Goal: Task Accomplishment & Management: Use online tool/utility

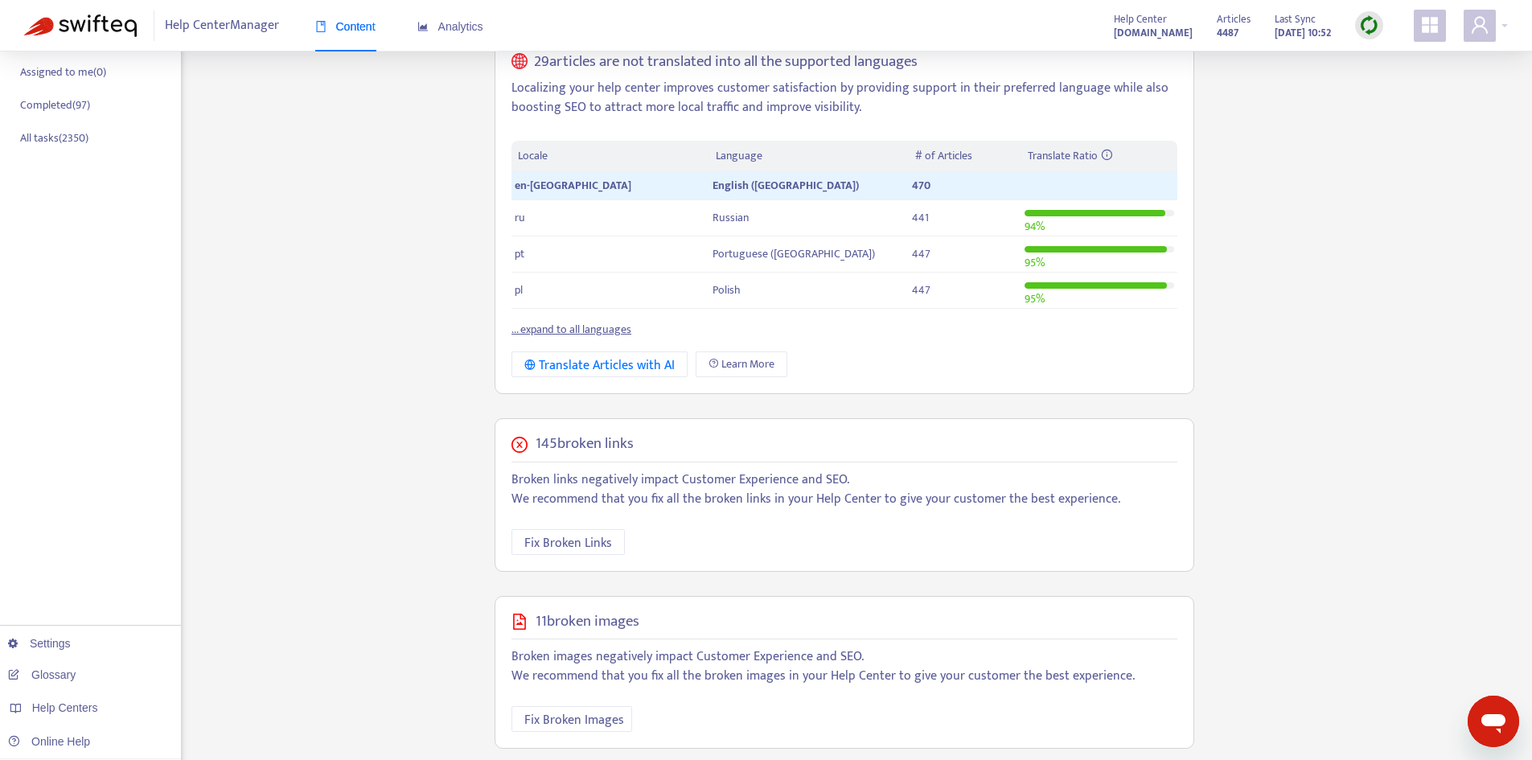
scroll to position [80, 0]
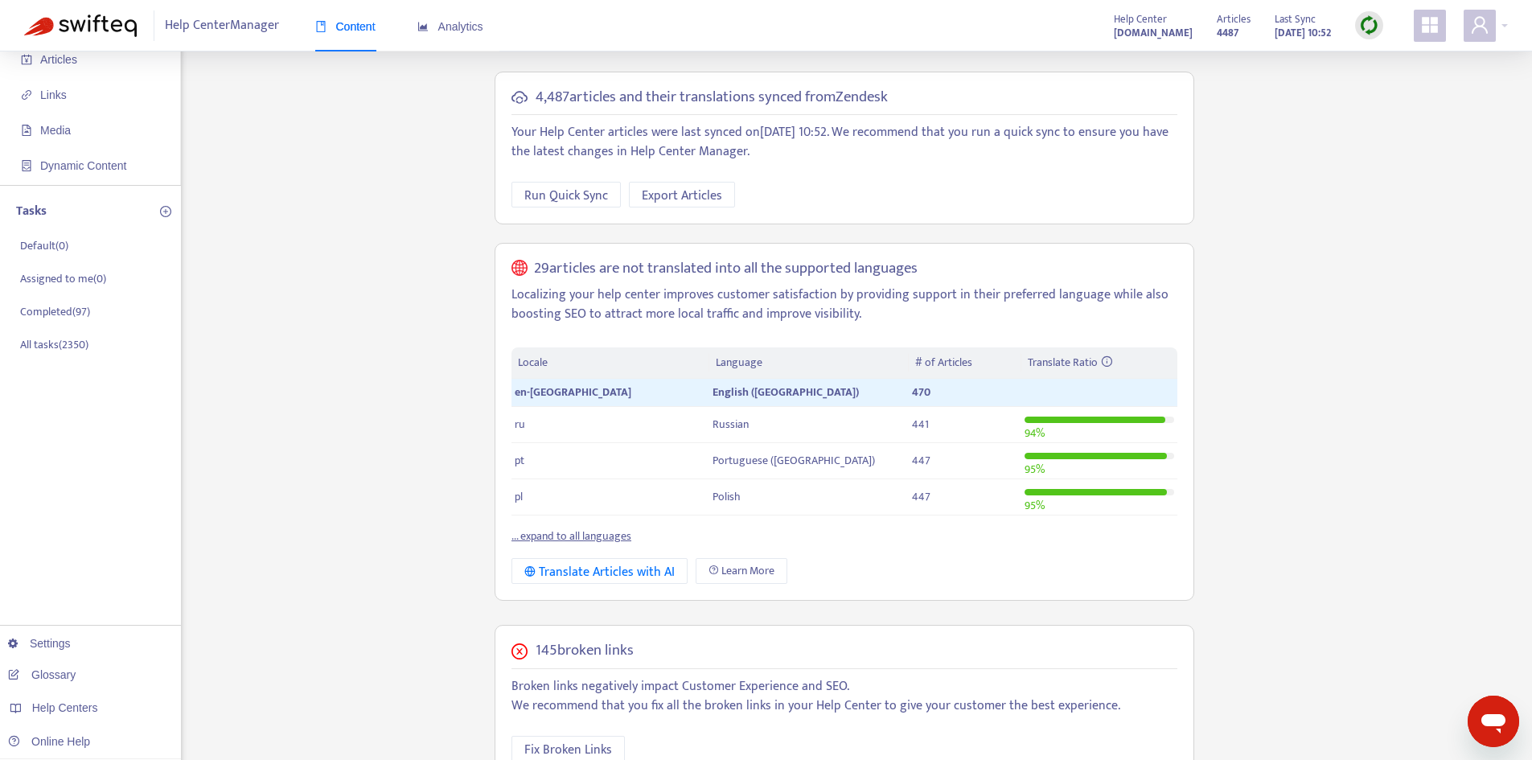
click at [1371, 20] on img at bounding box center [1370, 25] width 20 height 20
click at [1377, 63] on link "Quick Sync" at bounding box center [1402, 58] width 68 height 19
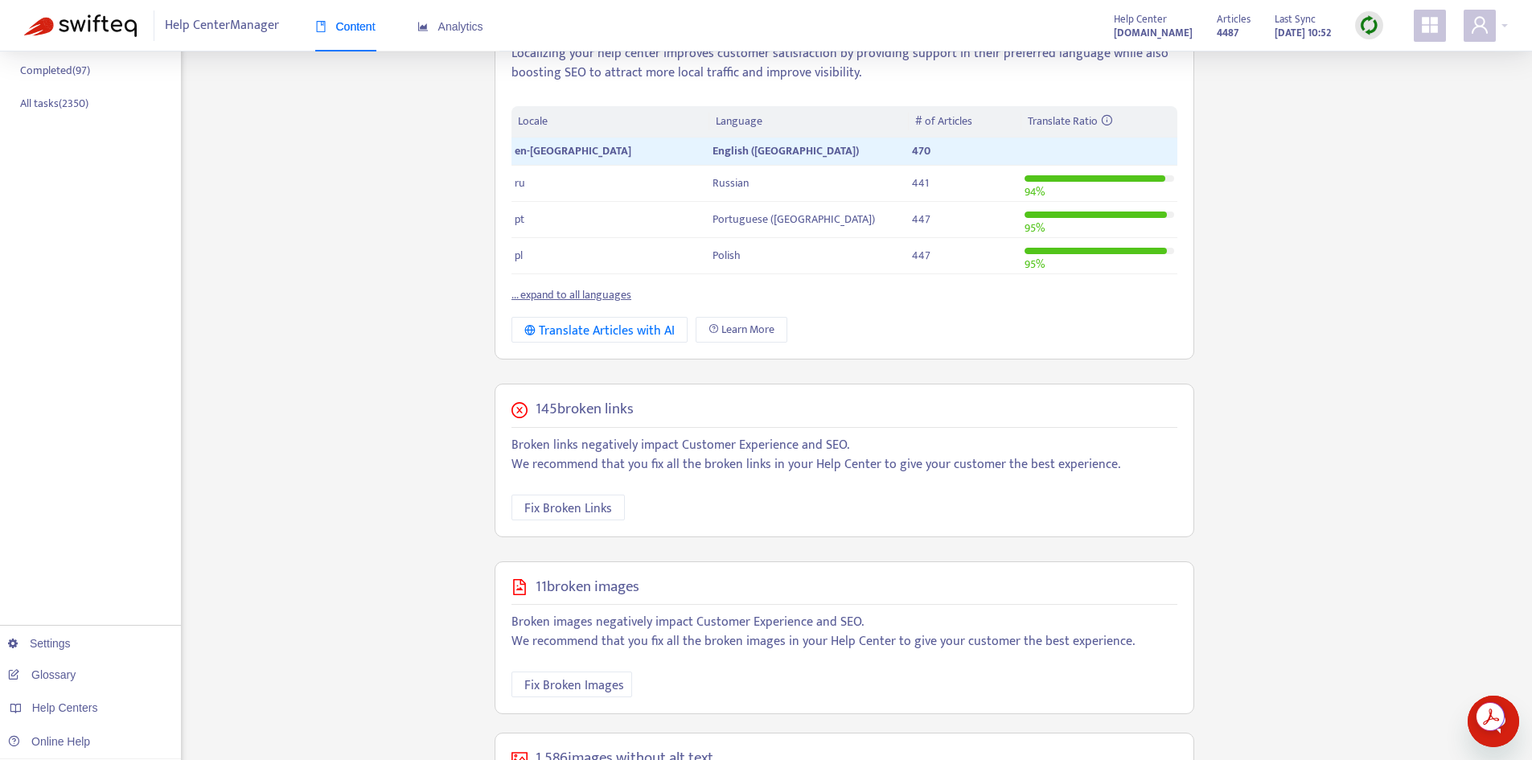
scroll to position [402, 0]
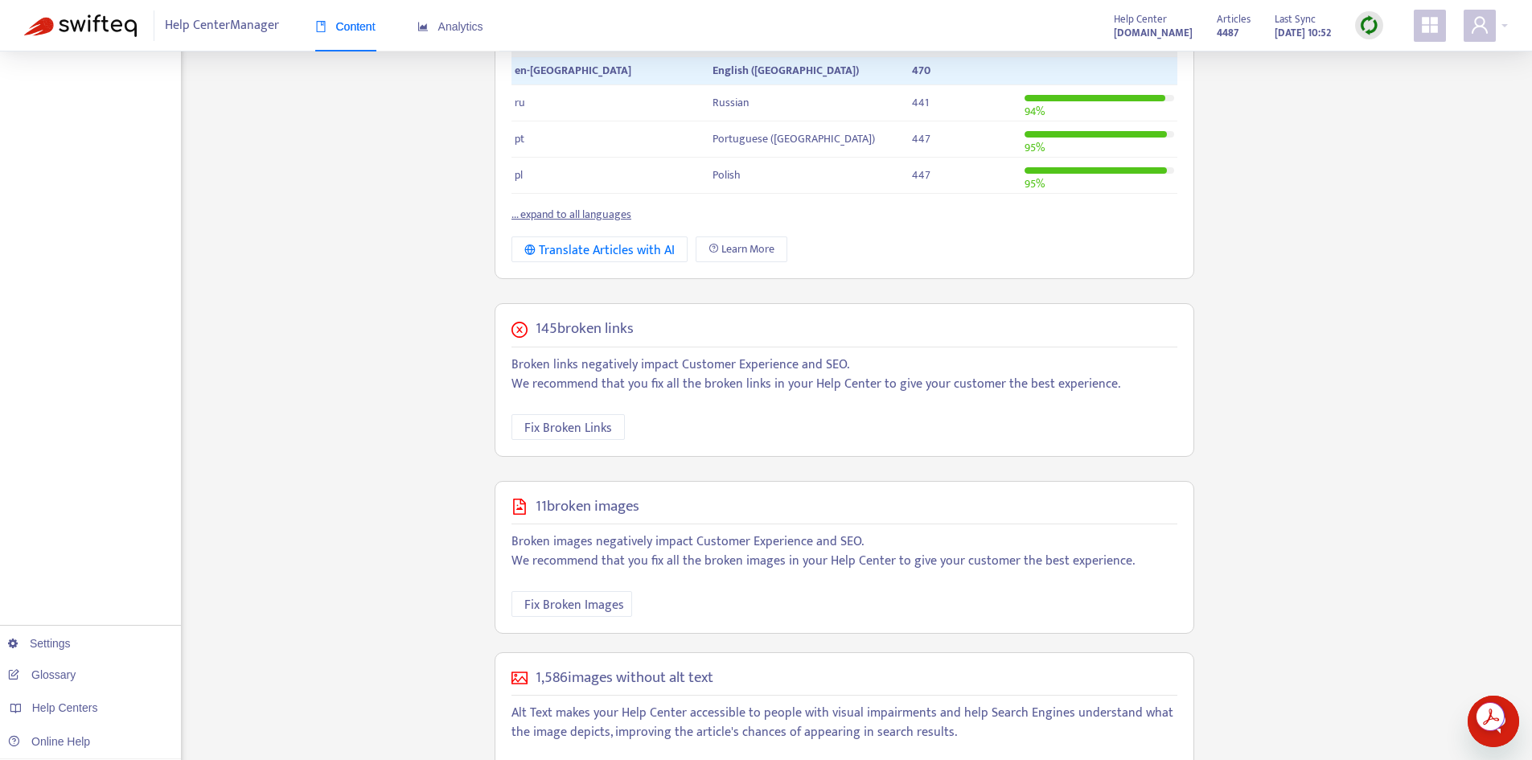
click at [605, 553] on p "Broken images negatively impact Customer Experience and SEO. We recommend that …" at bounding box center [845, 552] width 666 height 39
click at [590, 609] on span "Fix Broken Images" at bounding box center [575, 605] width 100 height 20
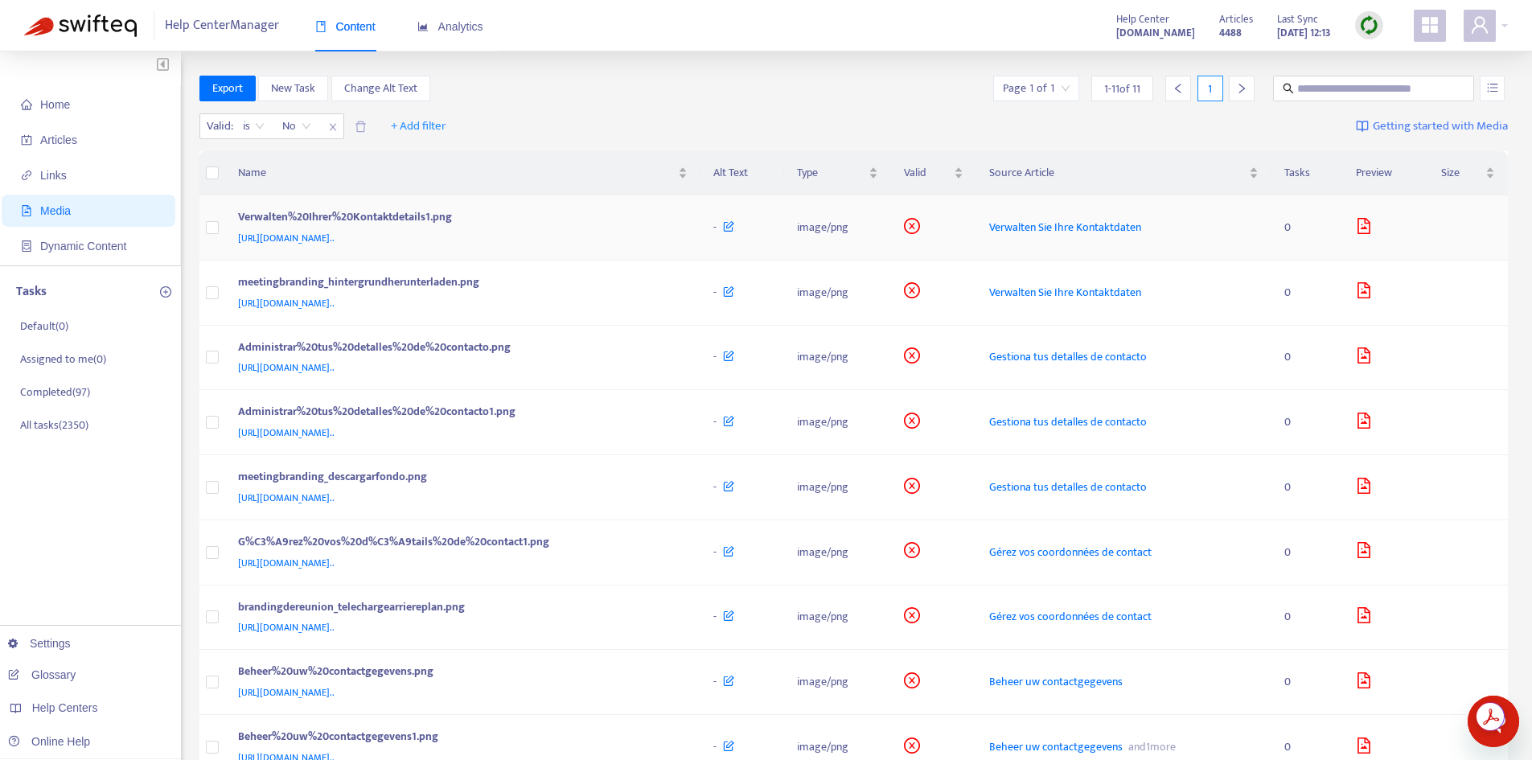
click at [430, 224] on div "Verwalten%20Ihrer%20Kontaktdetails1.png" at bounding box center [460, 218] width 444 height 21
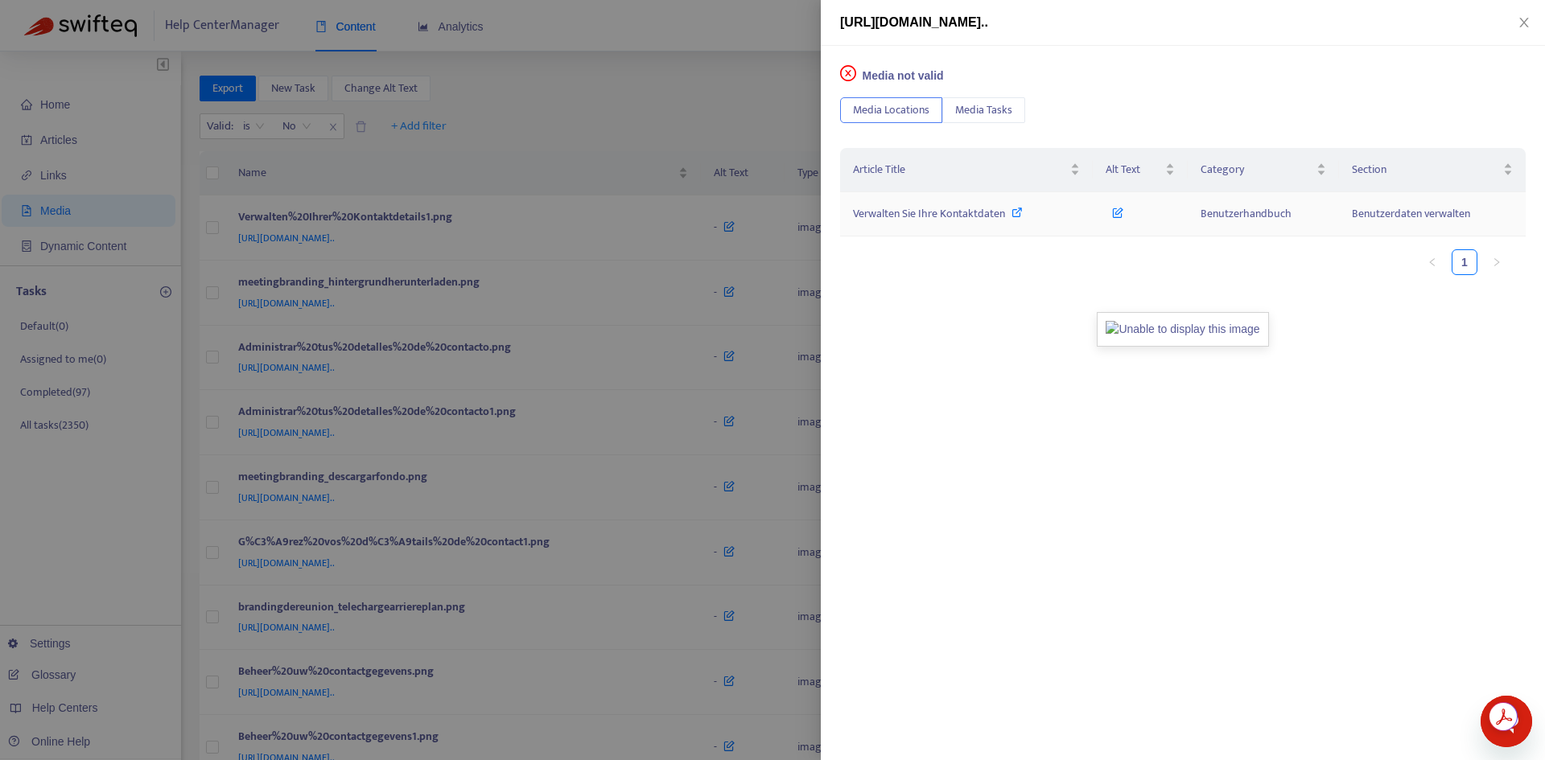
click at [949, 216] on span "Verwalten Sie Ihre Kontaktdaten" at bounding box center [929, 213] width 152 height 19
click at [1524, 23] on icon "close" at bounding box center [1523, 22] width 13 height 13
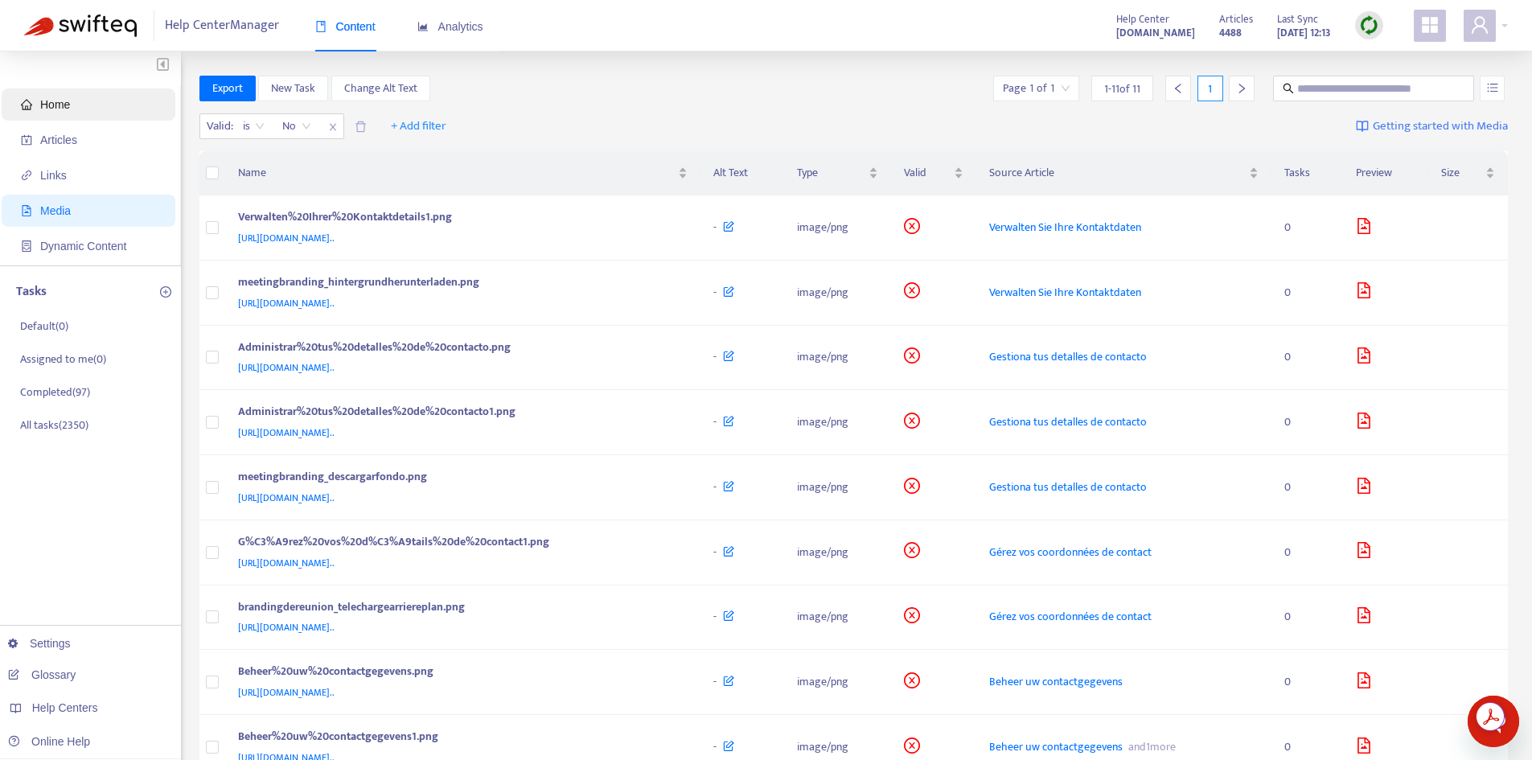
click at [57, 103] on span "Home" at bounding box center [55, 104] width 30 height 13
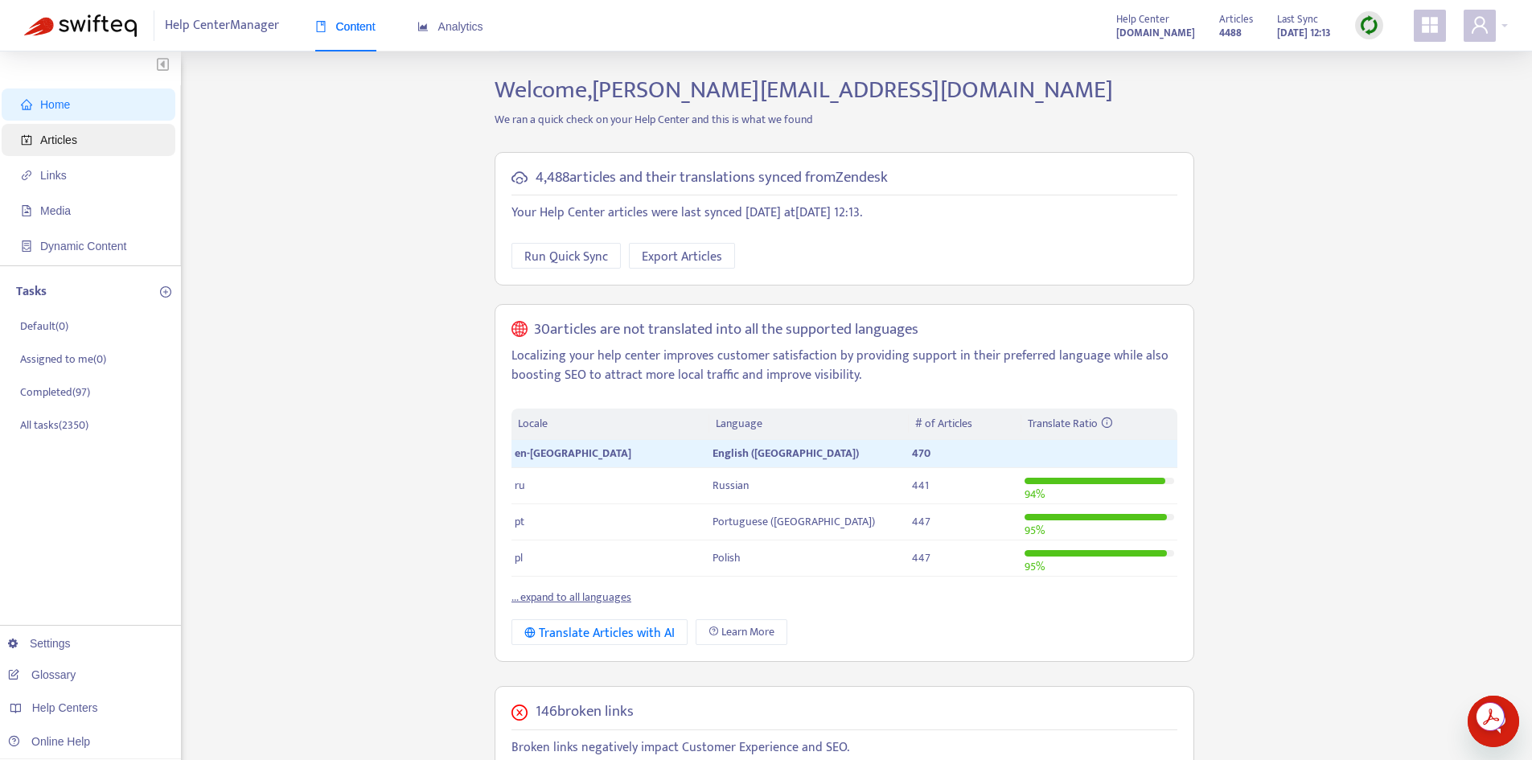
click at [76, 143] on span "Articles" at bounding box center [58, 140] width 37 height 13
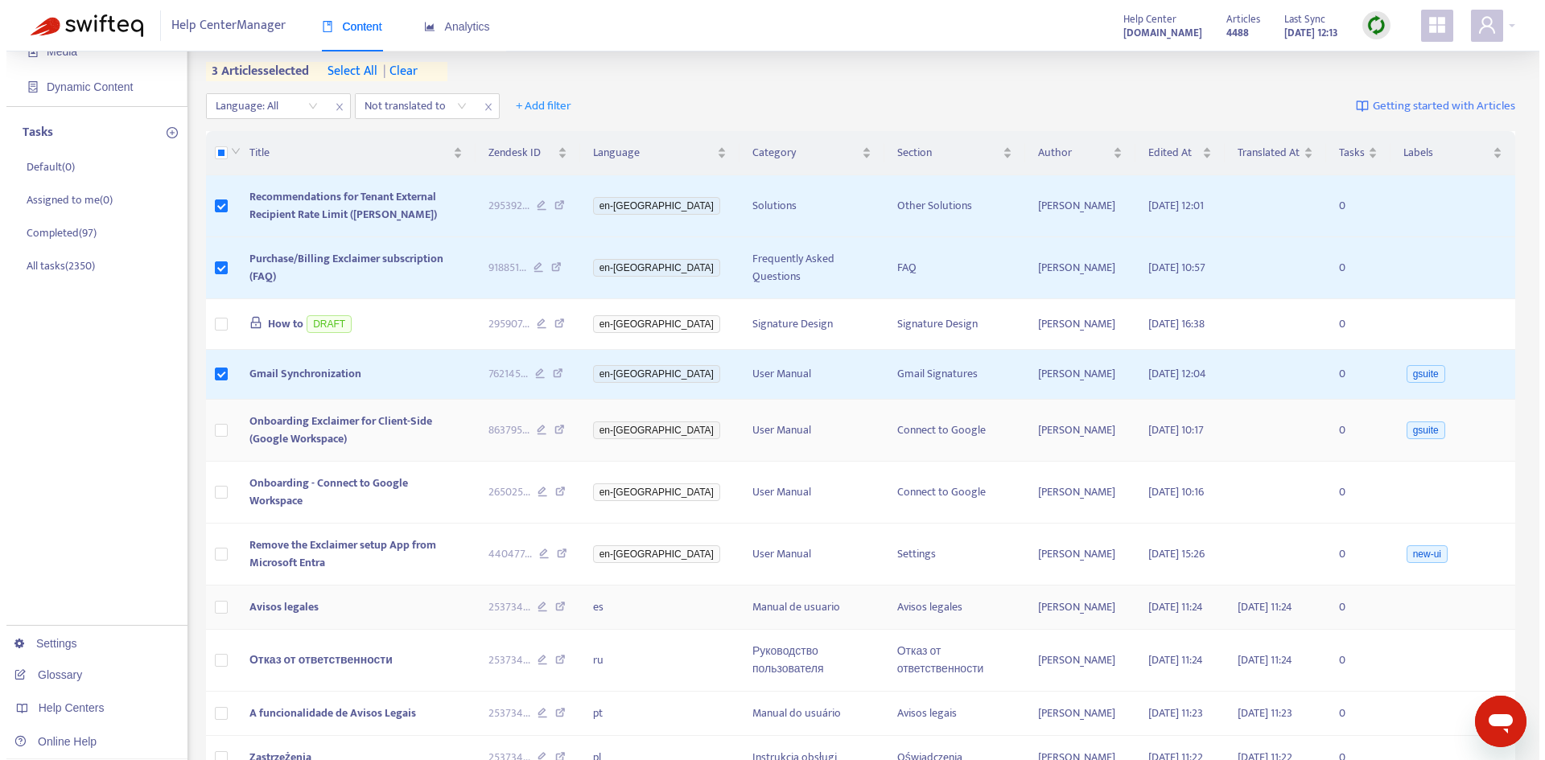
scroll to position [161, 0]
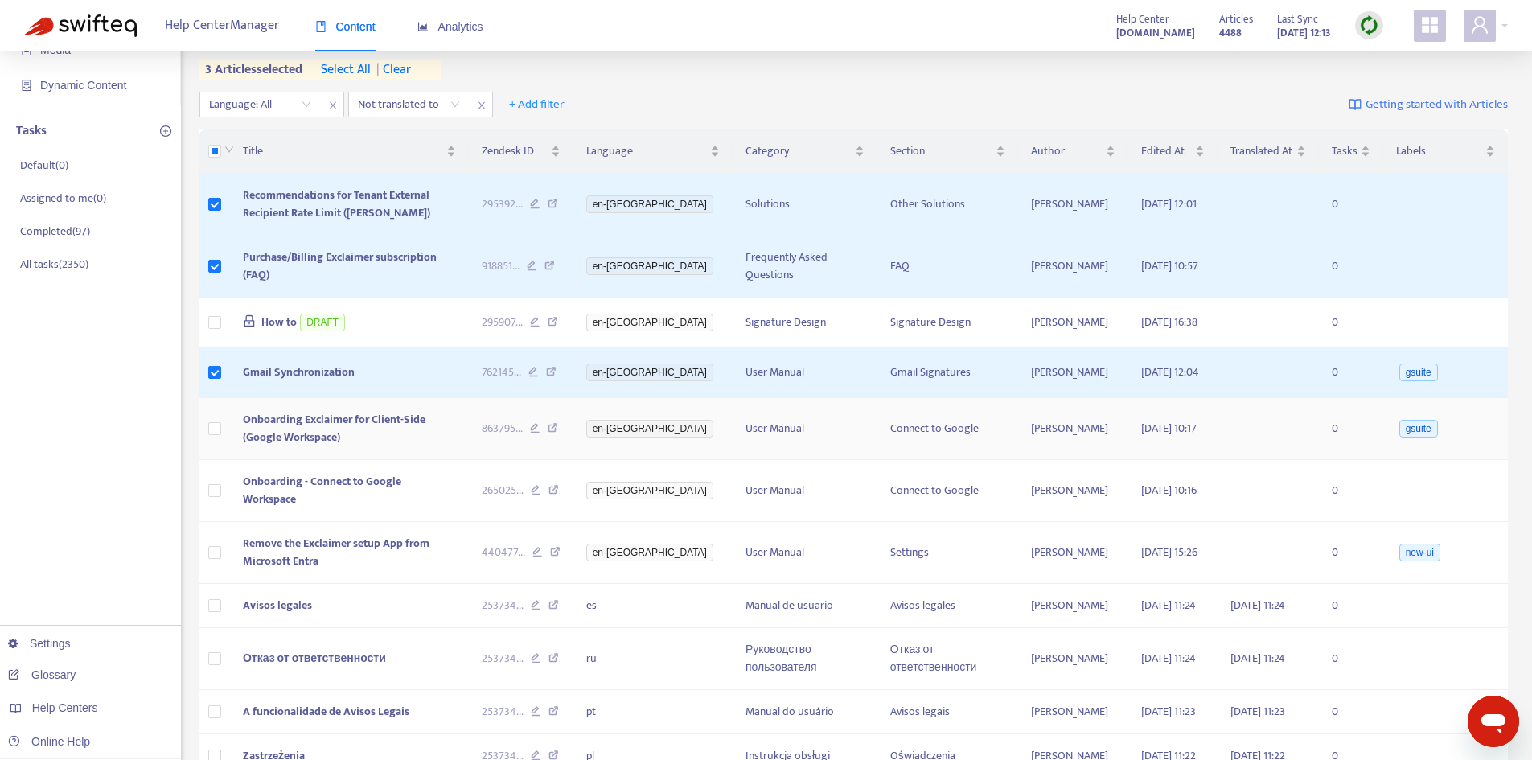
click at [226, 458] on td at bounding box center [215, 429] width 31 height 62
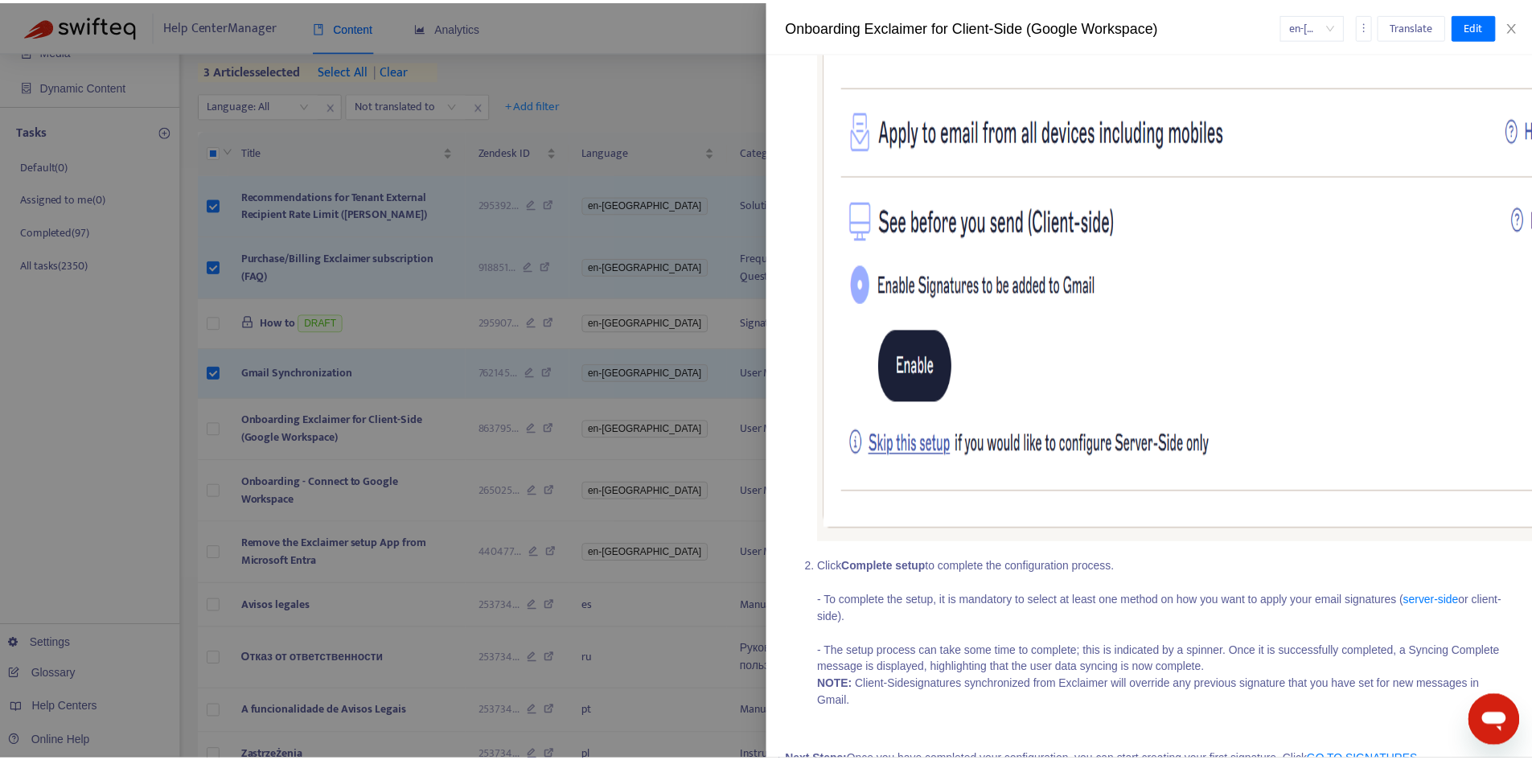
scroll to position [1566, 0]
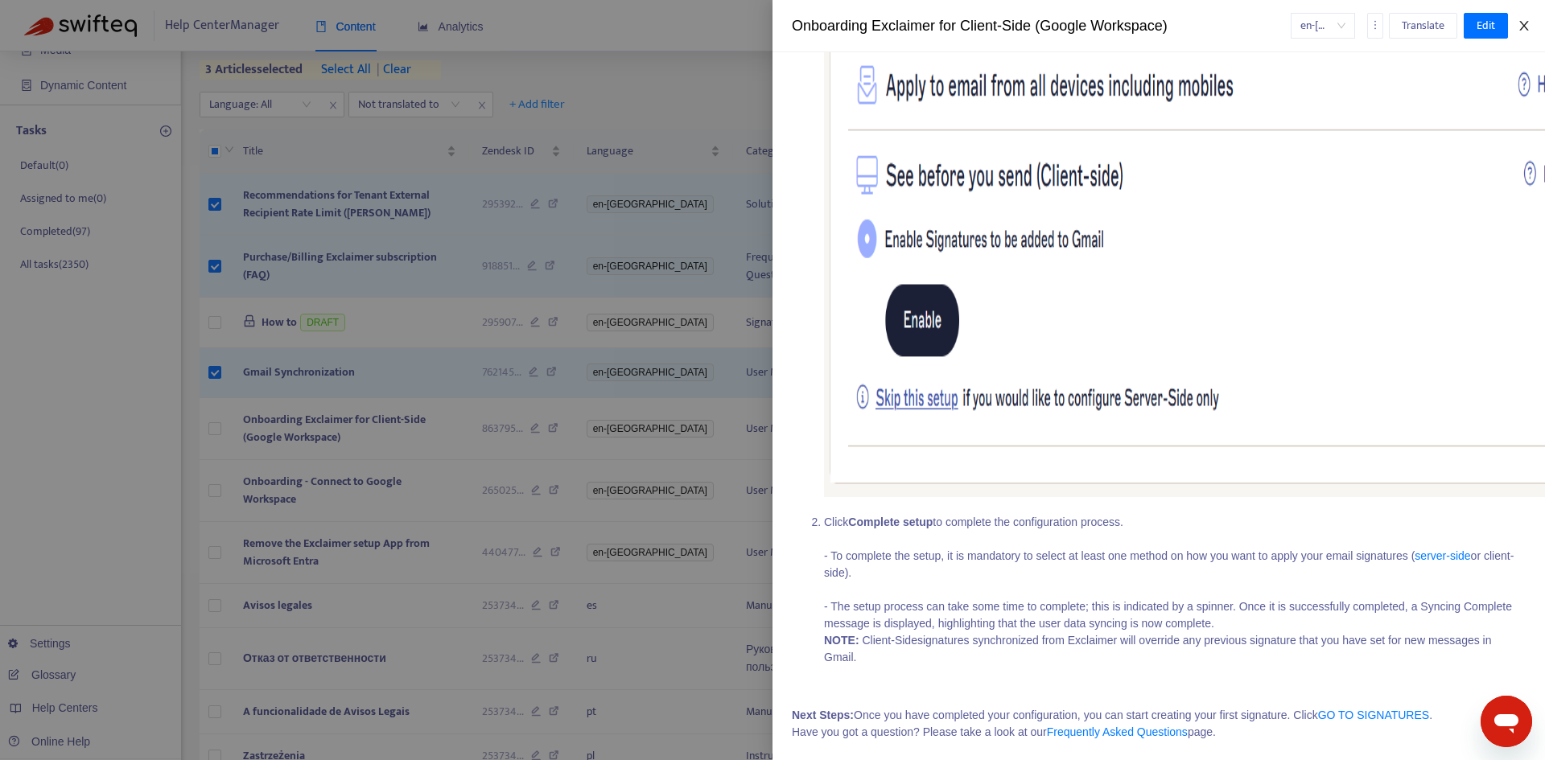
click at [1524, 23] on icon "close" at bounding box center [1523, 25] width 13 height 13
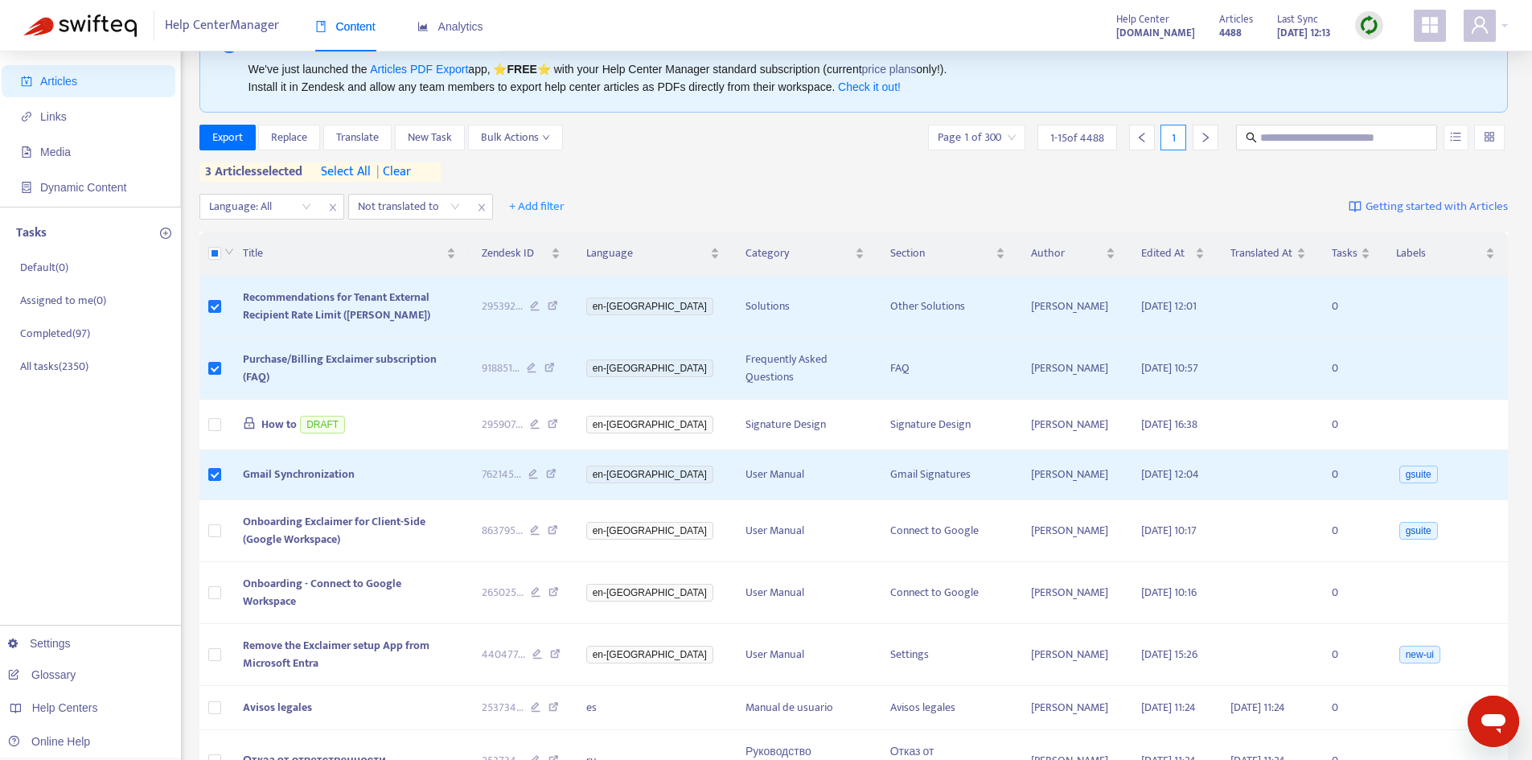
scroll to position [31, 0]
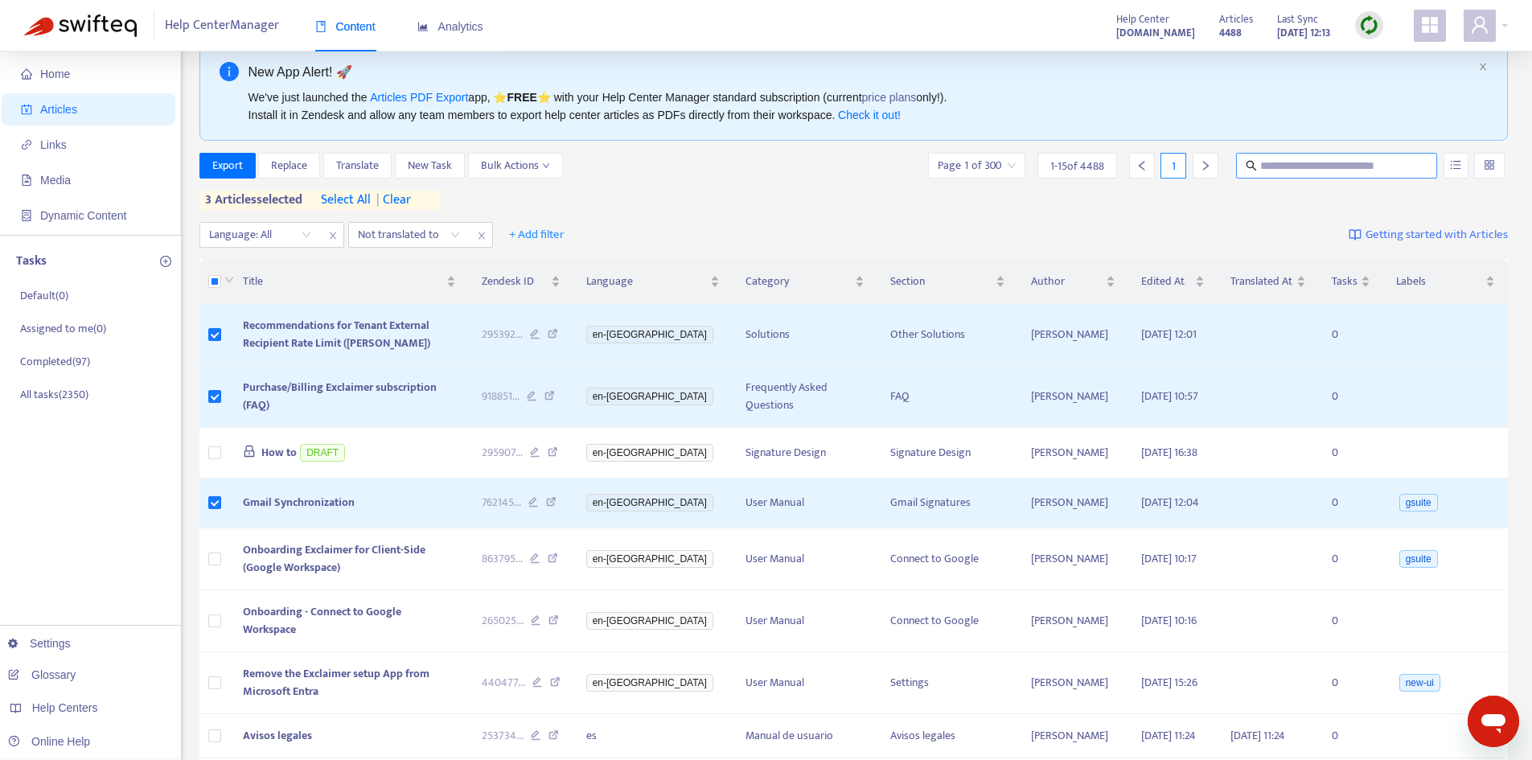
click at [1332, 168] on input "text" at bounding box center [1338, 166] width 154 height 18
type input "**********"
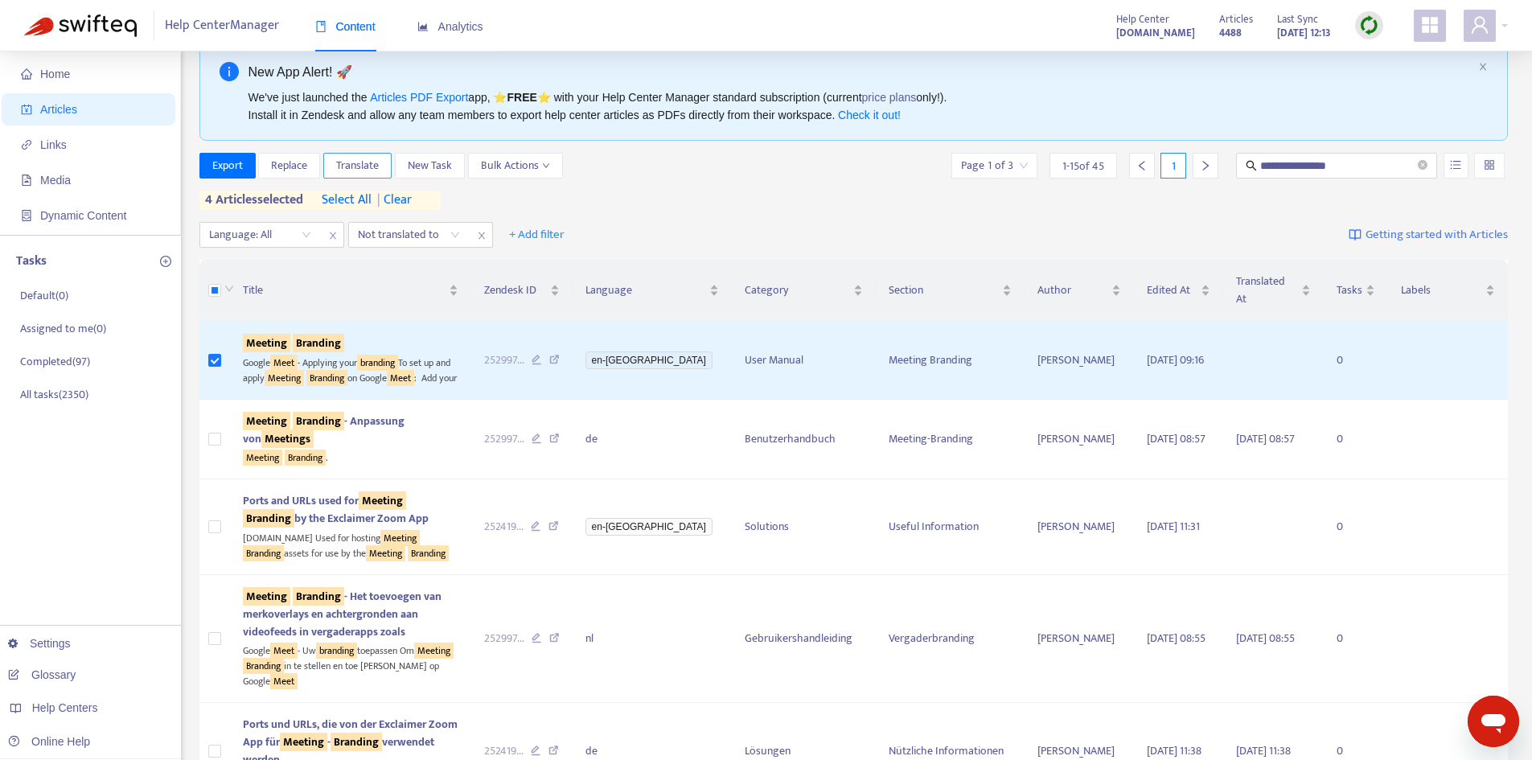
click at [379, 163] on span "Translate" at bounding box center [357, 166] width 43 height 18
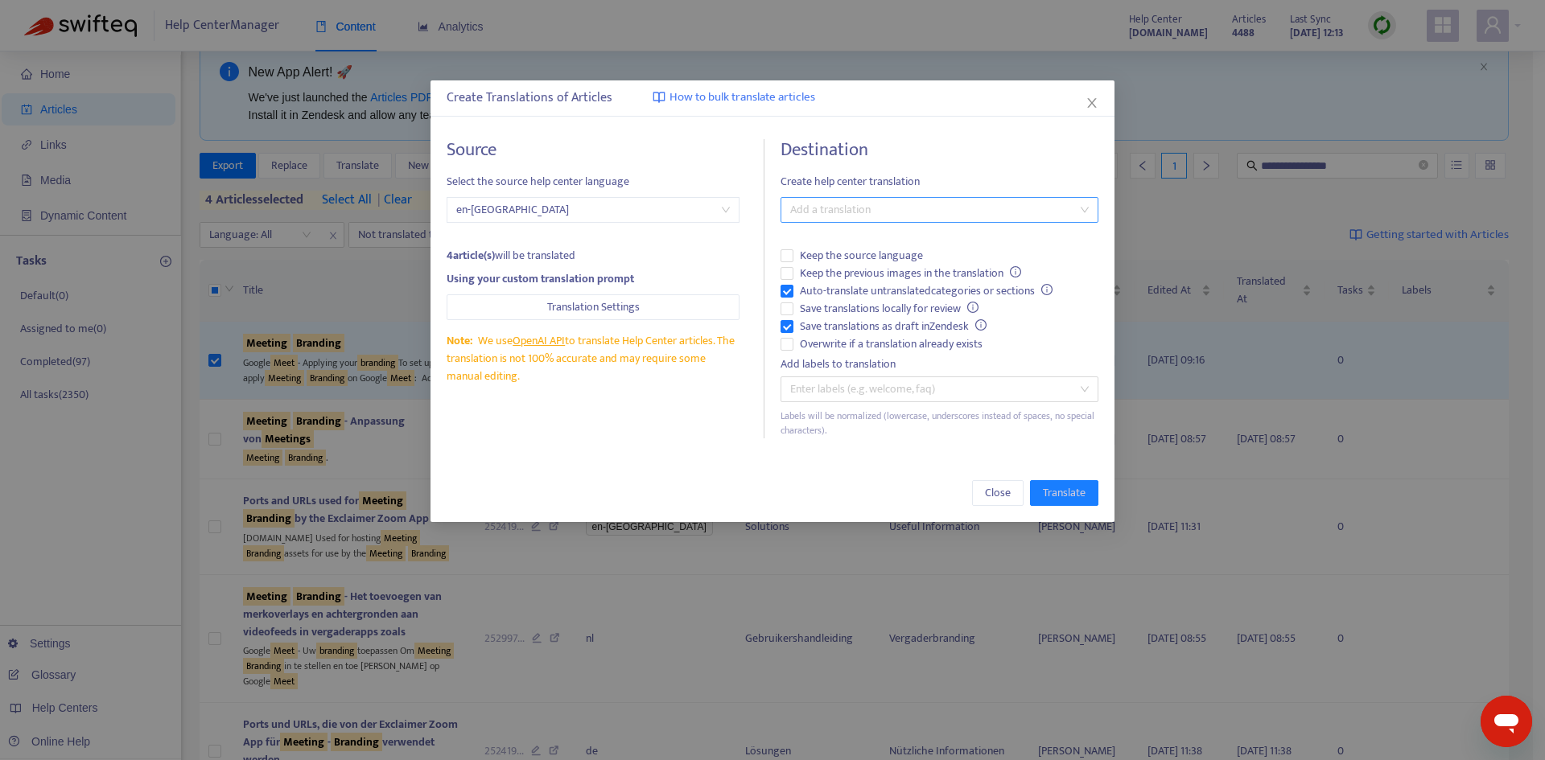
click at [825, 212] on div at bounding box center [931, 209] width 294 height 19
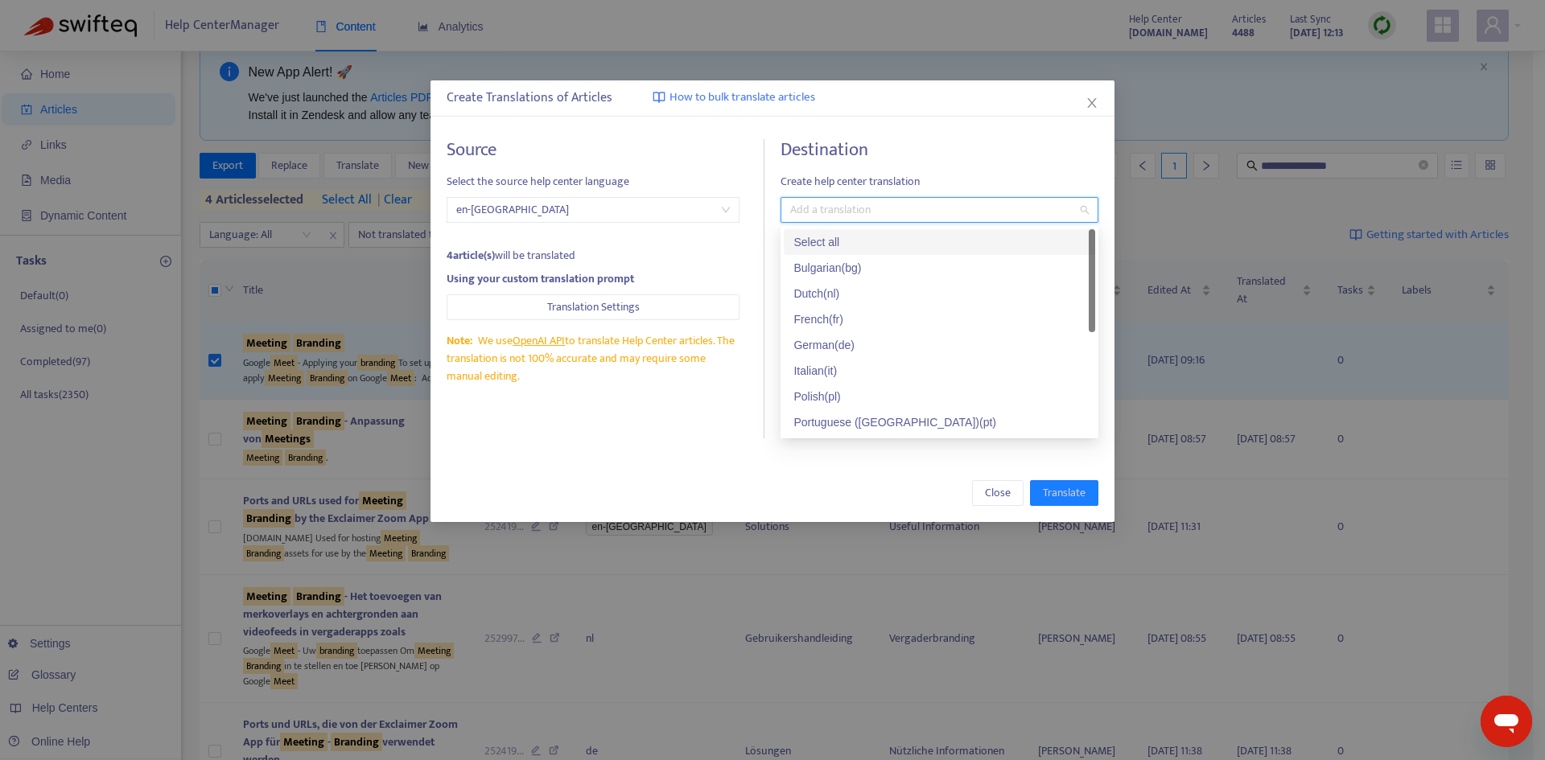
click at [824, 242] on div "Select all" at bounding box center [939, 242] width 292 height 18
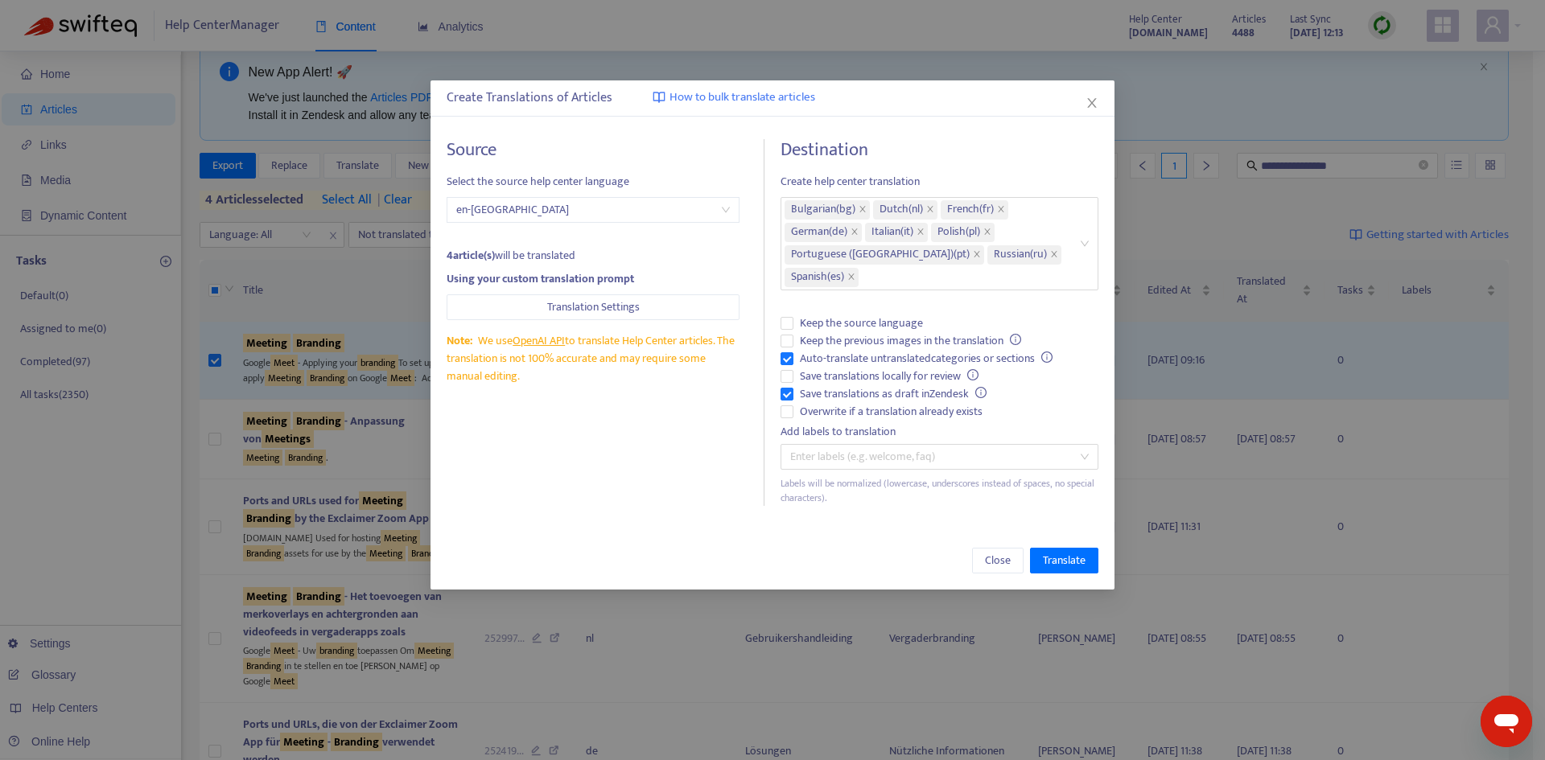
click at [1051, 160] on h4 "Destination" at bounding box center [939, 150] width 318 height 22
click at [837, 360] on span "Auto-translate untranslated categories or sections" at bounding box center [925, 359] width 265 height 18
click at [838, 392] on span "Save translations as draft in Zendesk" at bounding box center [893, 394] width 200 height 18
click at [840, 408] on span "Overwrite if a translation already exists" at bounding box center [890, 412] width 195 height 18
click at [1070, 555] on span "Translate" at bounding box center [1064, 561] width 43 height 18
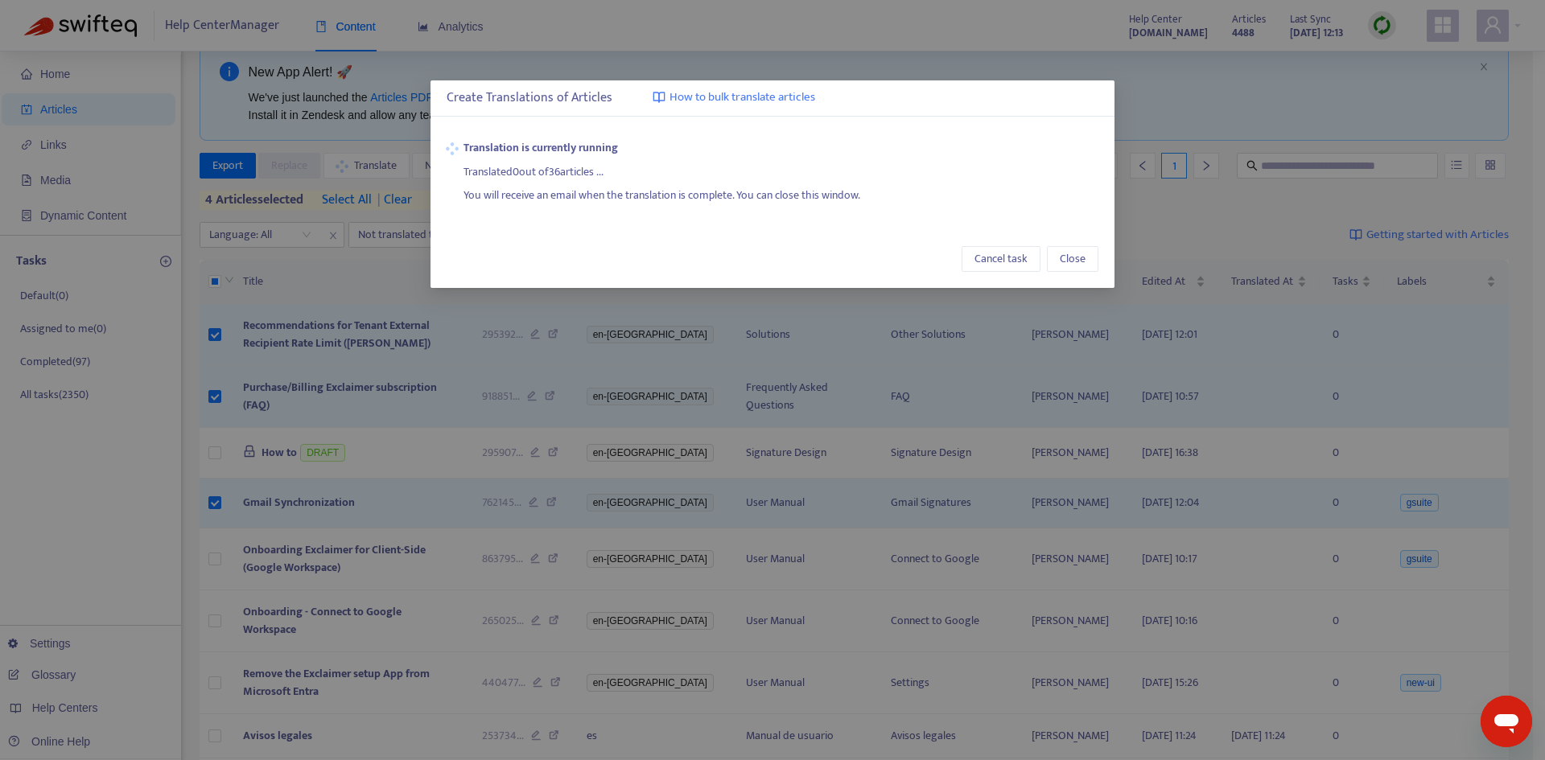
click at [47, 147] on div "Create Translations of Articles How to bulk translate articles Translation is c…" at bounding box center [772, 380] width 1545 height 760
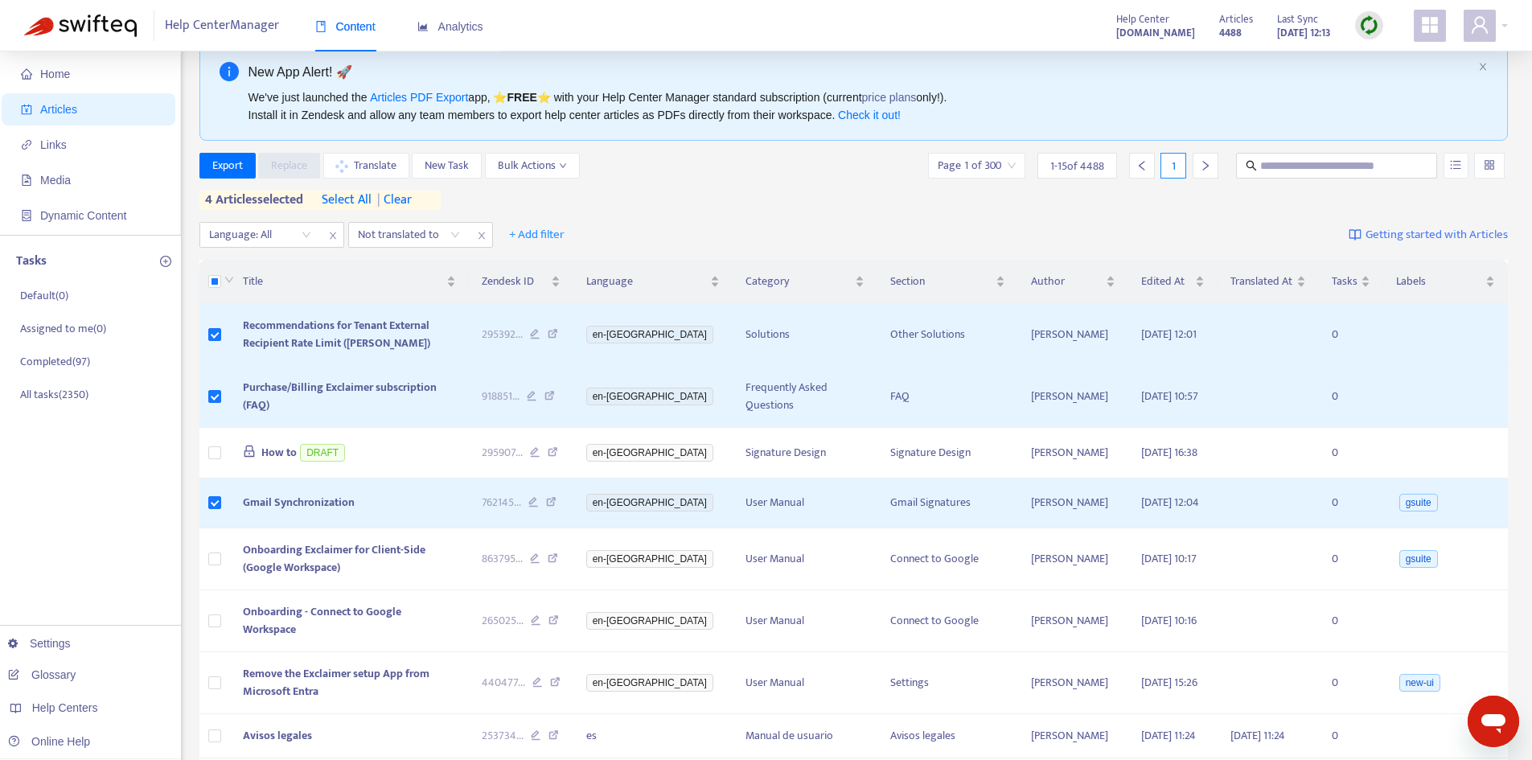
click at [47, 147] on span "Links" at bounding box center [53, 144] width 27 height 13
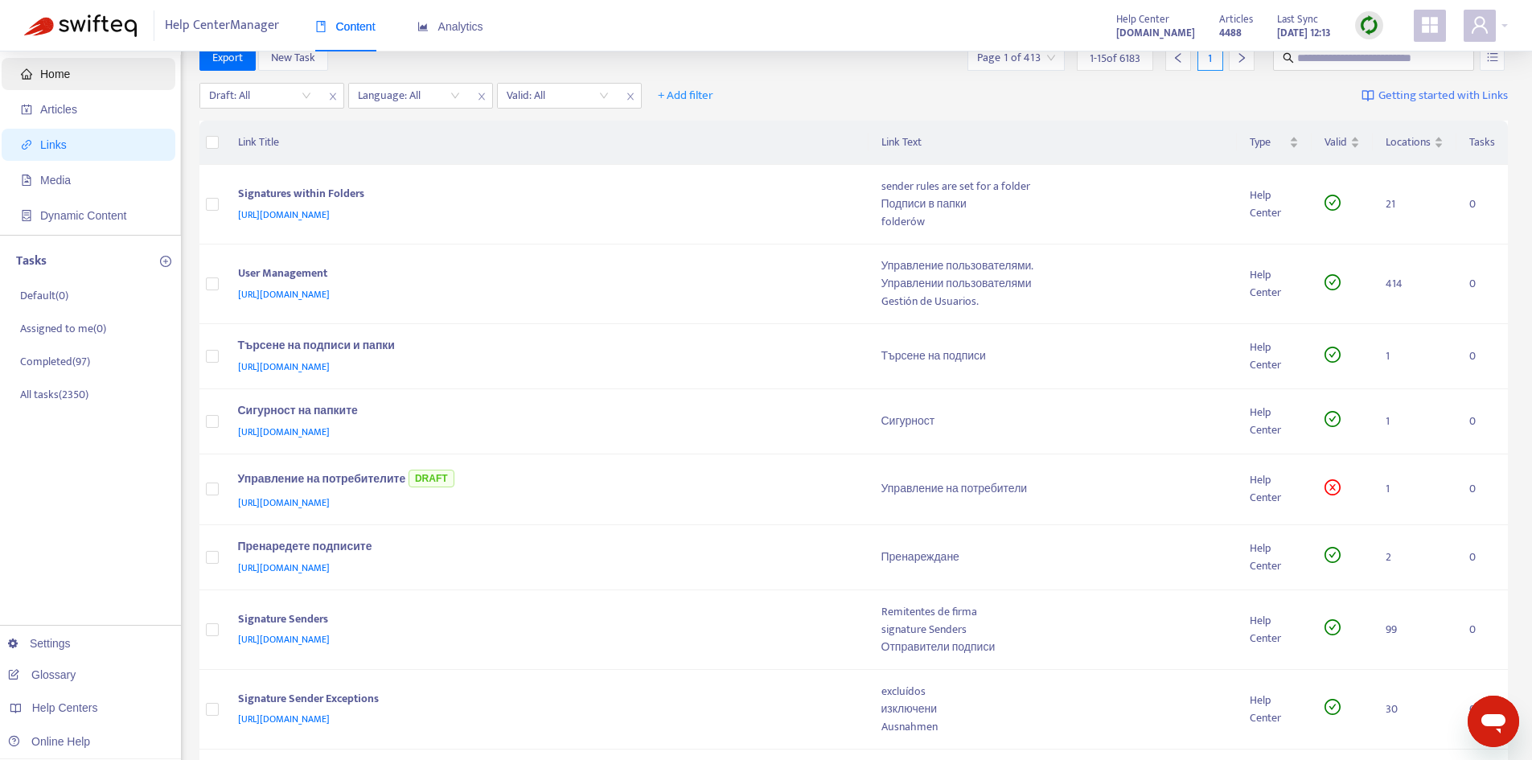
click at [69, 76] on span "Home" at bounding box center [55, 74] width 30 height 13
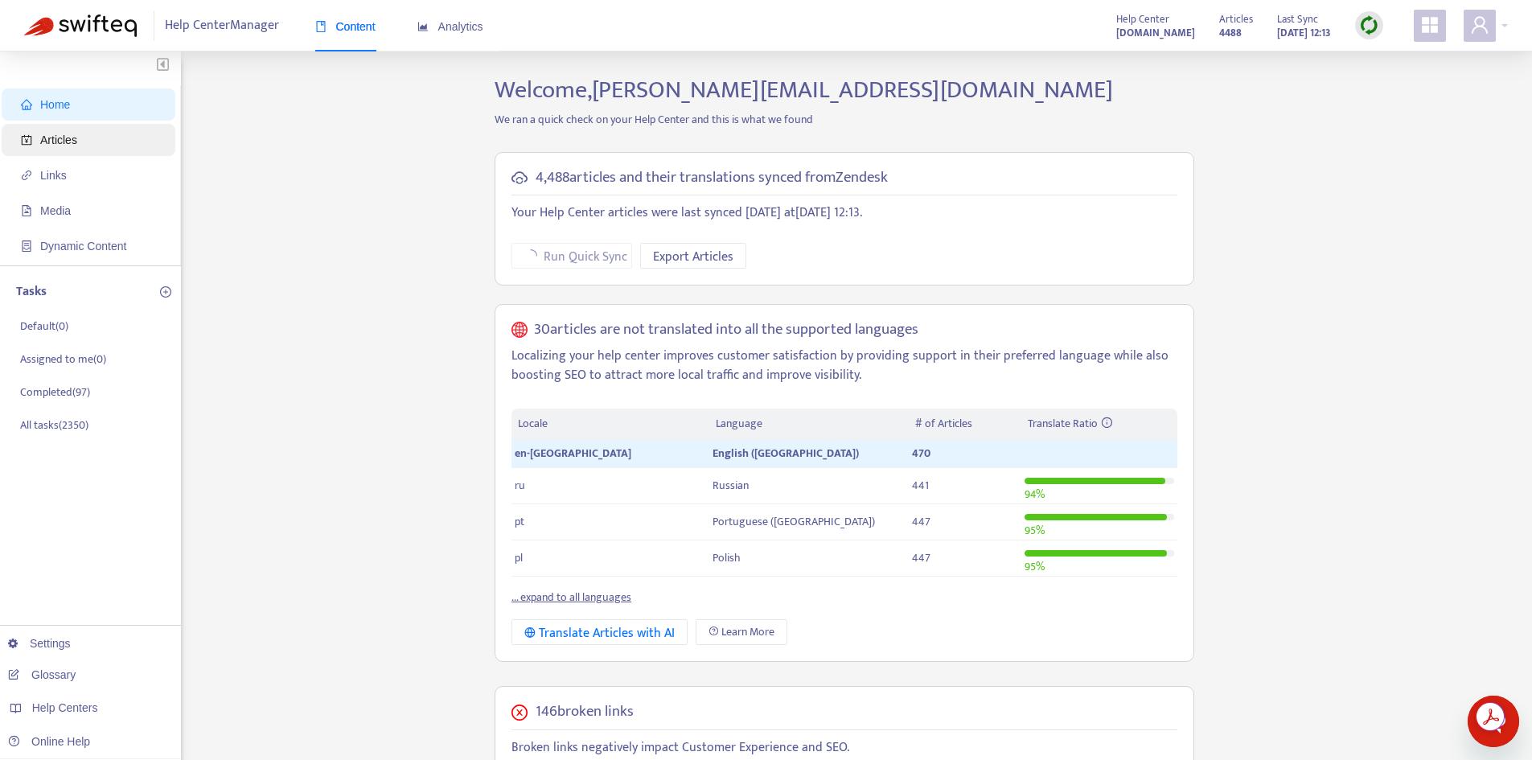
click at [72, 145] on span "Articles" at bounding box center [58, 140] width 37 height 13
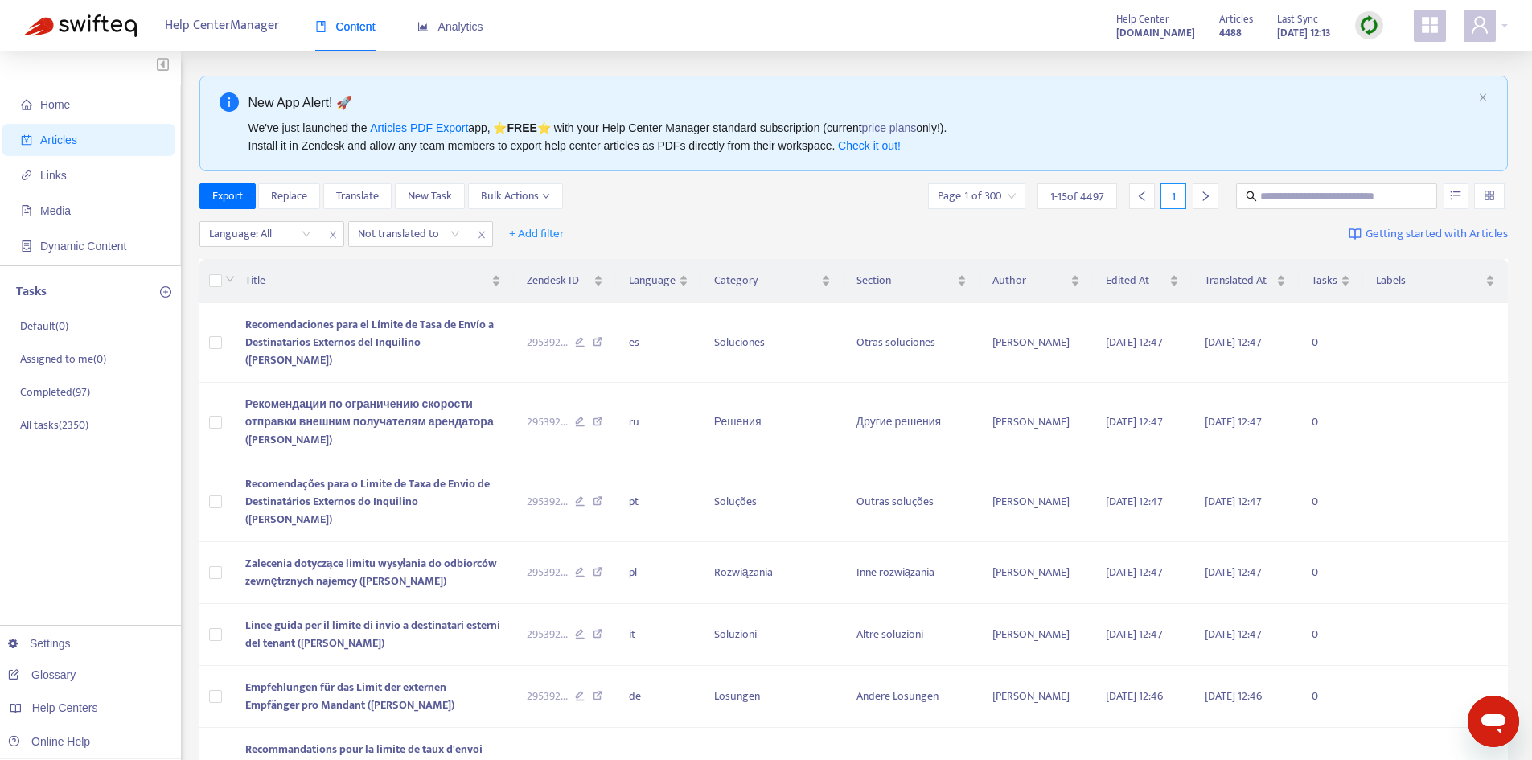
click at [1366, 28] on img at bounding box center [1370, 25] width 20 height 20
click at [1372, 52] on link "Quick Sync" at bounding box center [1402, 58] width 68 height 19
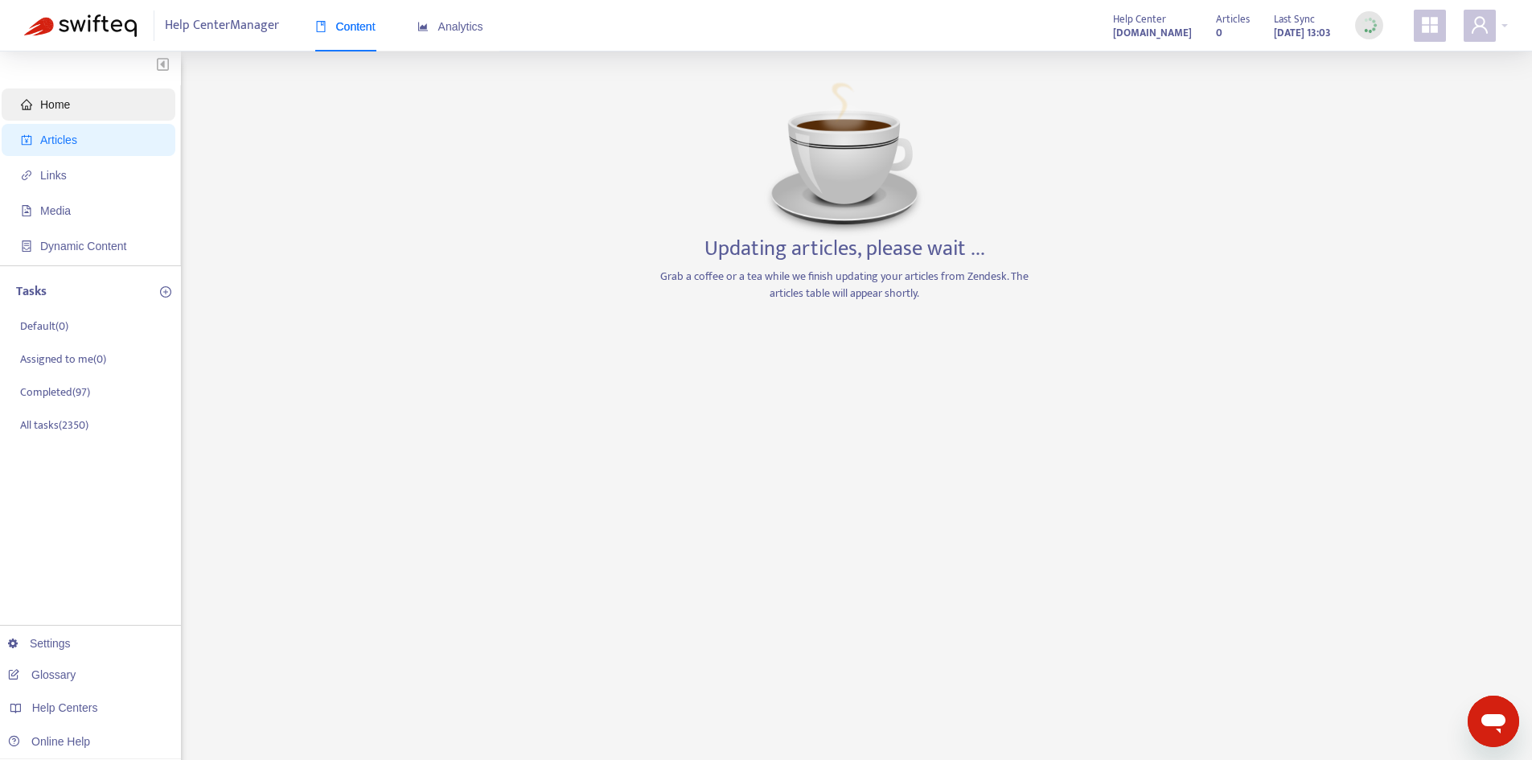
click at [77, 118] on span "Home" at bounding box center [92, 104] width 142 height 32
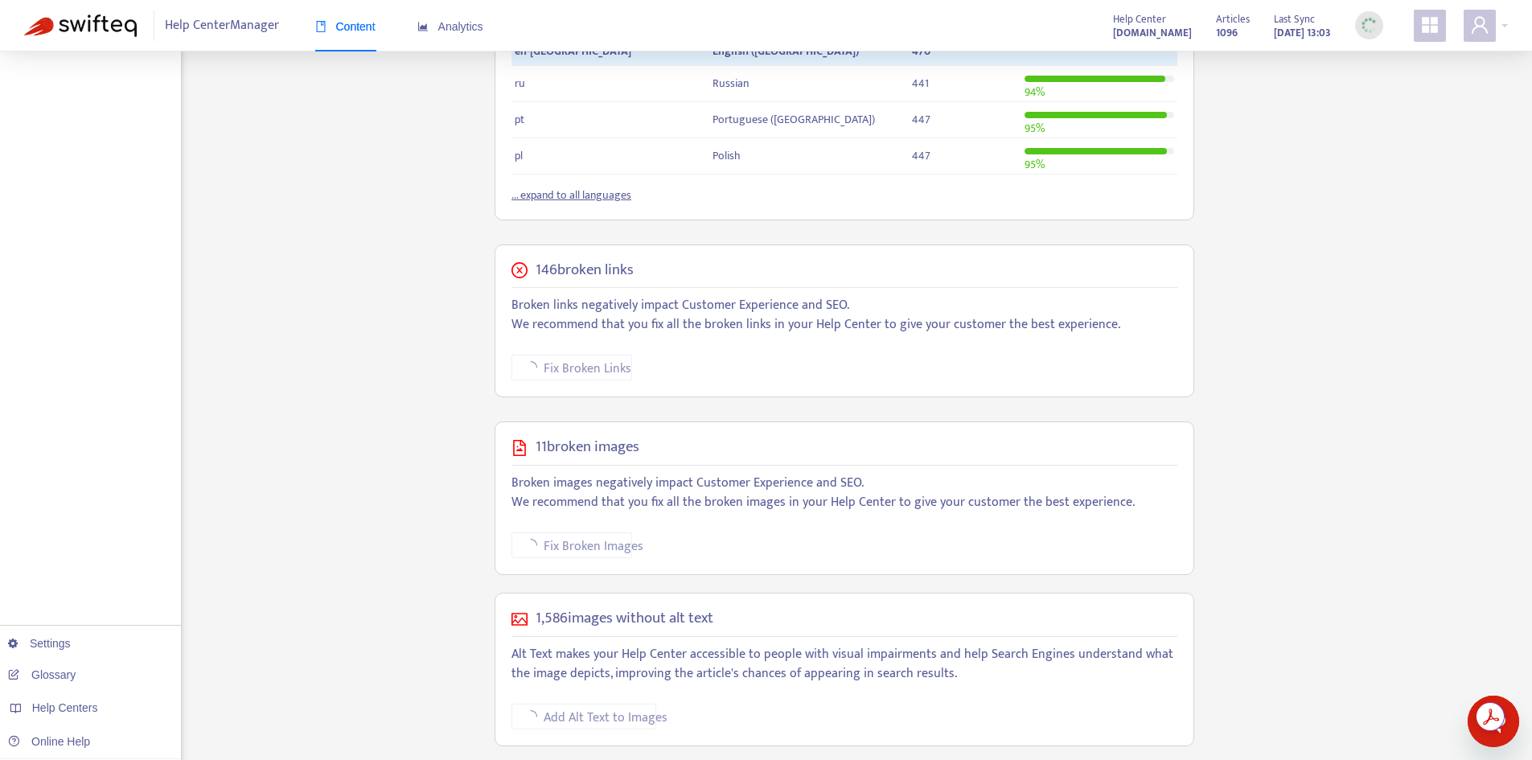
scroll to position [413, 0]
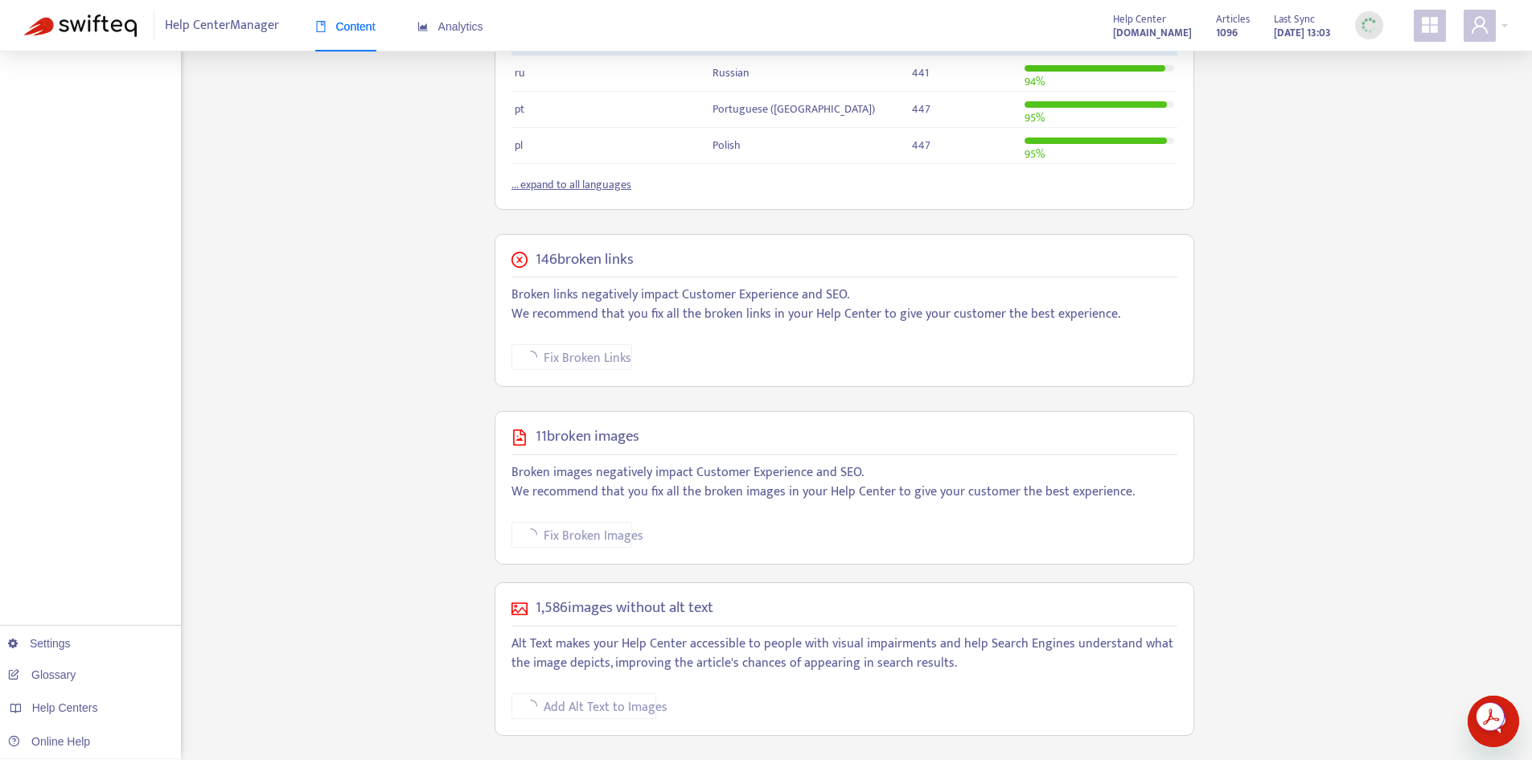
click at [577, 263] on h5 "146 broken links" at bounding box center [585, 260] width 98 height 19
click at [957, 266] on div "146 broken links" at bounding box center [845, 260] width 666 height 19
click at [562, 360] on span "Fix Broken Links" at bounding box center [569, 358] width 88 height 20
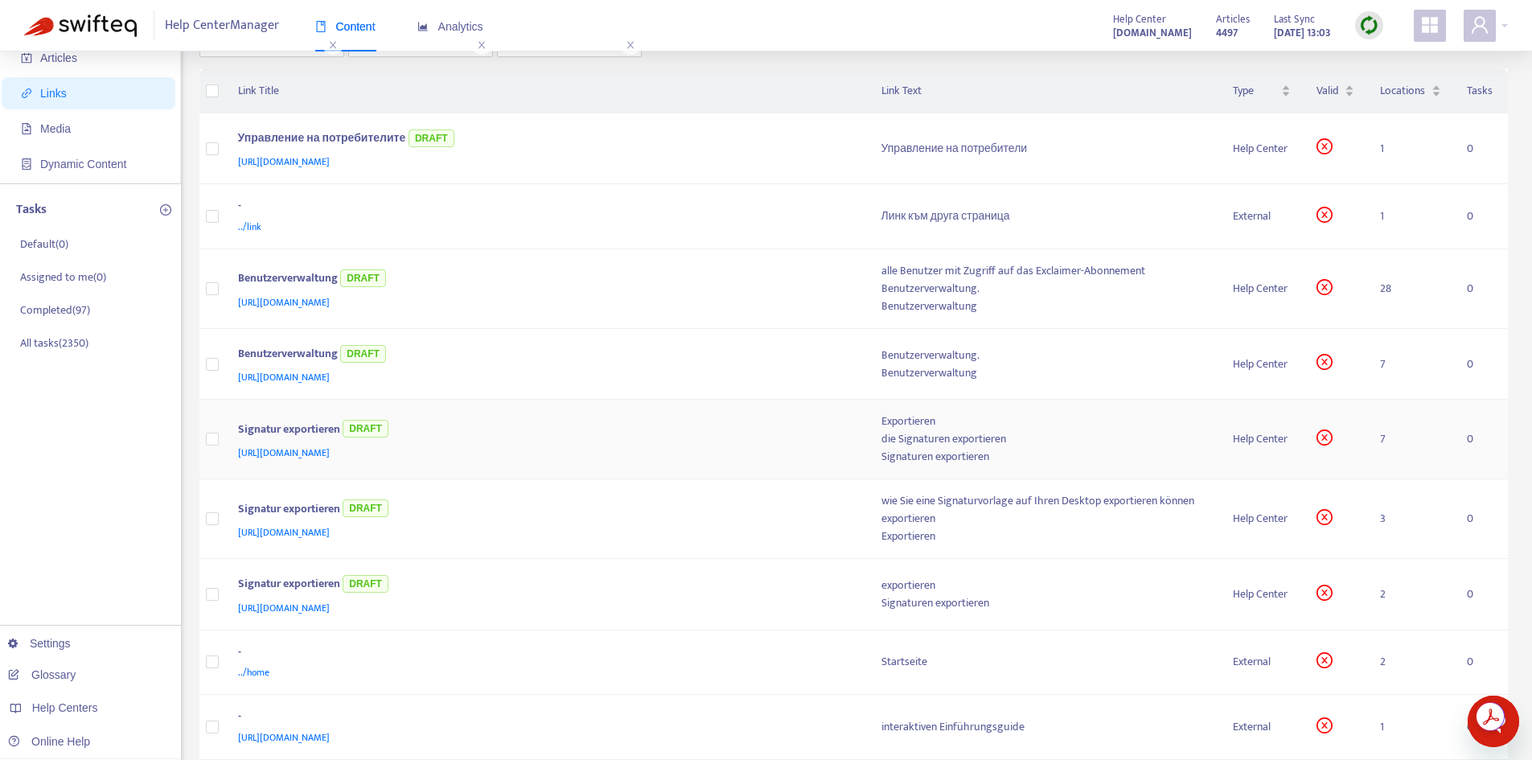
scroll to position [161, 0]
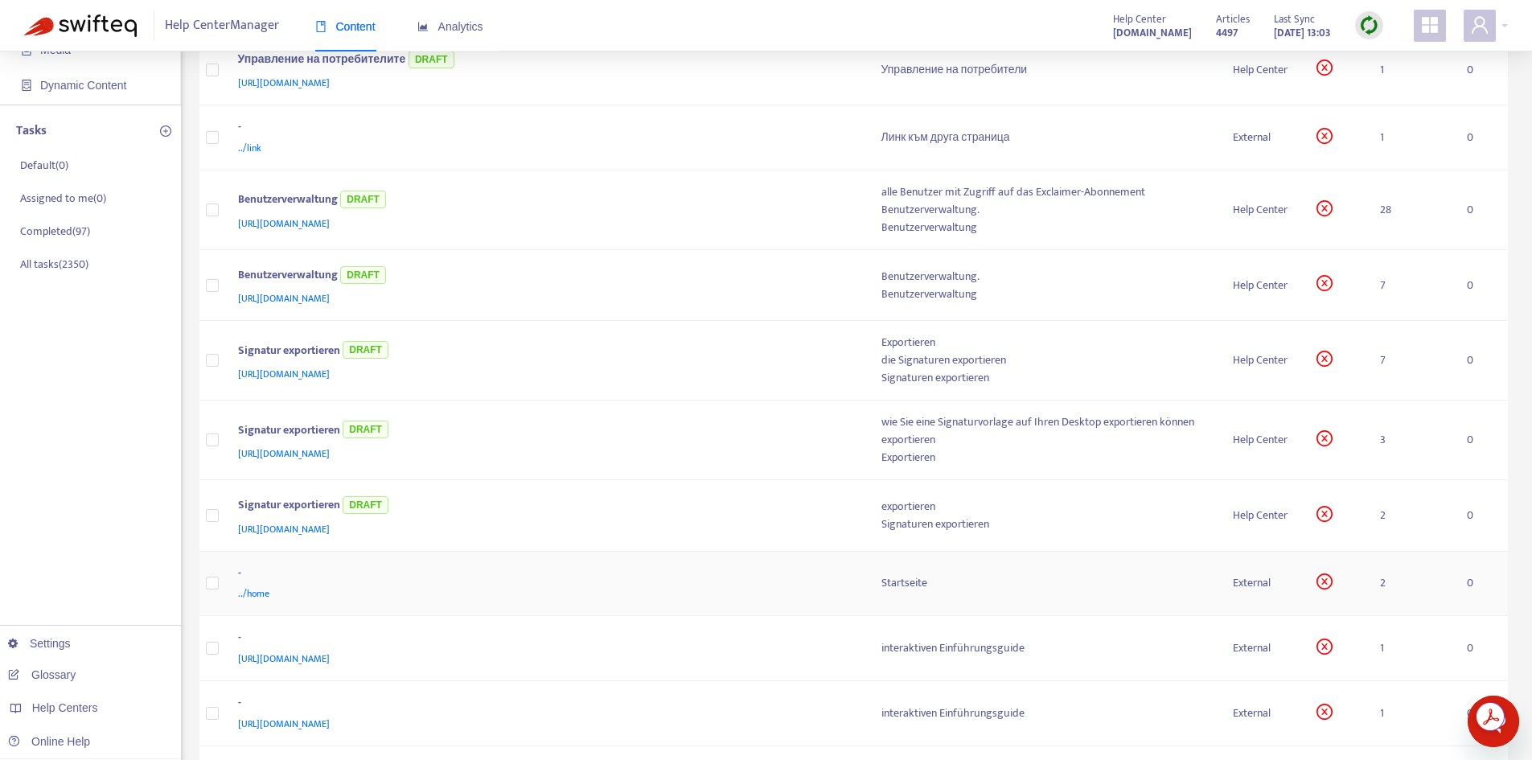
click at [919, 580] on div "Startseite" at bounding box center [1045, 583] width 327 height 18
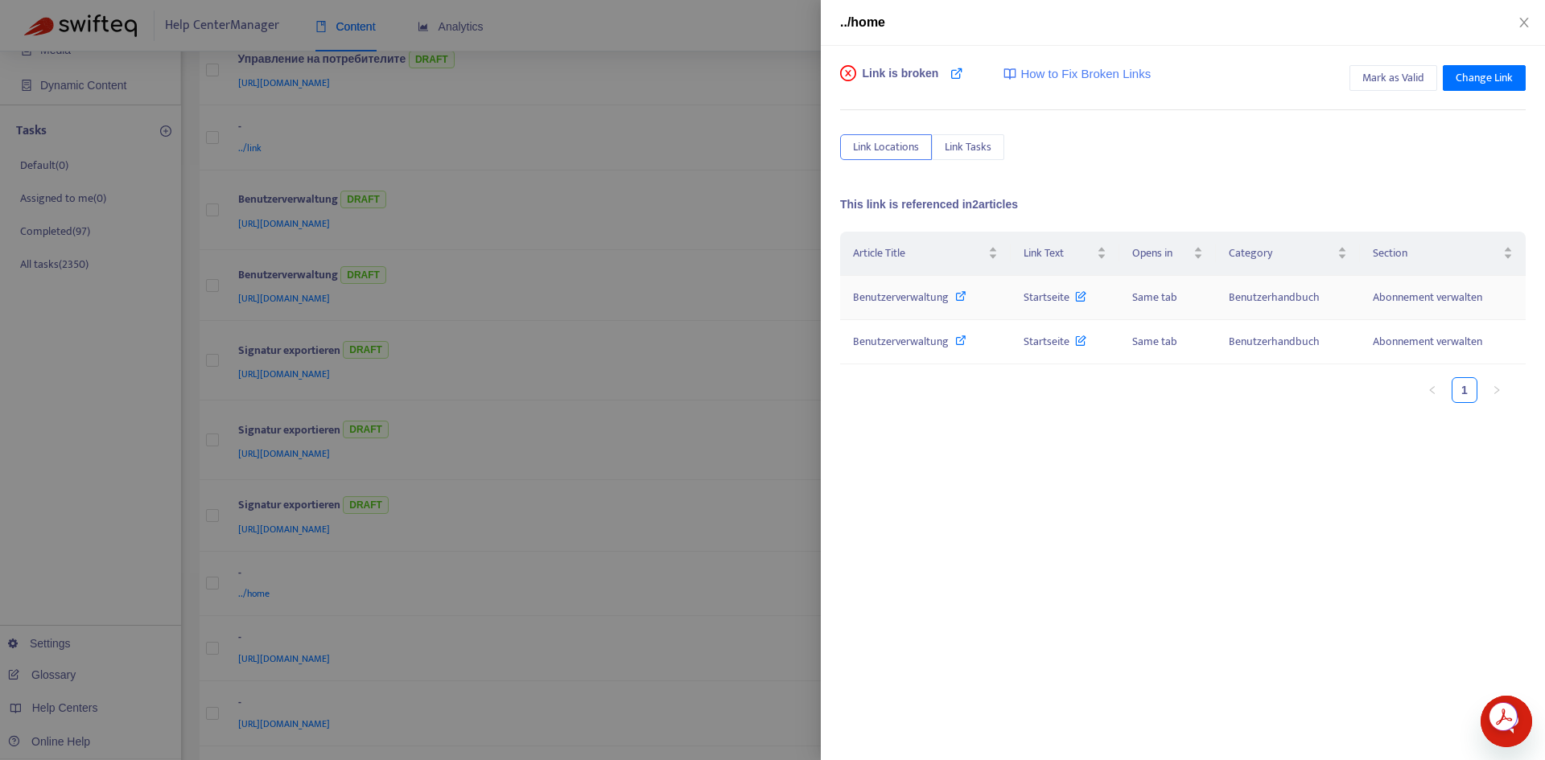
click at [901, 302] on span "Benutzerverwaltung" at bounding box center [901, 297] width 96 height 19
click at [1047, 297] on span "Startseite" at bounding box center [1054, 297] width 63 height 19
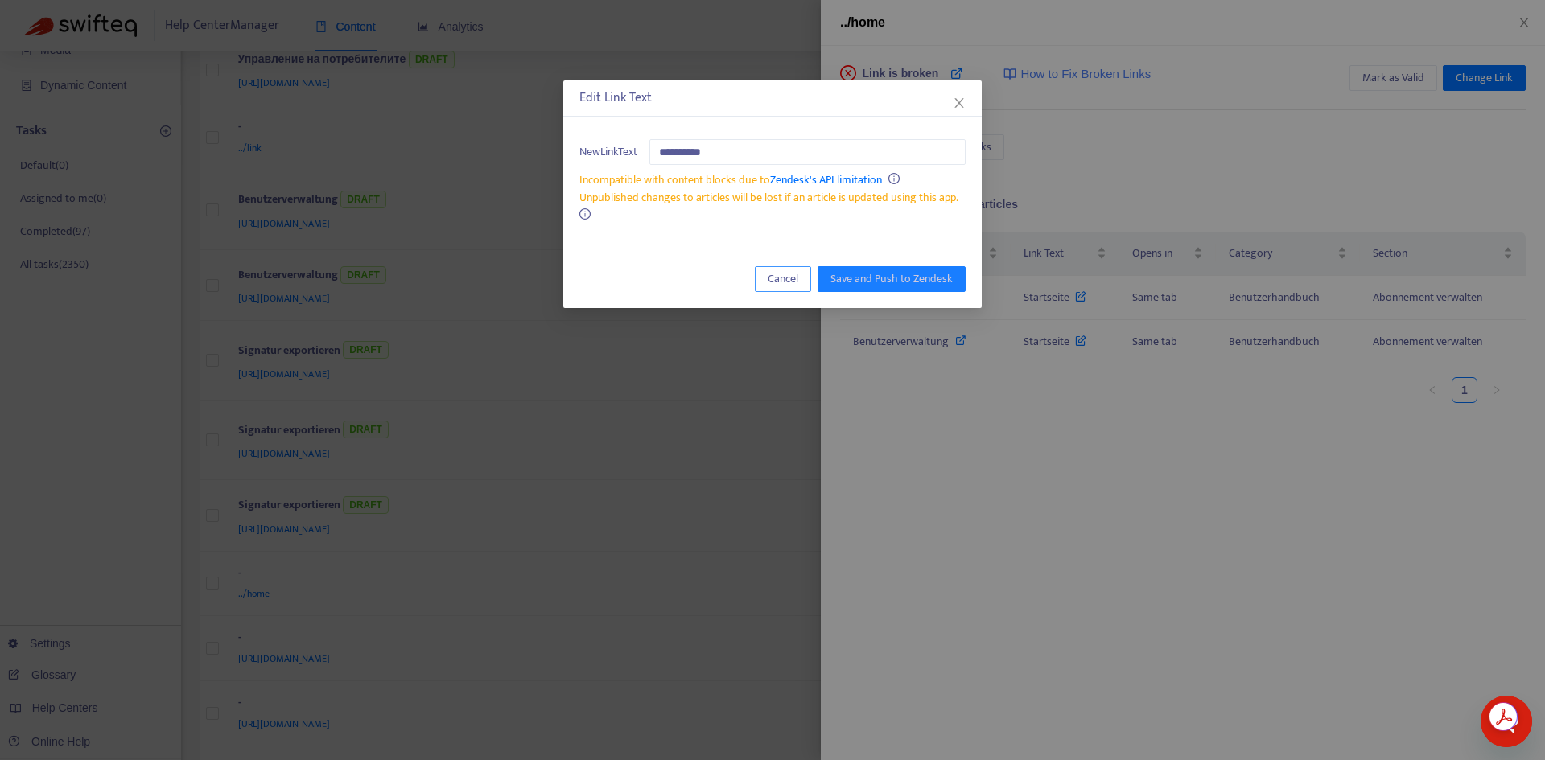
click at [793, 279] on span "Cancel" at bounding box center [782, 279] width 31 height 18
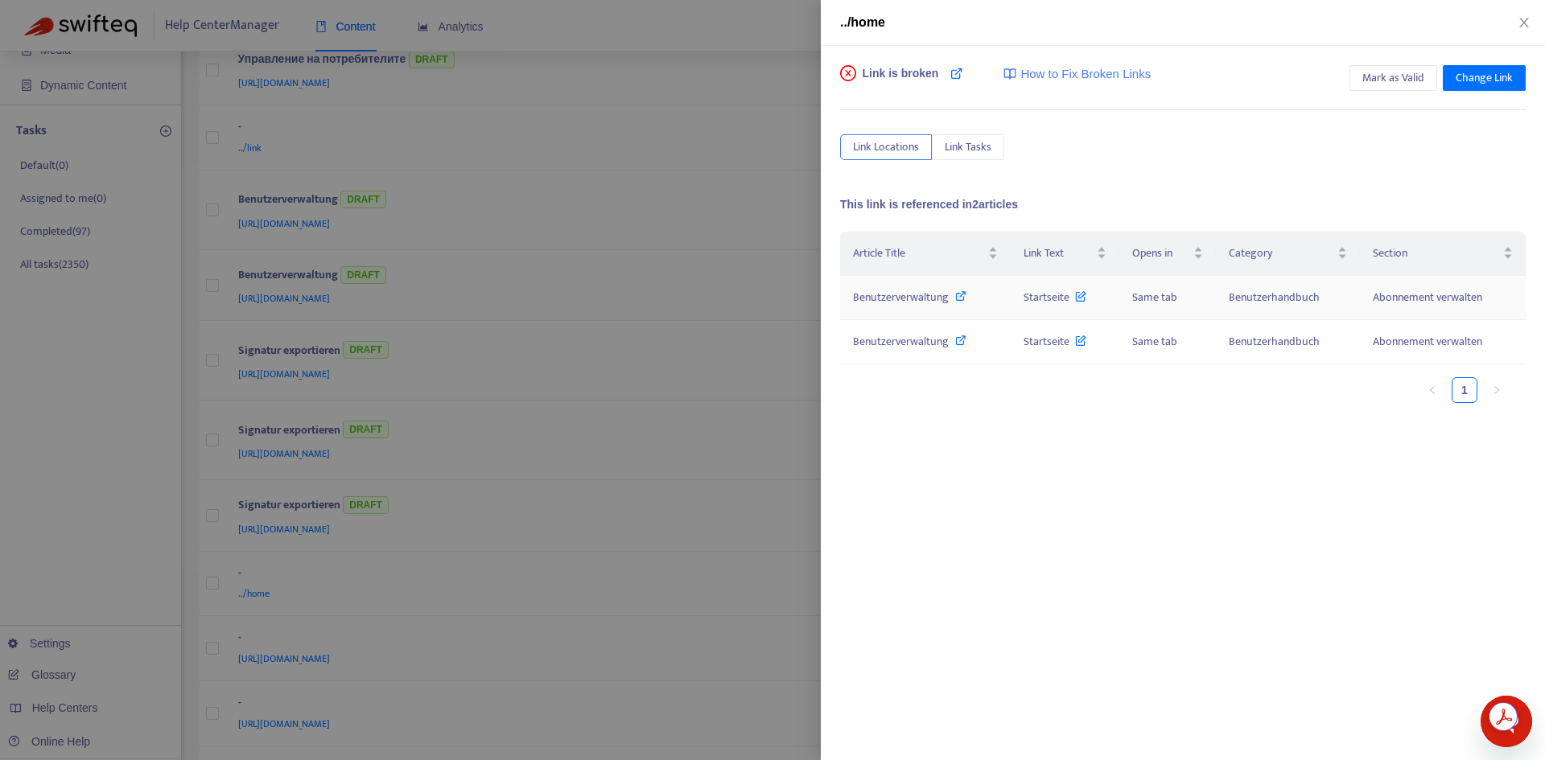
click at [980, 291] on div "Benutzerverwaltung" at bounding box center [925, 298] width 145 height 18
click at [1038, 303] on span "Startseite" at bounding box center [1054, 297] width 63 height 19
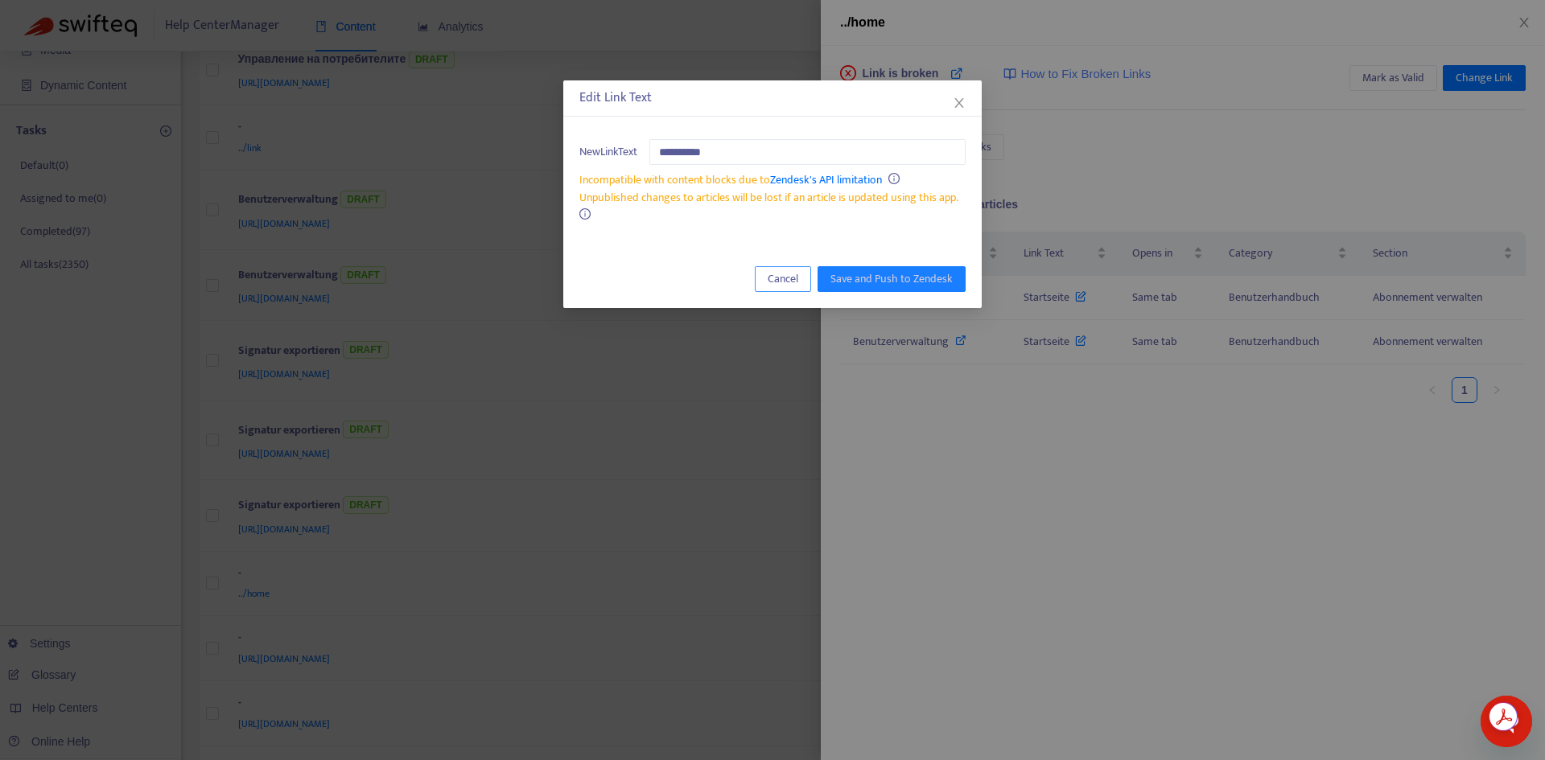
click at [792, 282] on span "Cancel" at bounding box center [782, 279] width 31 height 18
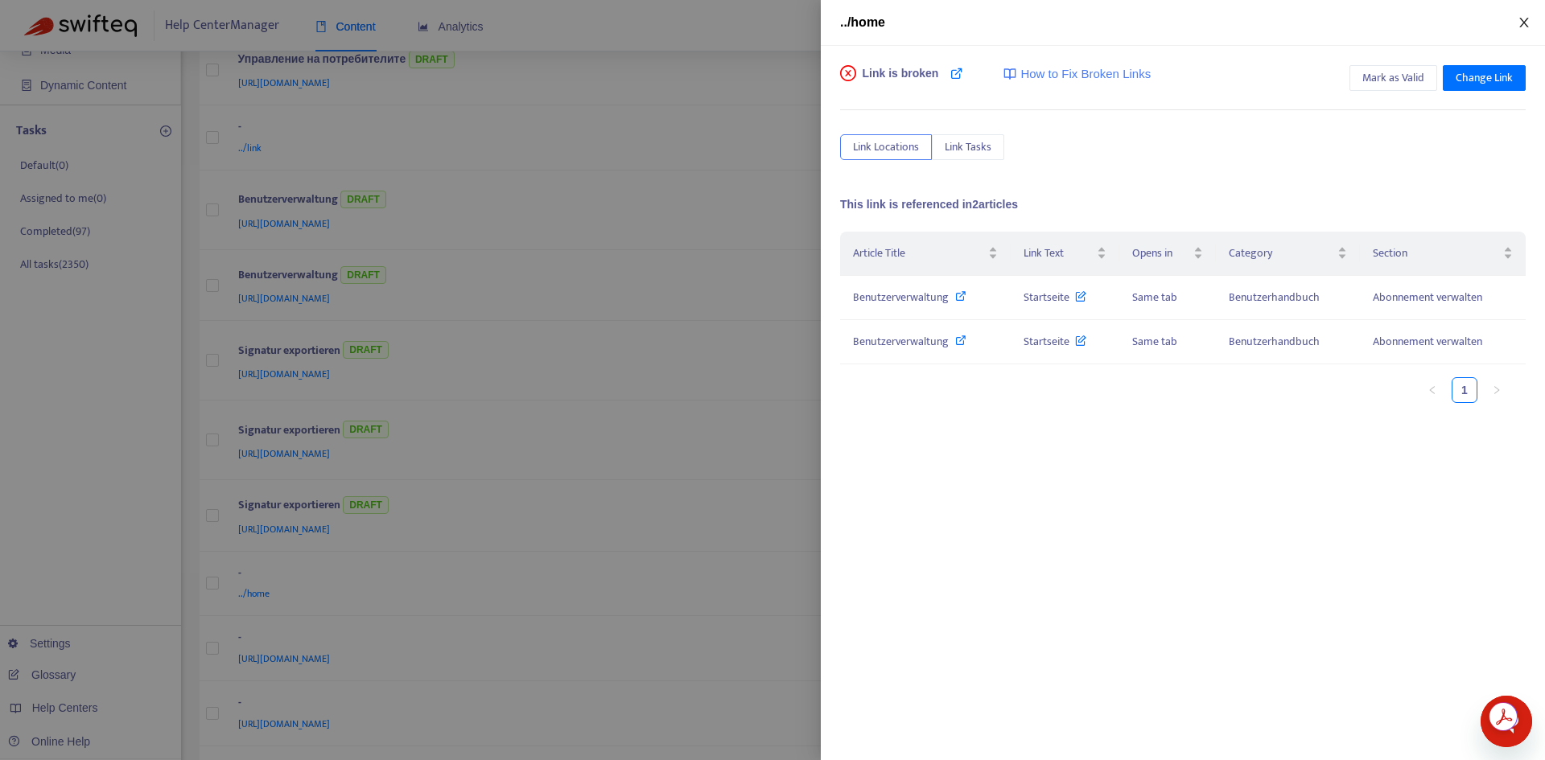
click at [1525, 25] on icon "close" at bounding box center [1523, 23] width 9 height 10
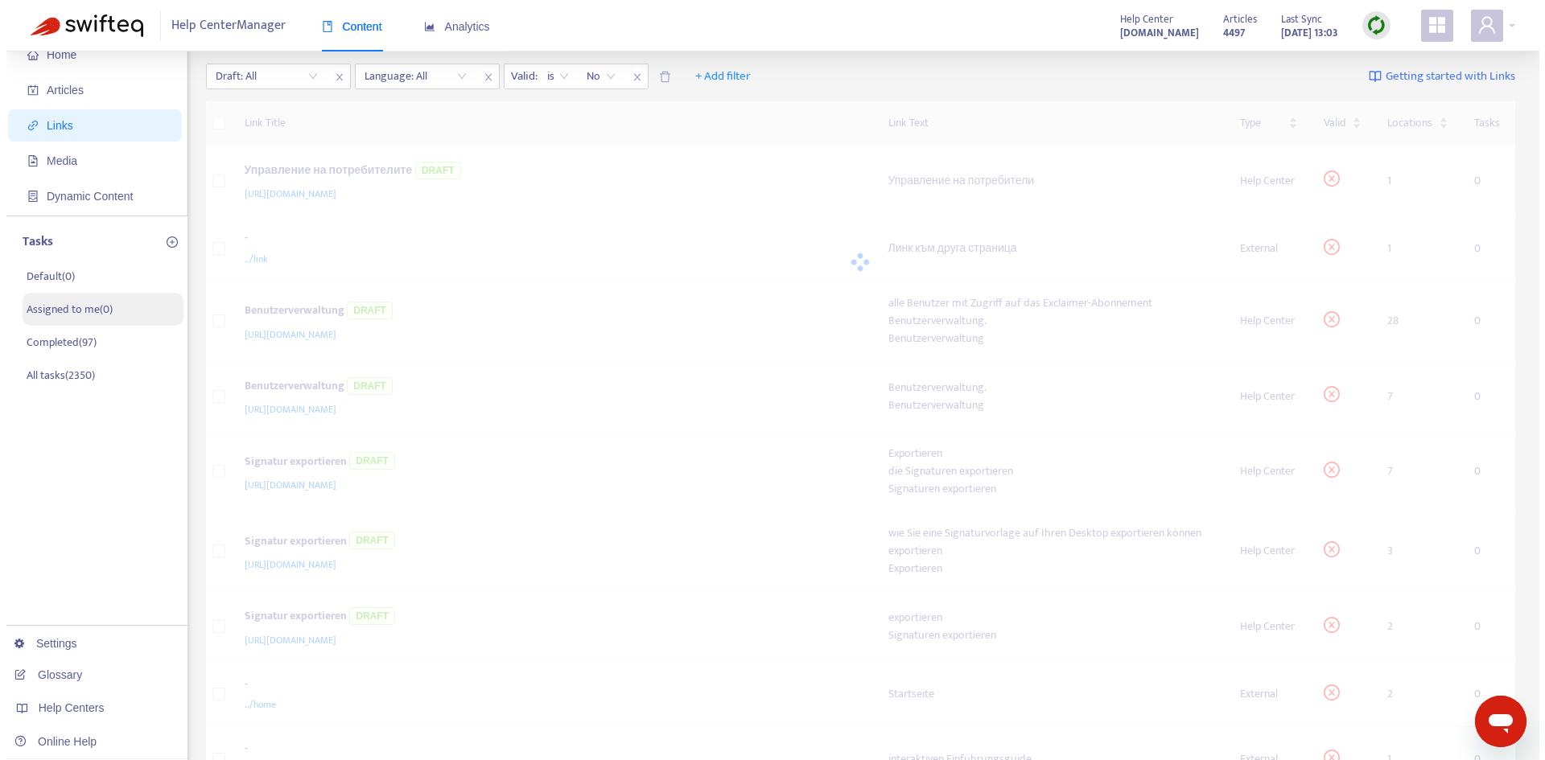
scroll to position [0, 0]
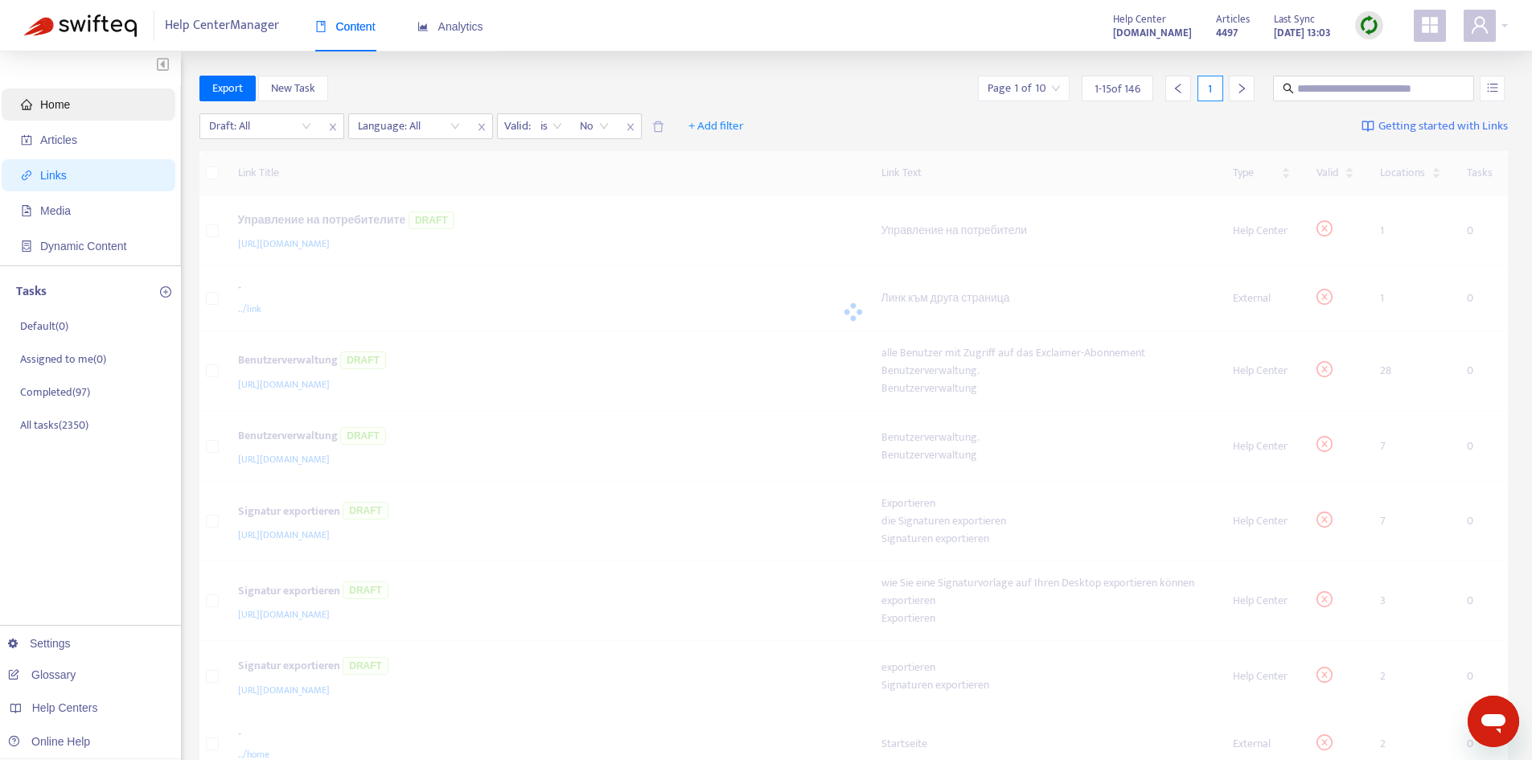
click at [83, 107] on span "Home" at bounding box center [92, 104] width 142 height 32
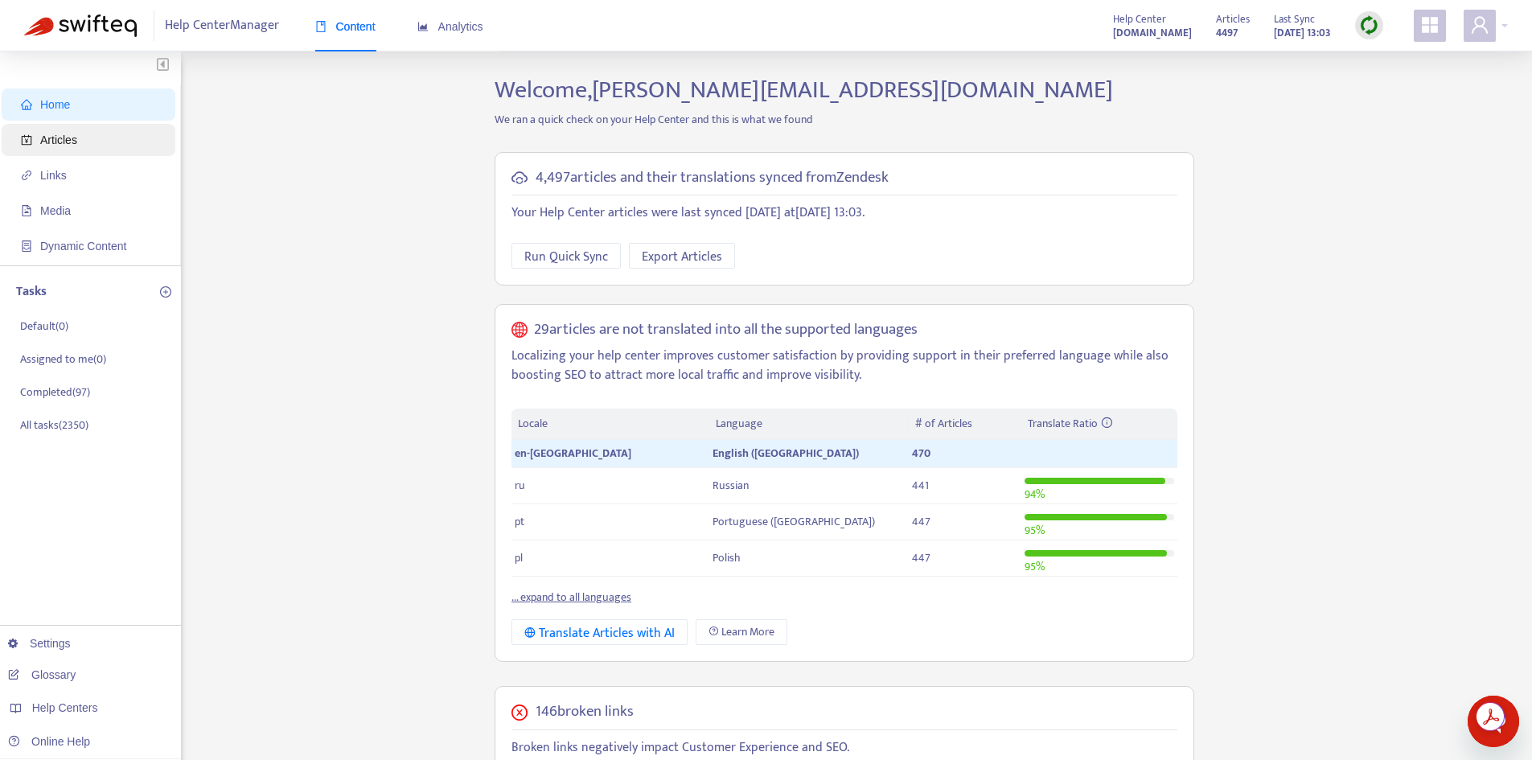
click at [51, 130] on span "Articles" at bounding box center [92, 140] width 142 height 32
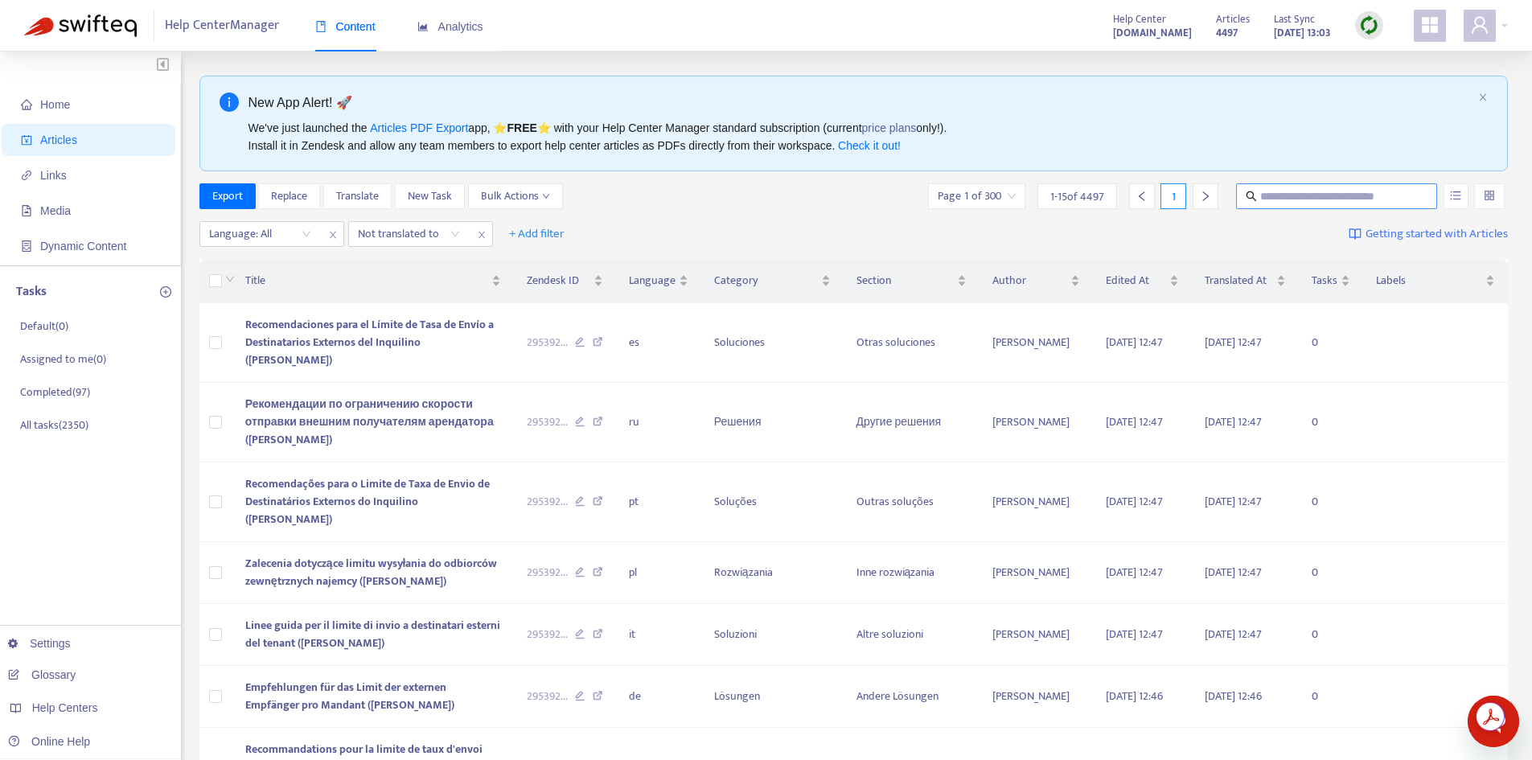
click at [1297, 205] on input "text" at bounding box center [1338, 196] width 154 height 18
click at [1389, 197] on input "**********" at bounding box center [1338, 196] width 154 height 18
type input "**********"
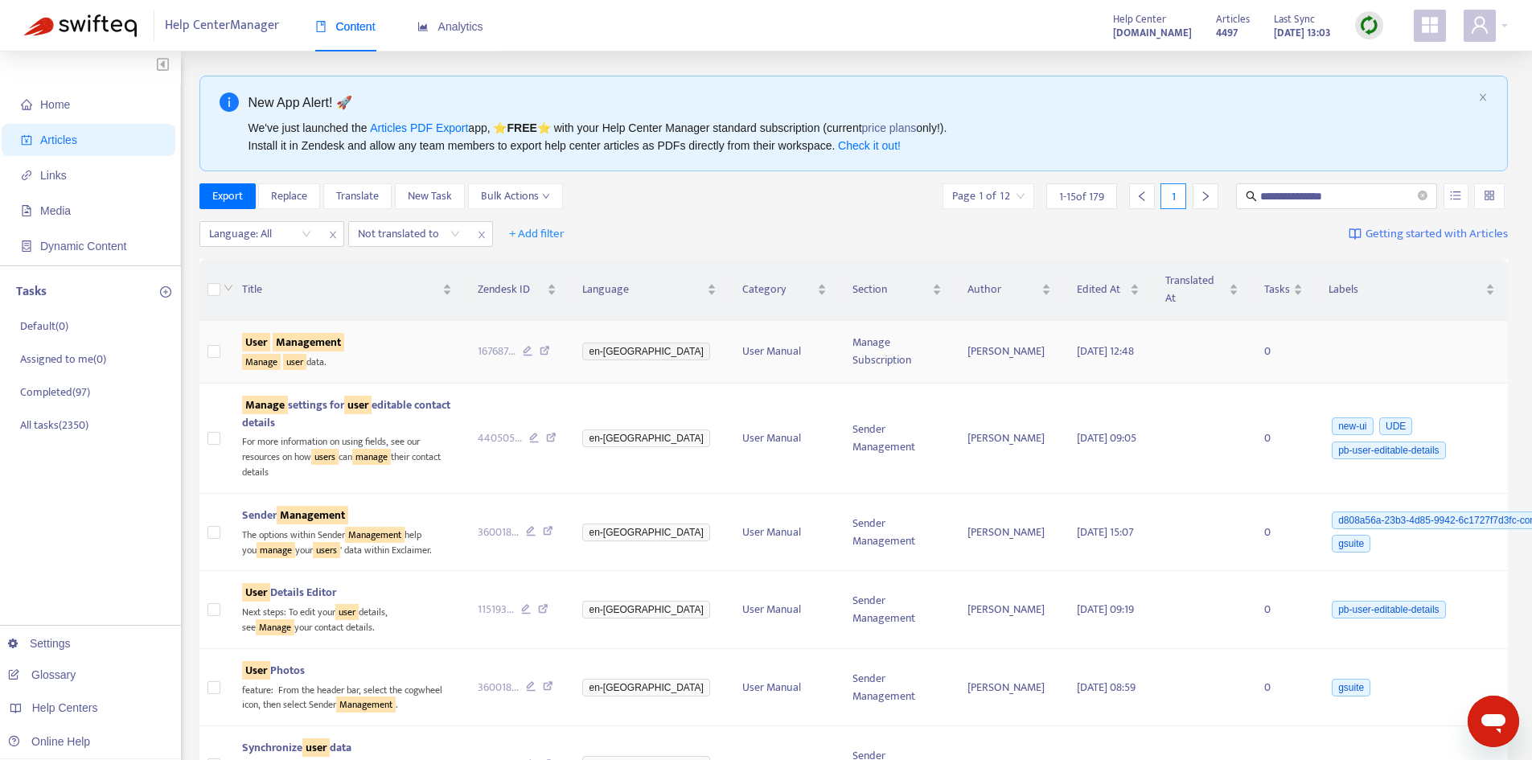
click at [270, 333] on sqkw "User" at bounding box center [256, 342] width 28 height 19
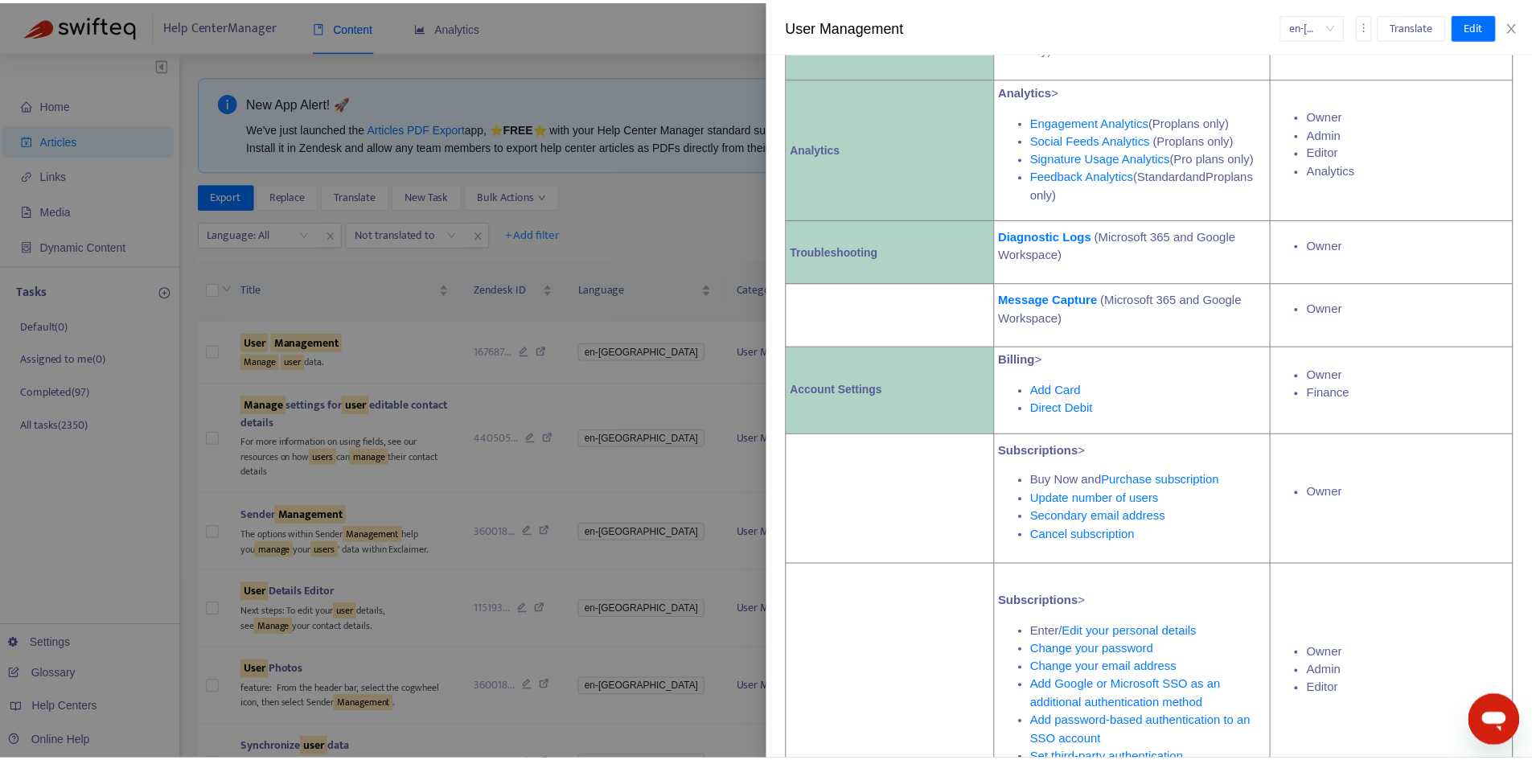
scroll to position [7329, 0]
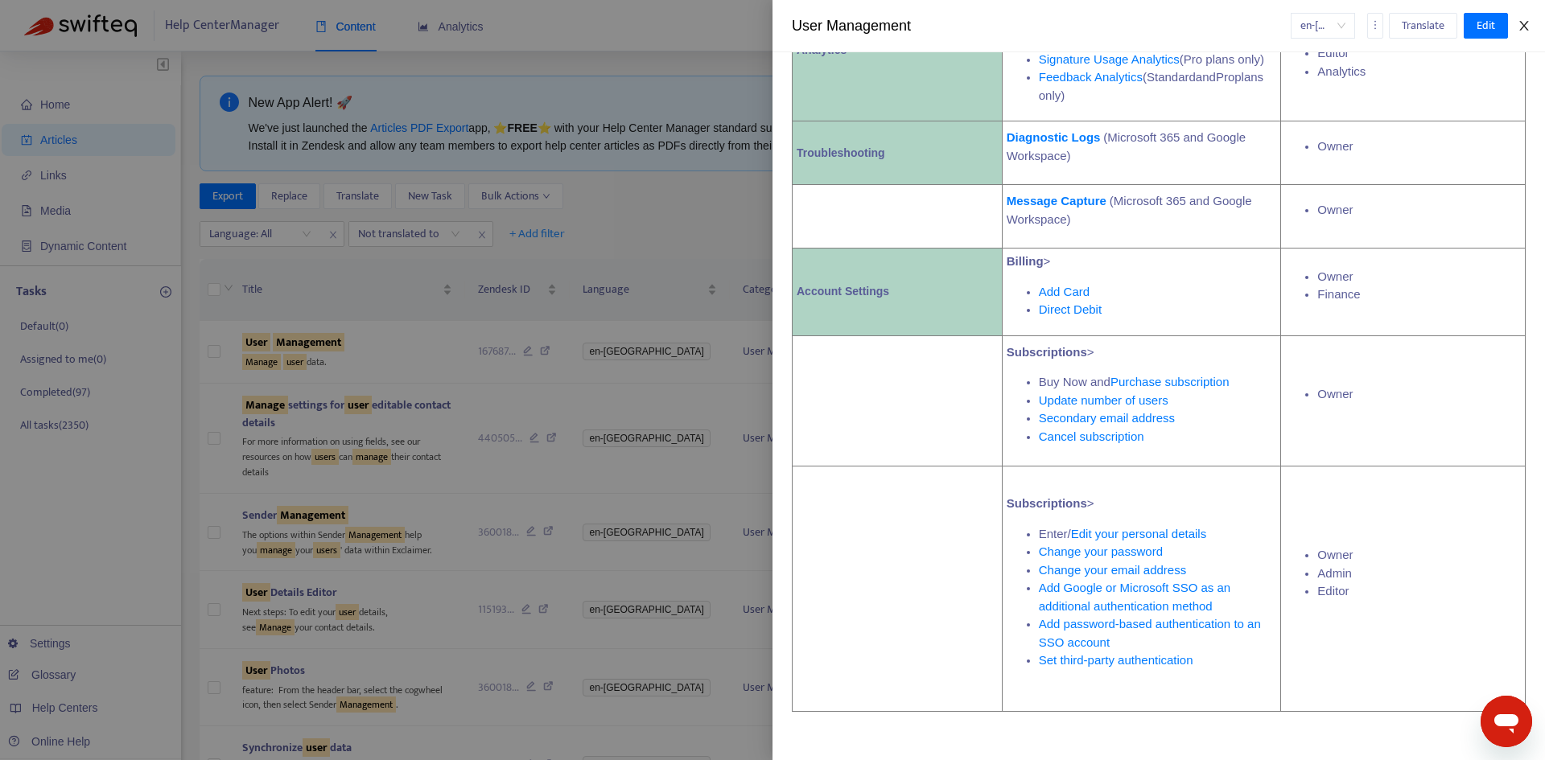
click at [1529, 23] on icon "close" at bounding box center [1523, 25] width 13 height 13
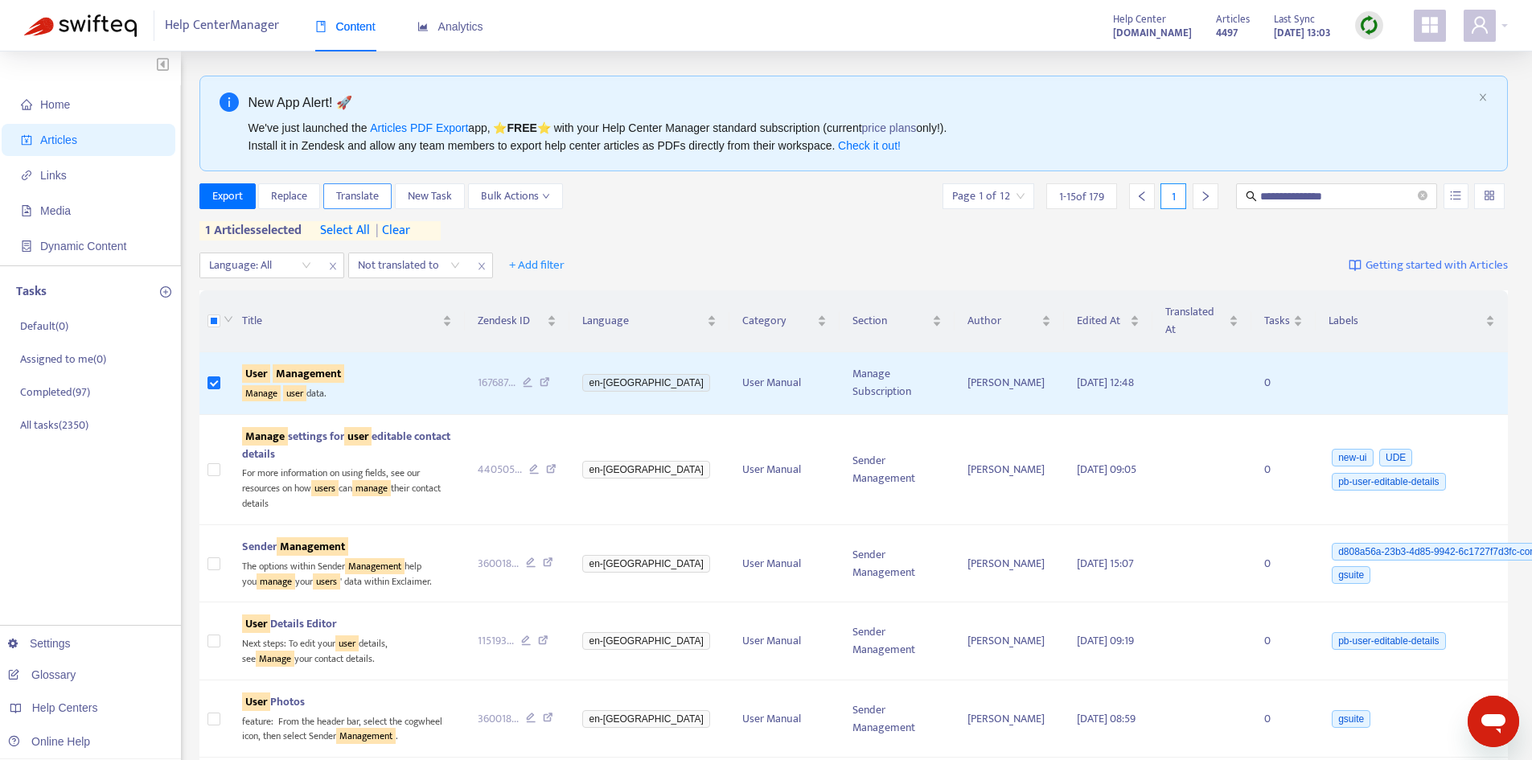
click at [375, 195] on span "Translate" at bounding box center [357, 196] width 43 height 18
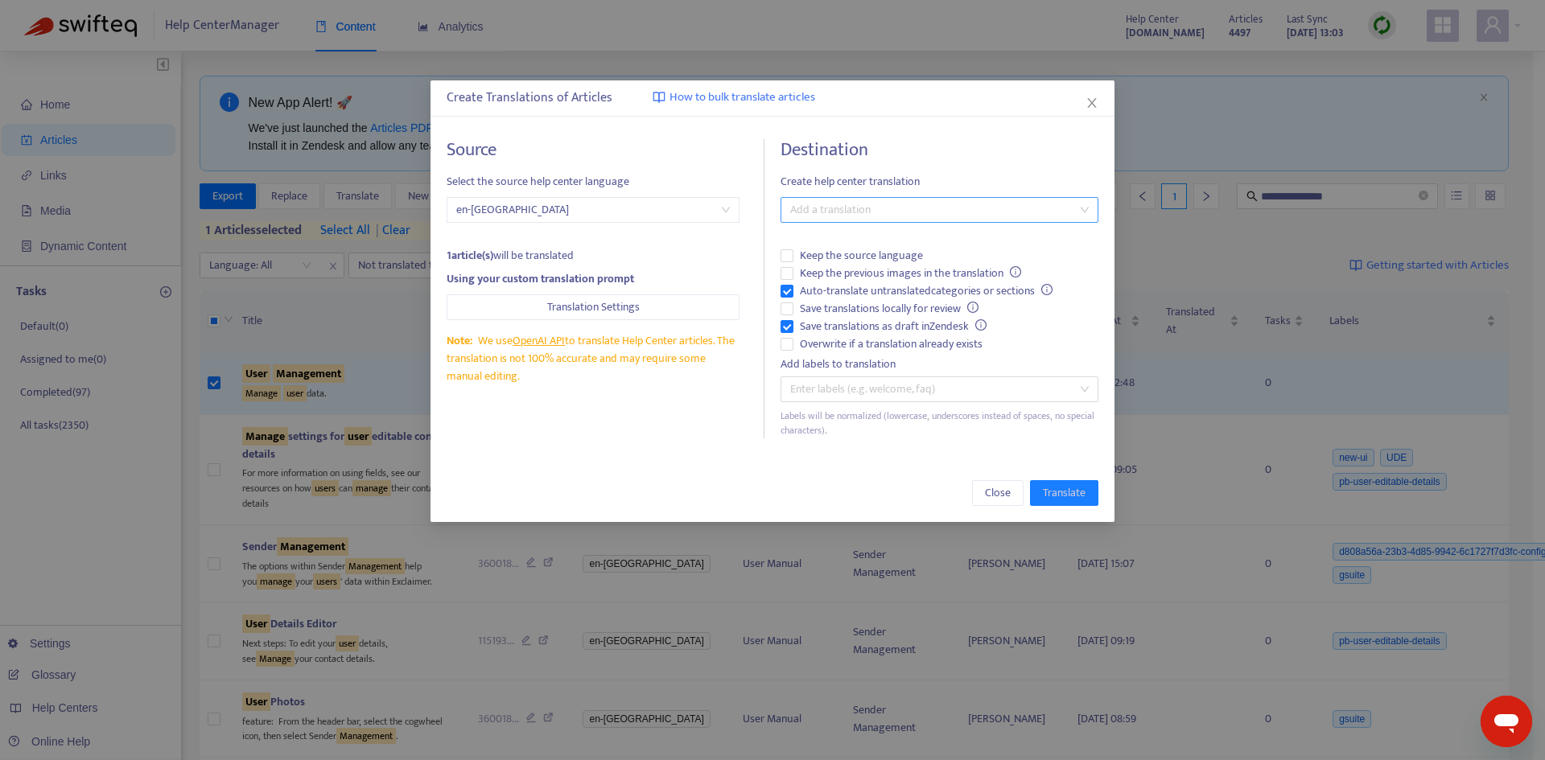
click at [897, 212] on div at bounding box center [931, 209] width 294 height 19
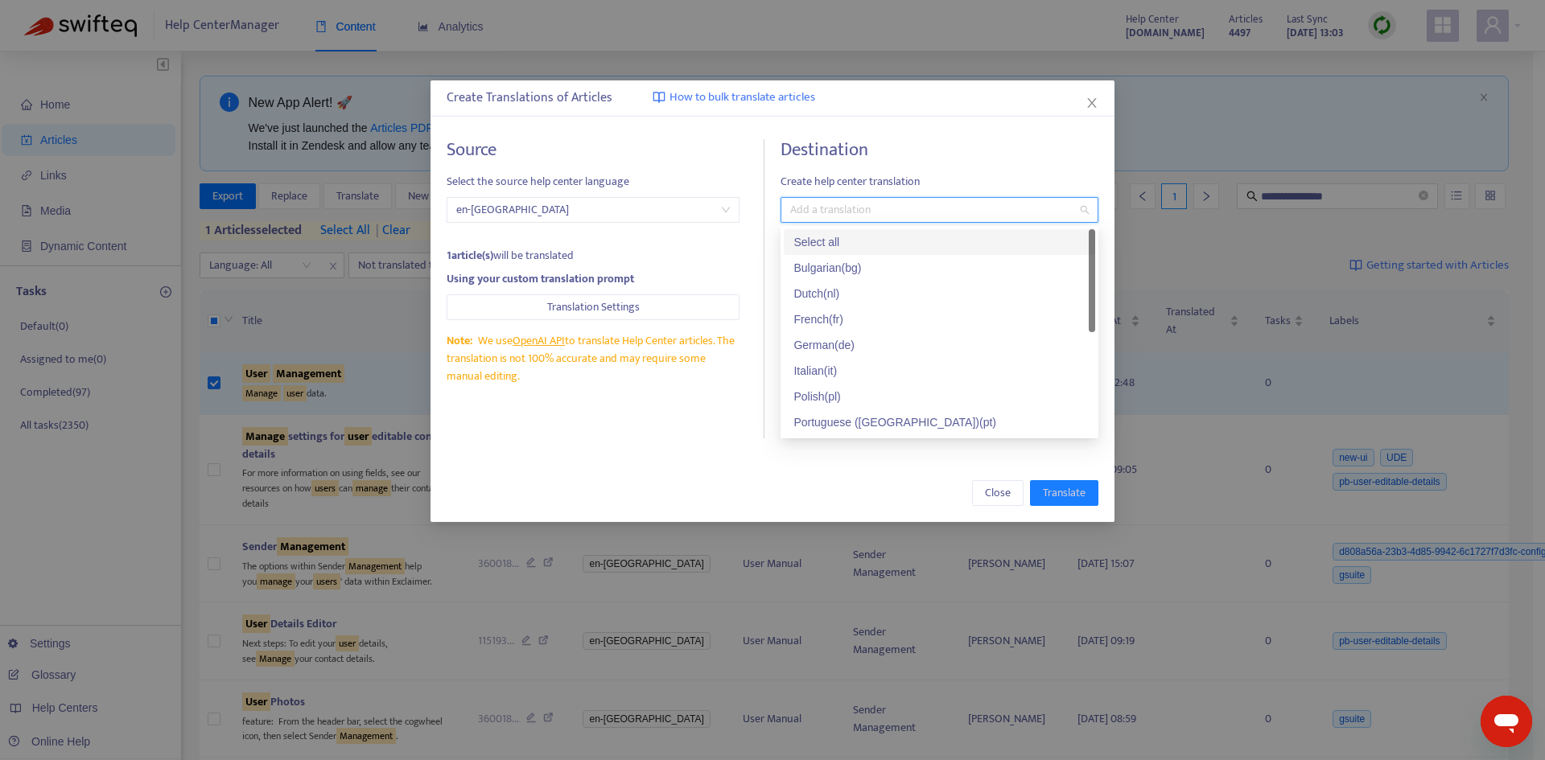
click at [828, 237] on div "Select all" at bounding box center [939, 242] width 292 height 18
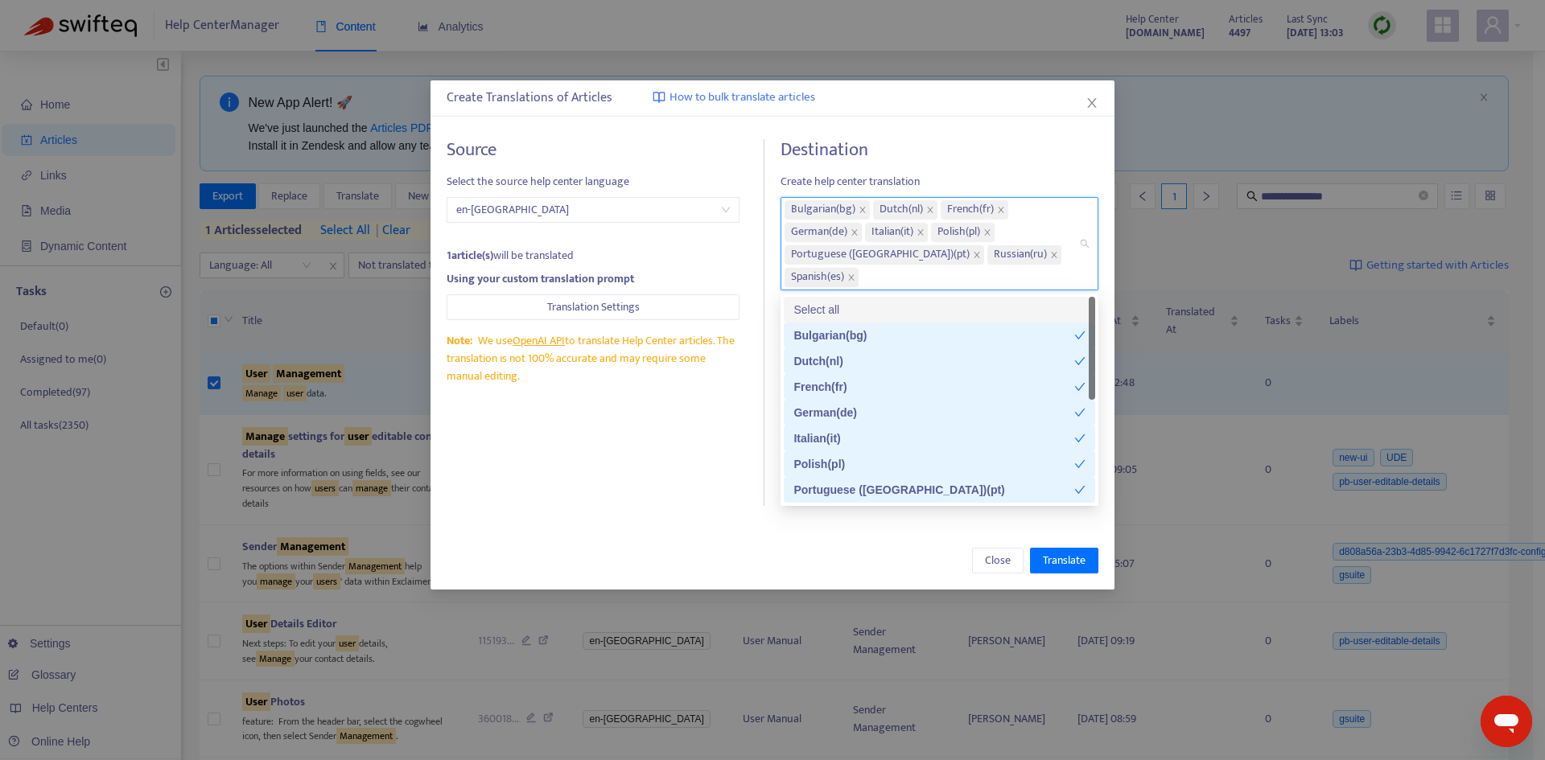
click at [958, 149] on h4 "Destination" at bounding box center [939, 150] width 318 height 22
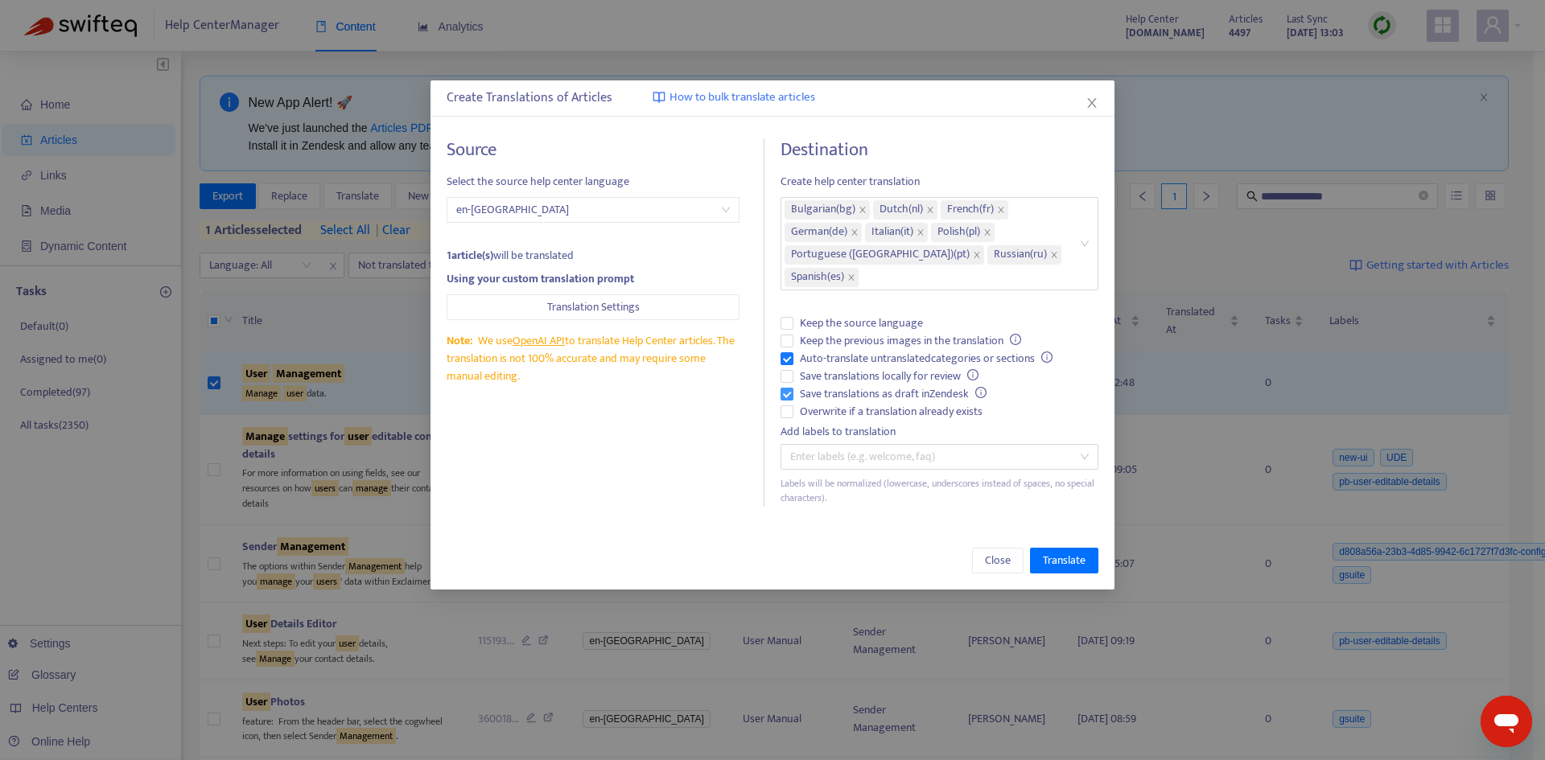
click at [817, 396] on span "Save translations as draft in Zendesk" at bounding box center [893, 394] width 200 height 18
click at [816, 359] on span "Auto-translate untranslated categories or sections" at bounding box center [925, 359] width 265 height 18
click at [816, 413] on span "Overwrite if a translation already exists" at bounding box center [890, 412] width 195 height 18
click at [1066, 567] on span "Translate" at bounding box center [1064, 561] width 43 height 18
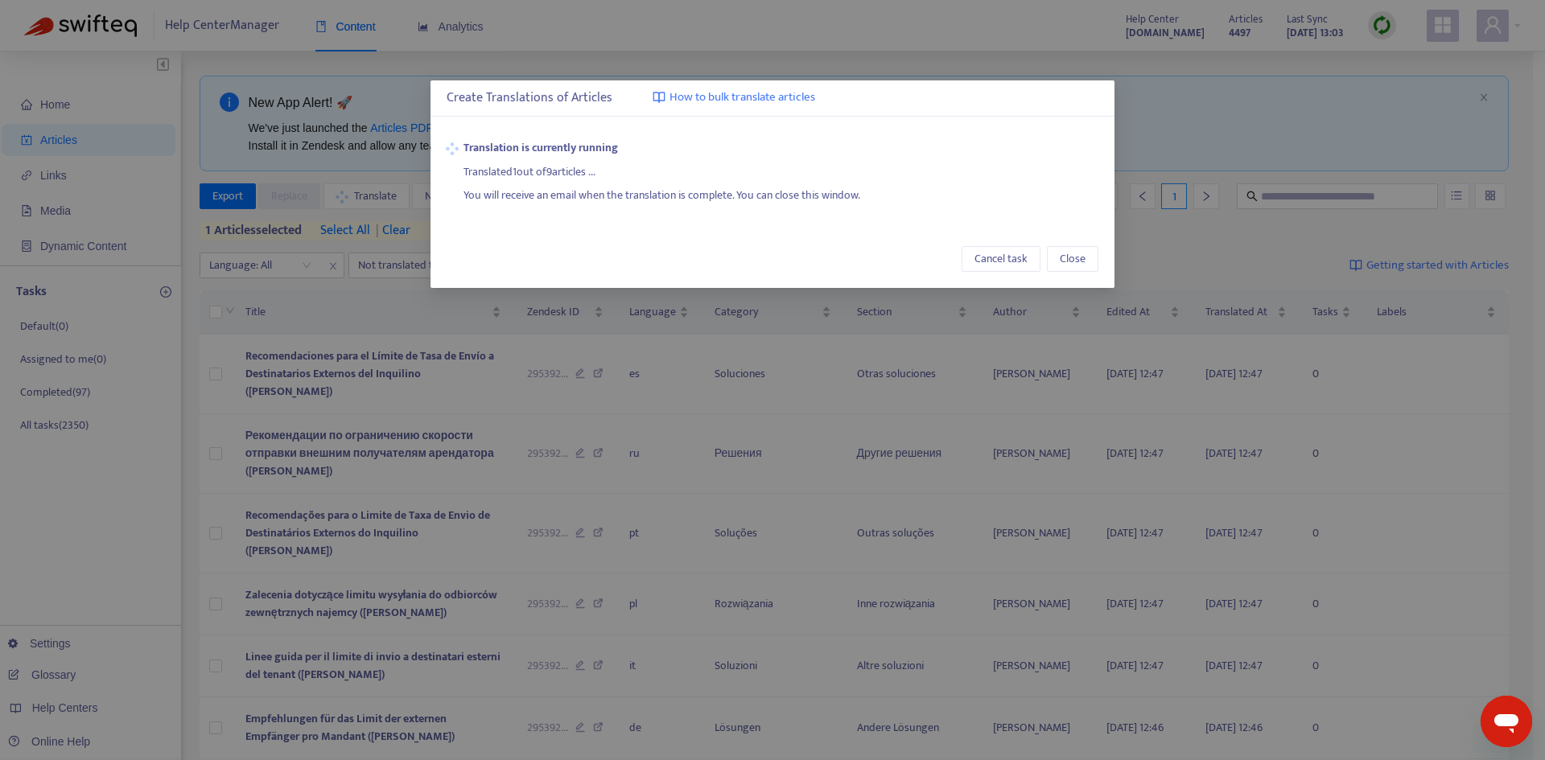
click at [1227, 216] on div "Create Translations of Articles How to bulk translate articles Translation is c…" at bounding box center [772, 380] width 1545 height 760
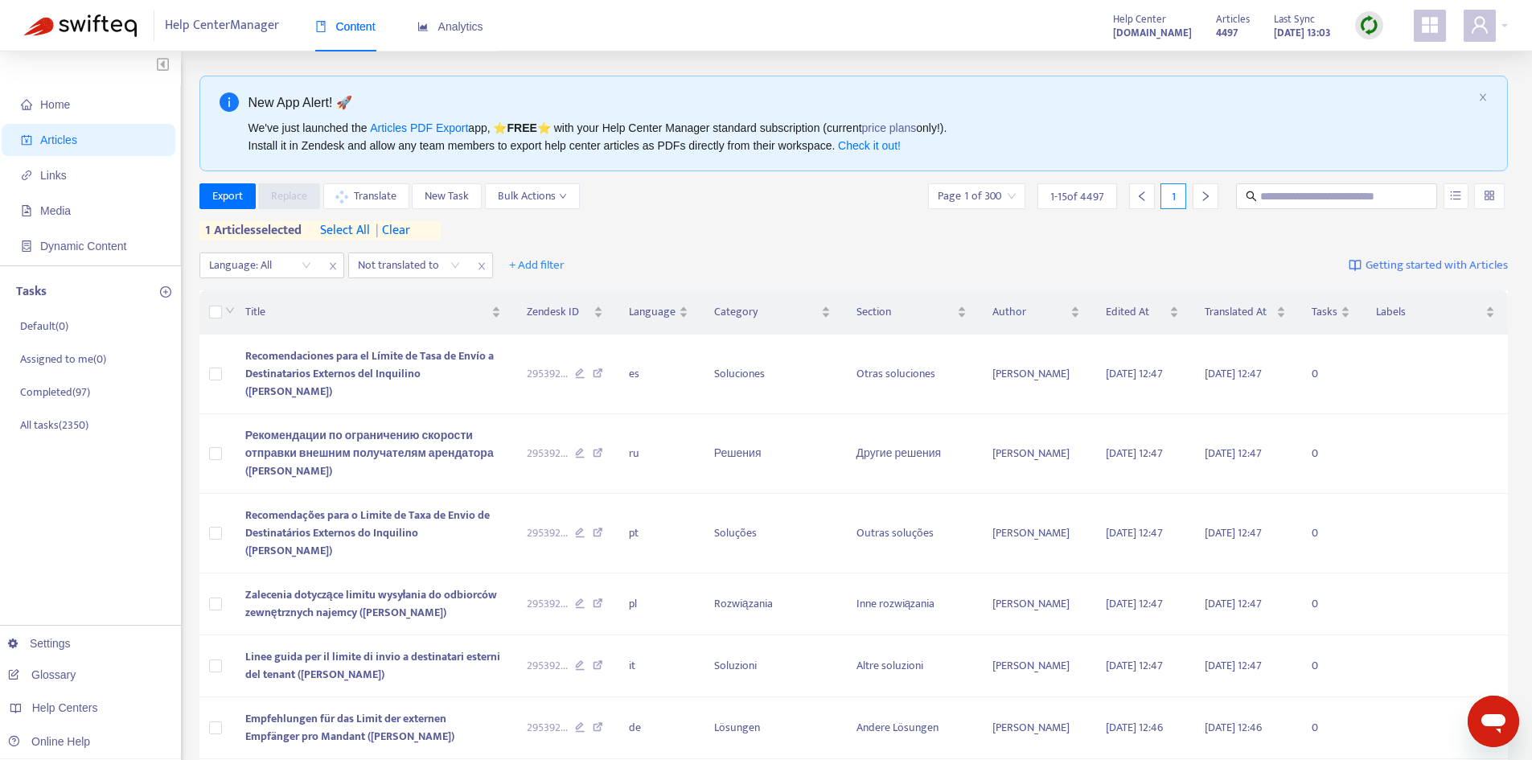
click at [599, 224] on div "Export Replace Translate New Task Bulk Actions Page 1 of 300 1 - 15 of 4497 1 1…" at bounding box center [855, 211] width 1310 height 57
click at [64, 117] on span "Home" at bounding box center [92, 104] width 142 height 32
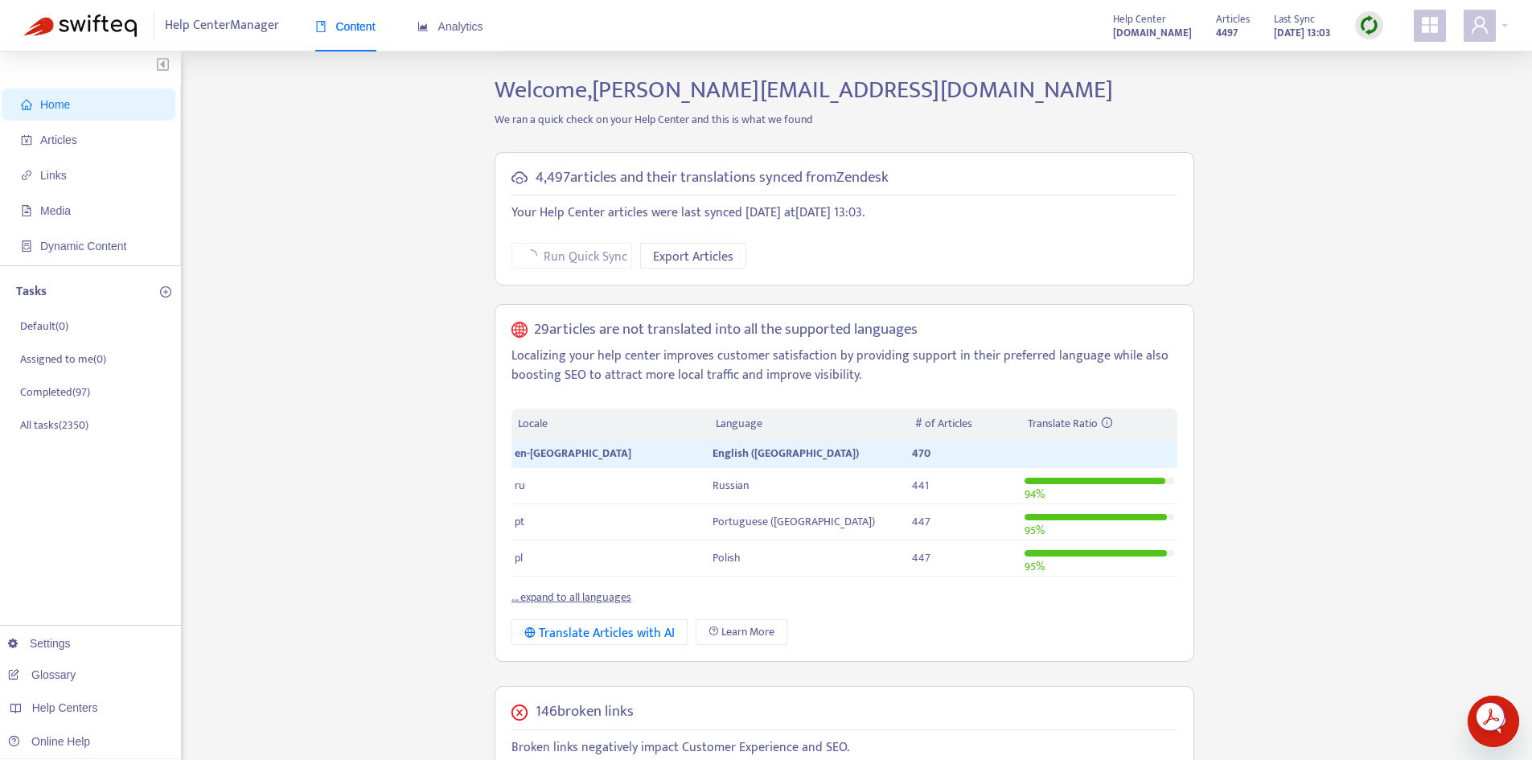
scroll to position [452, 0]
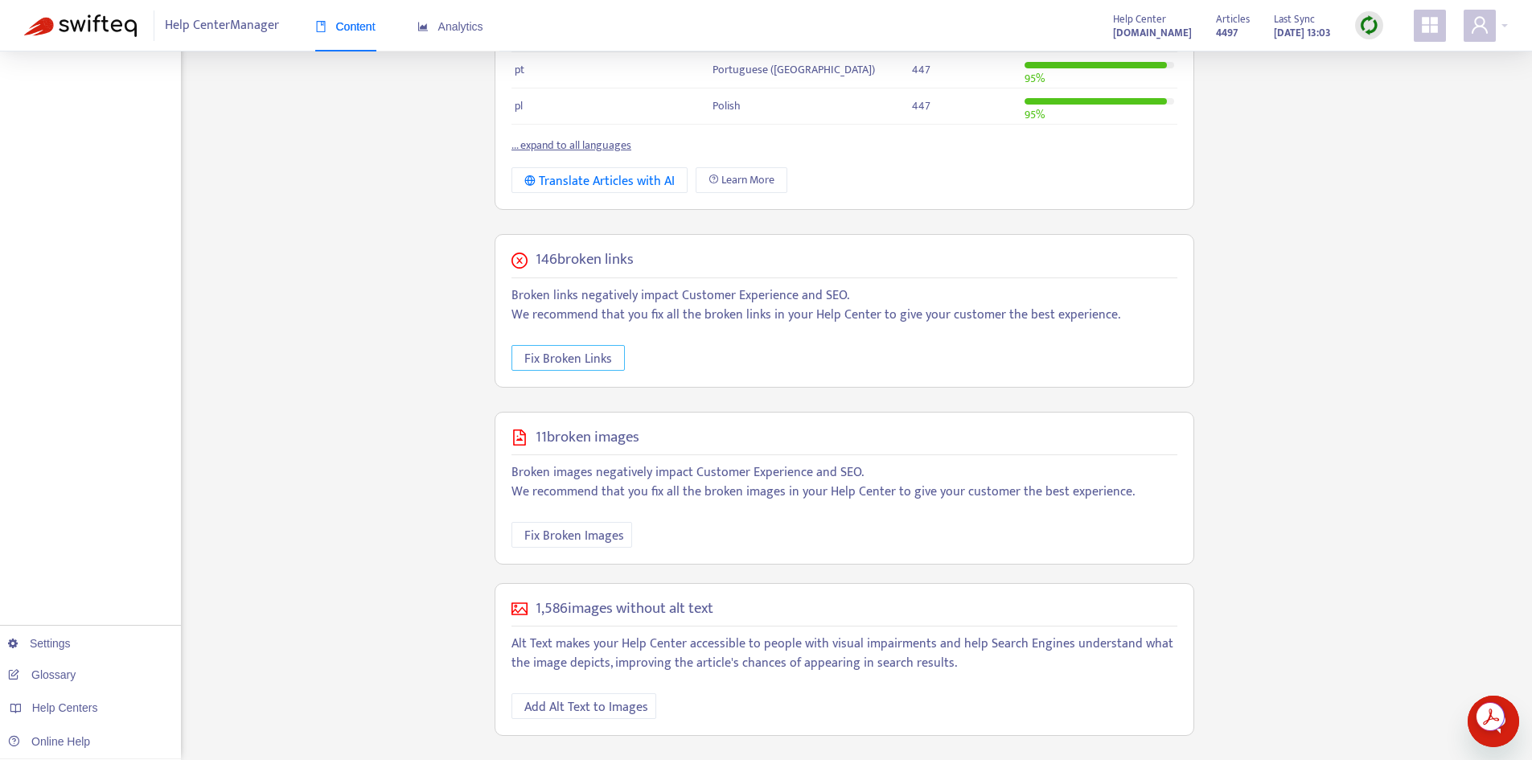
click at [559, 356] on span "Fix Broken Links" at bounding box center [569, 359] width 88 height 20
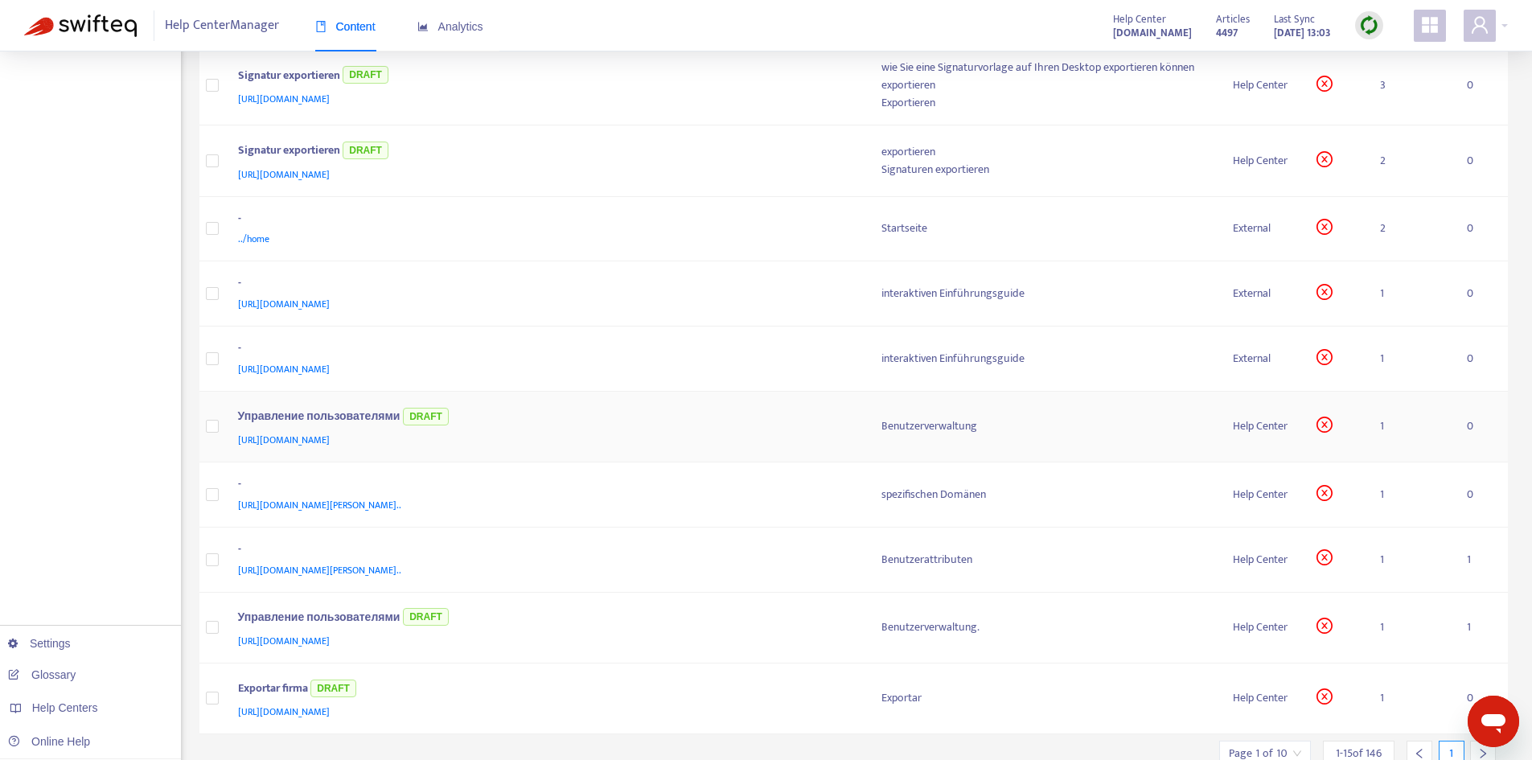
scroll to position [580, 0]
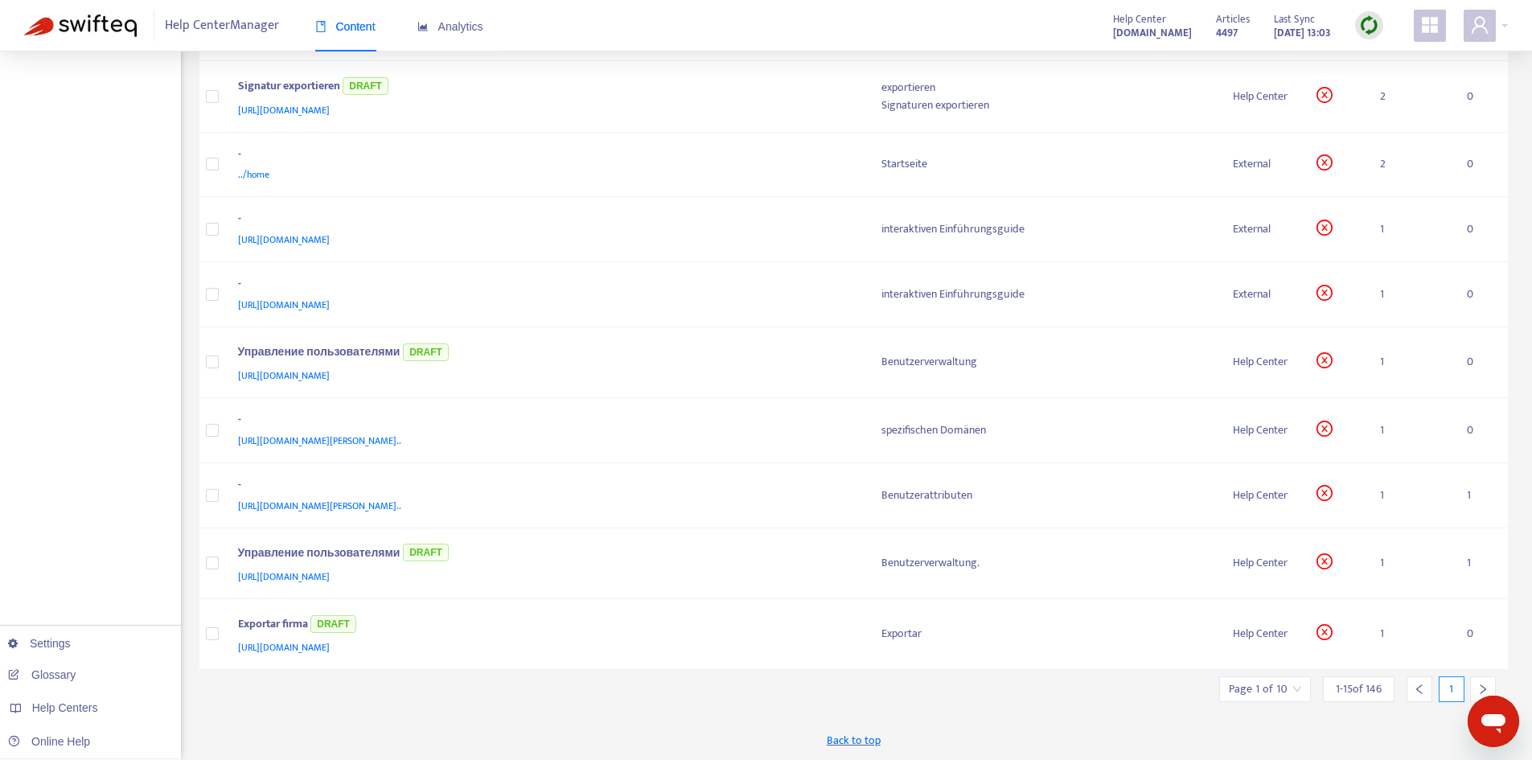
click at [1479, 684] on icon "right" at bounding box center [1483, 689] width 11 height 11
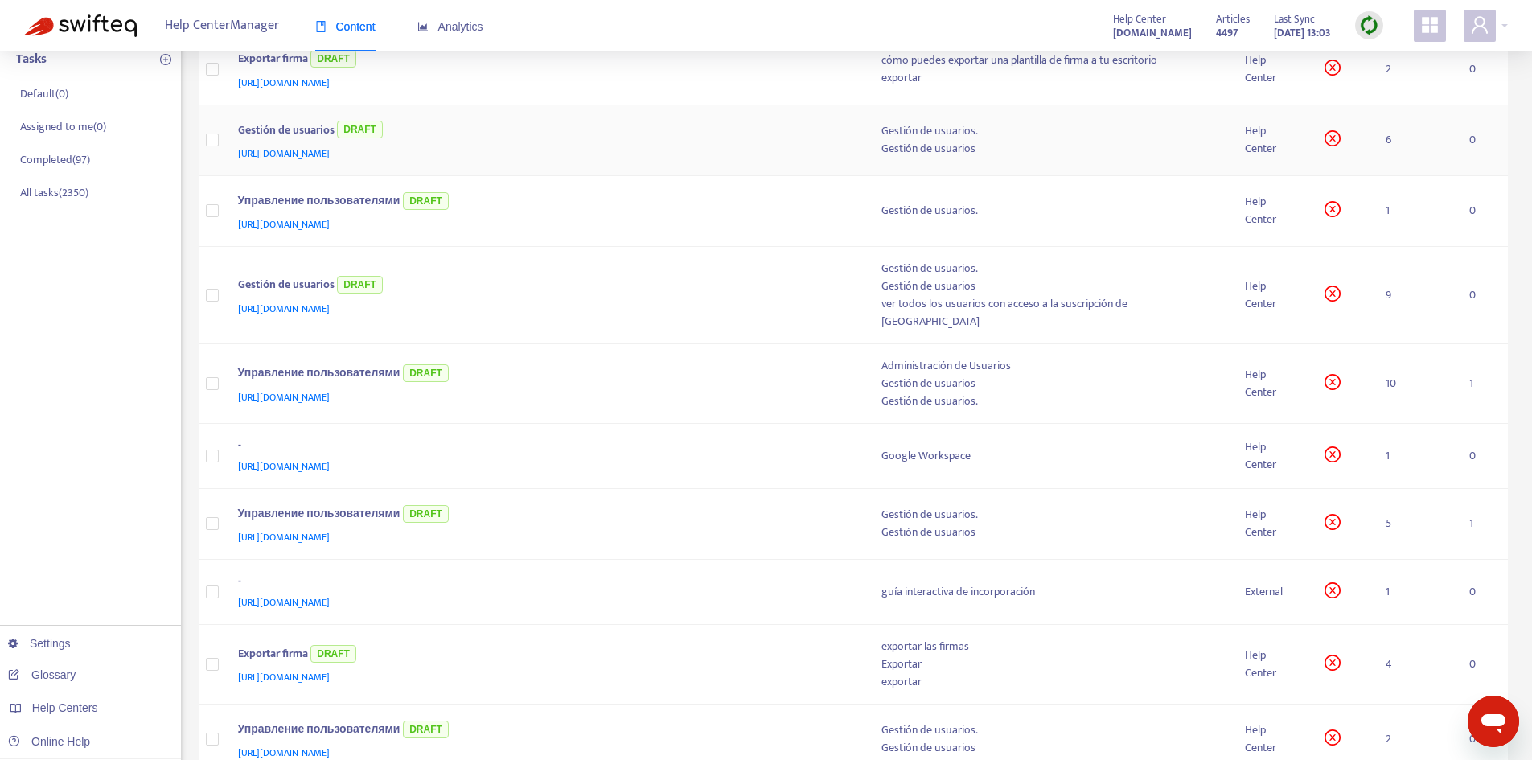
scroll to position [322, 0]
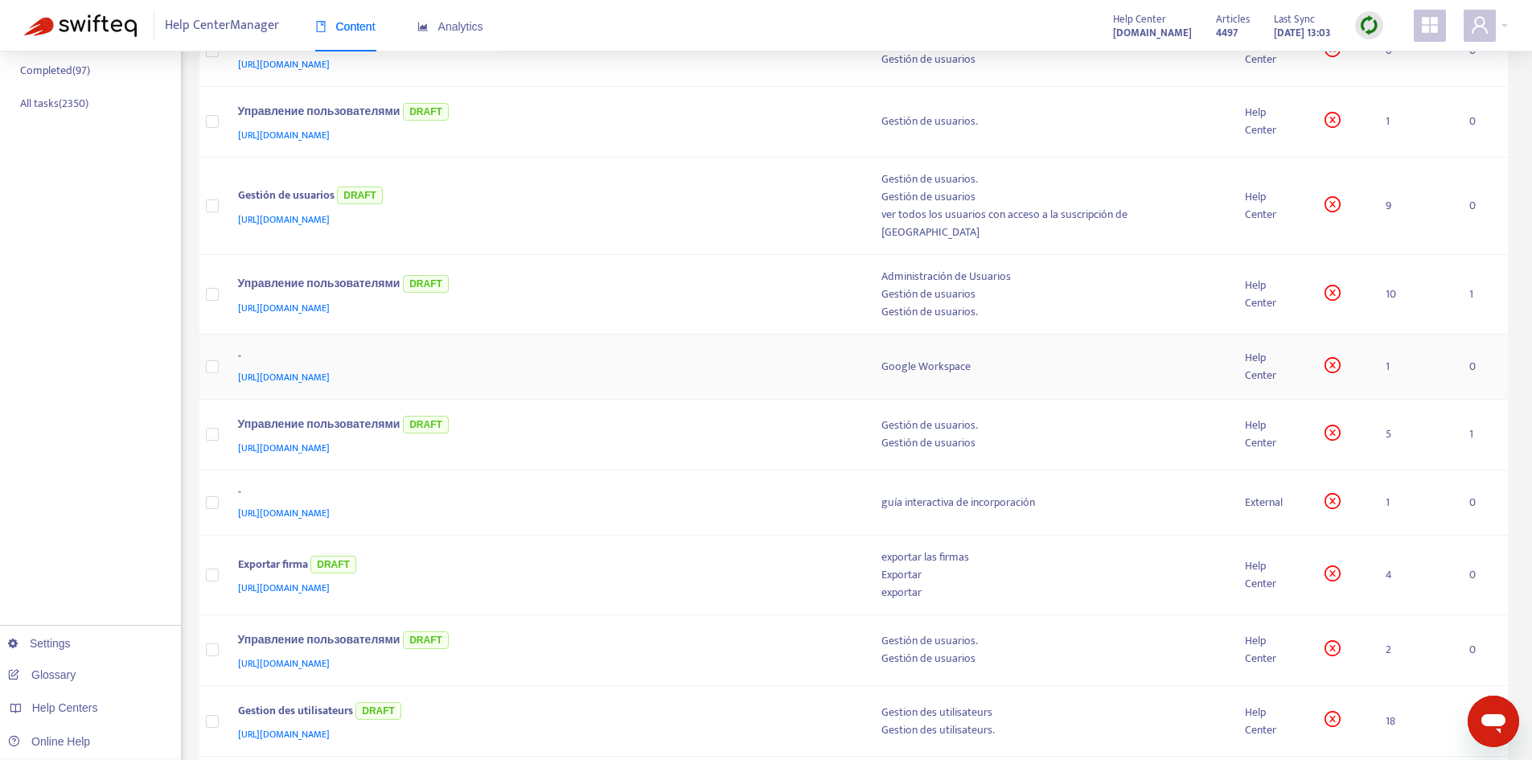
click at [891, 358] on div "Google Workspace" at bounding box center [1051, 367] width 338 height 18
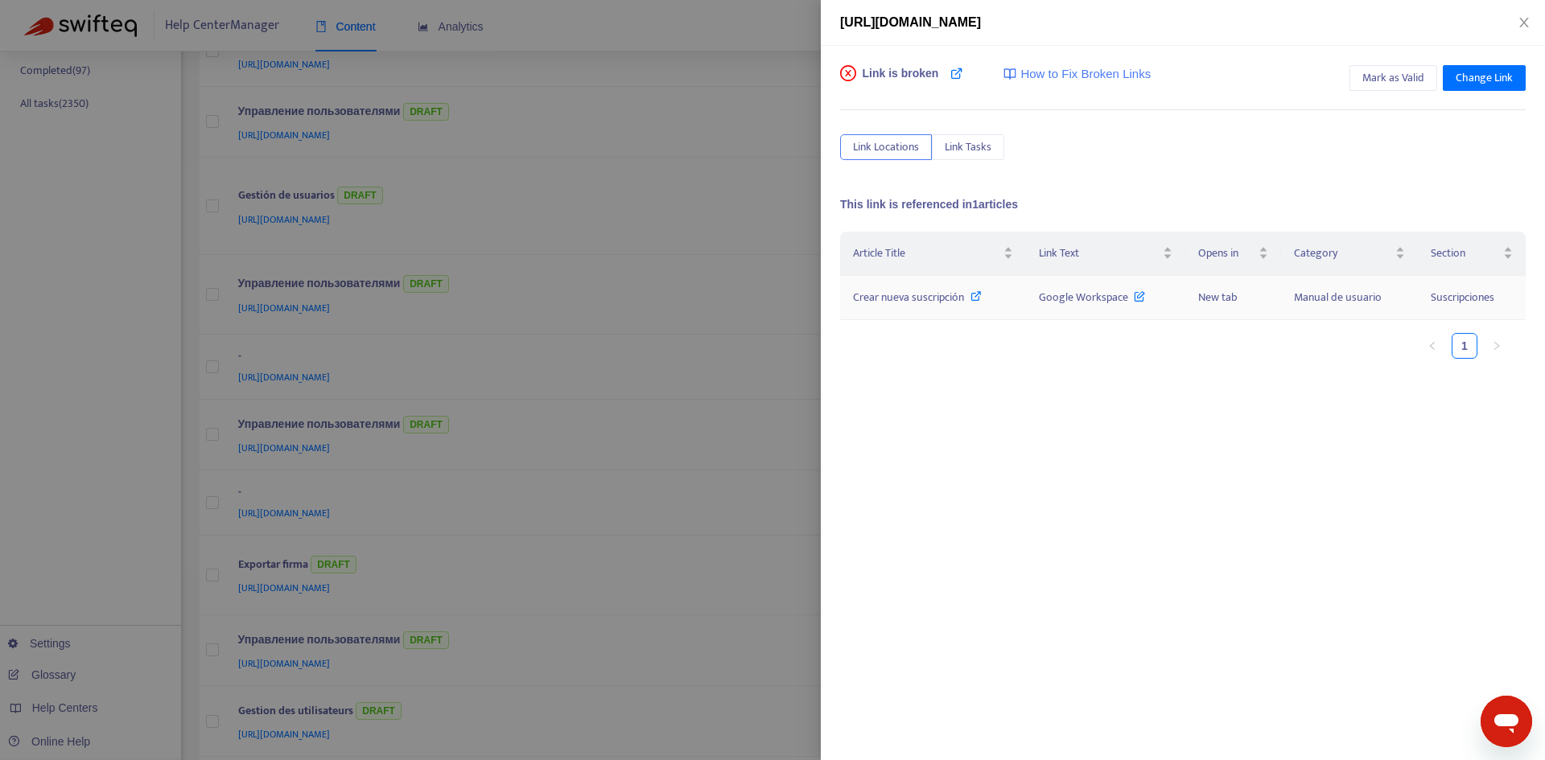
click at [930, 296] on span "Crear nueva suscripción" at bounding box center [908, 297] width 111 height 19
click at [1068, 288] on span "Google Workspace" at bounding box center [1092, 297] width 106 height 19
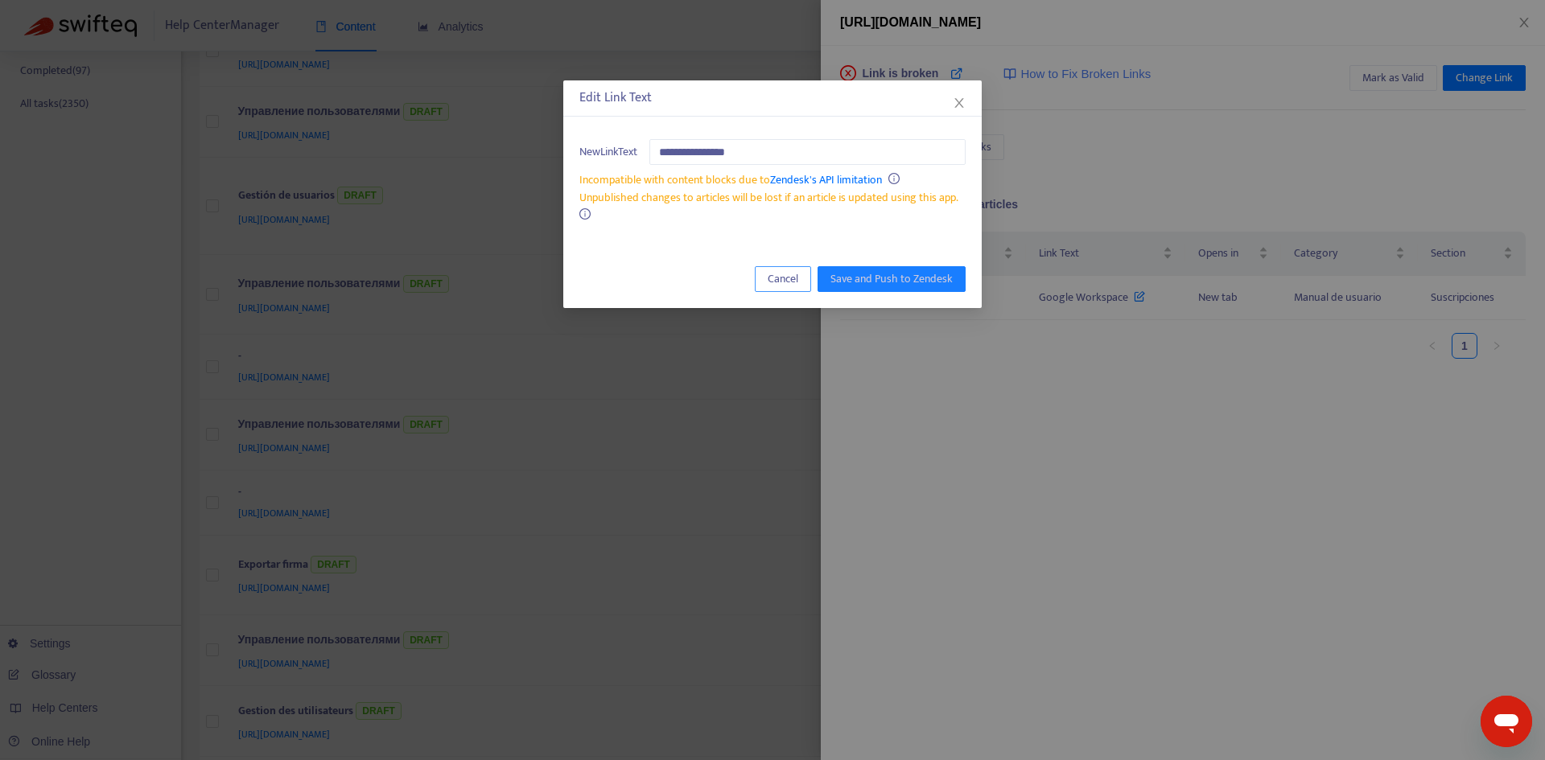
click at [785, 277] on span "Cancel" at bounding box center [782, 279] width 31 height 18
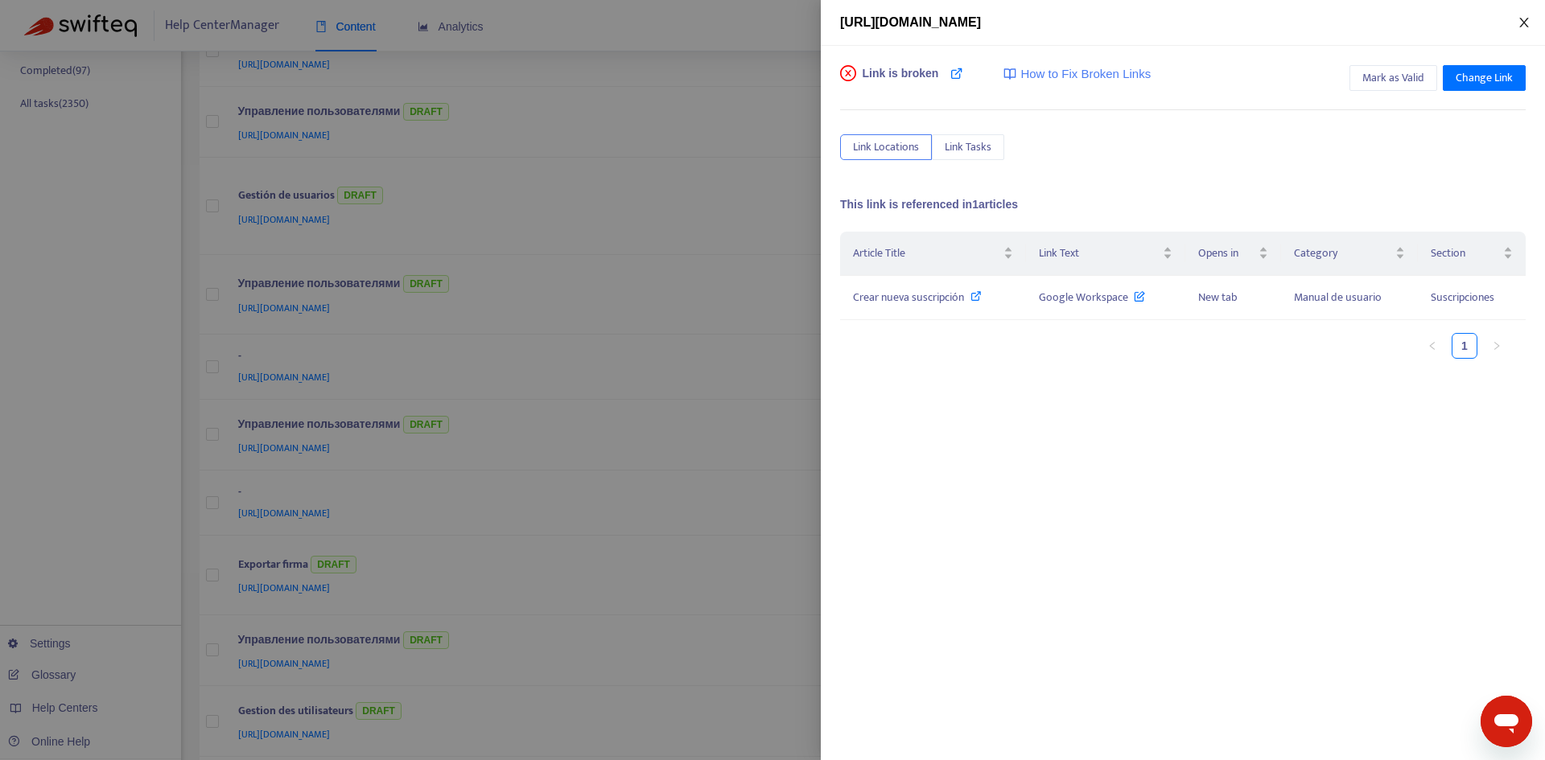
click at [1524, 22] on icon "close" at bounding box center [1523, 23] width 9 height 10
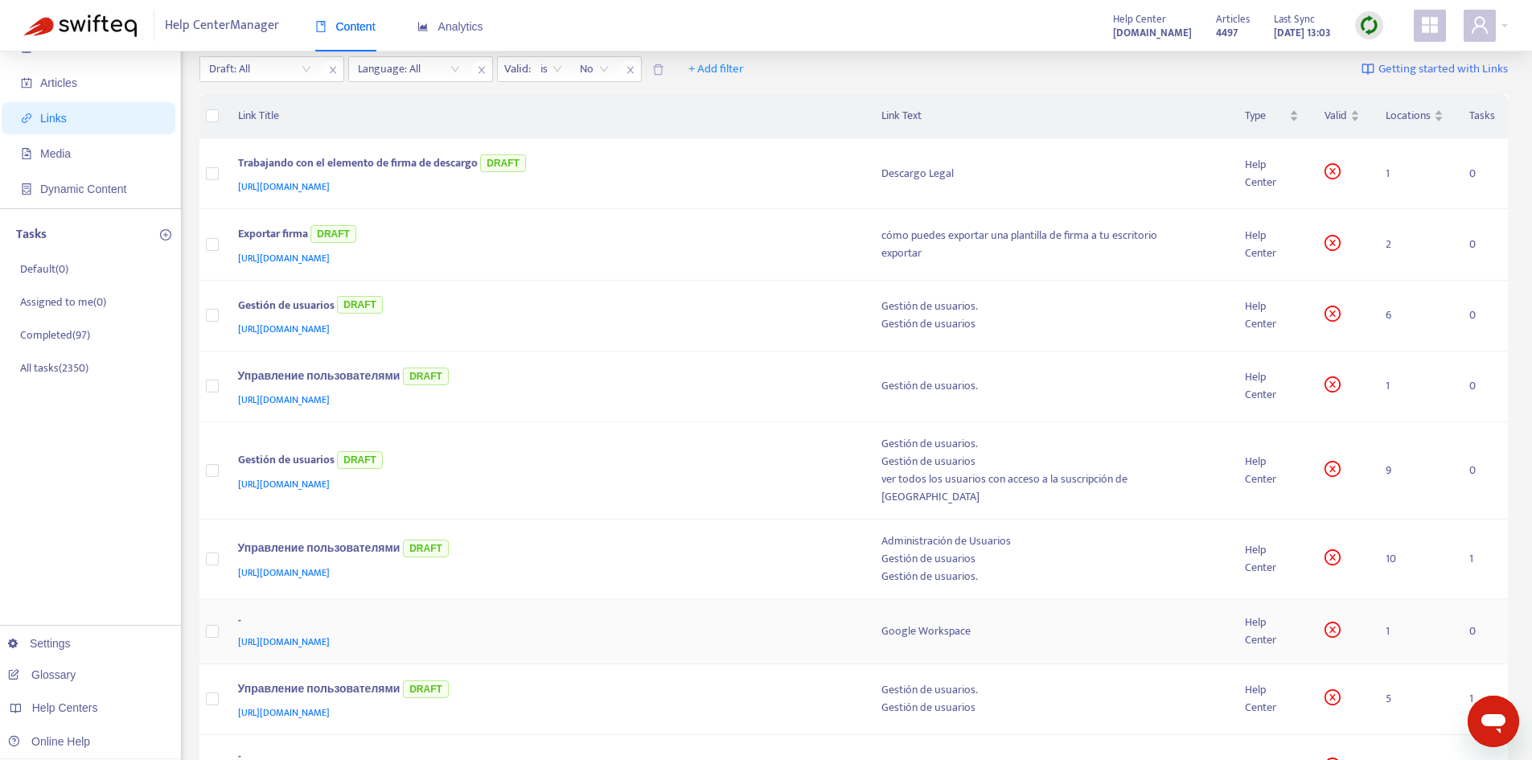
scroll to position [0, 0]
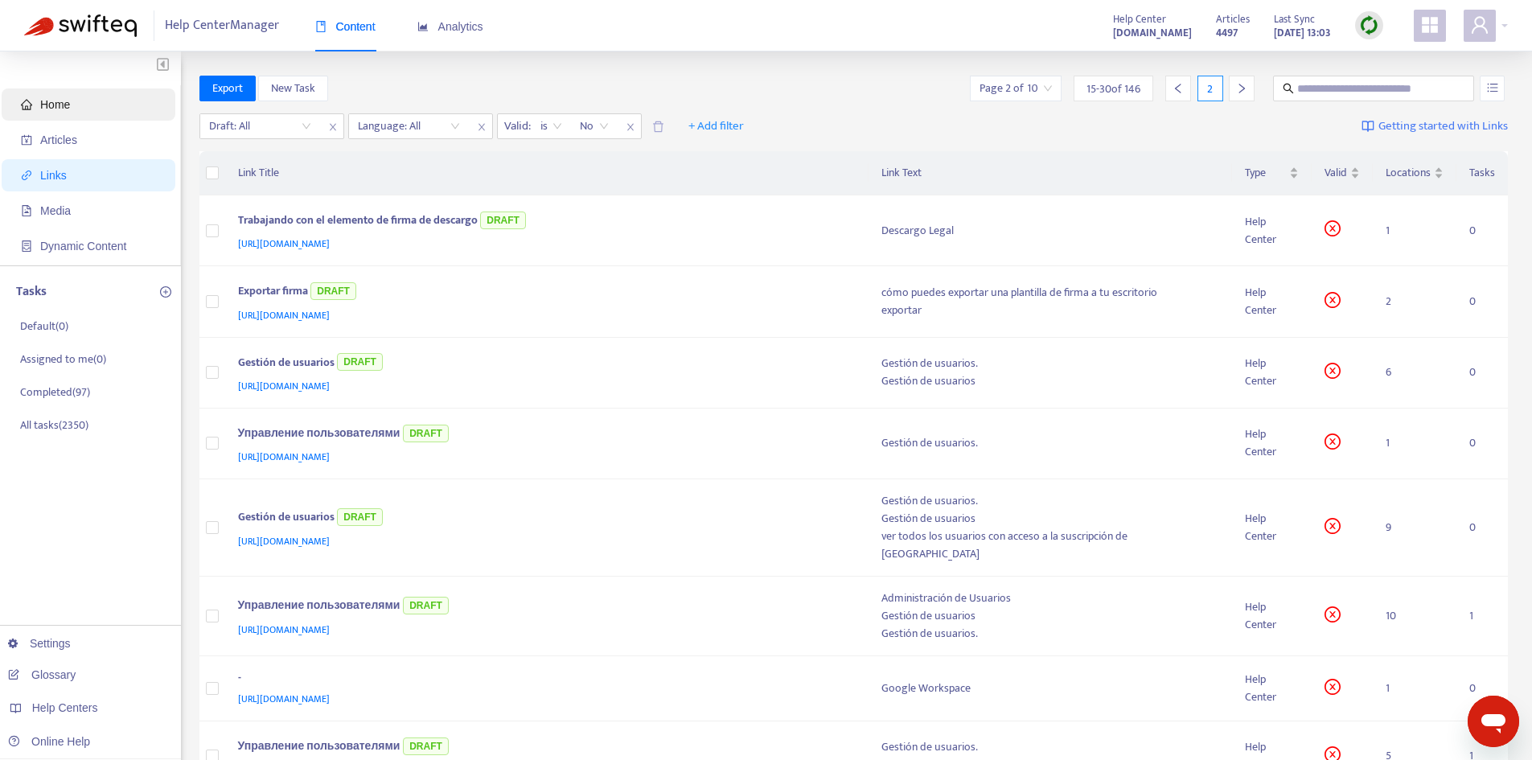
click at [63, 103] on span "Home" at bounding box center [55, 104] width 30 height 13
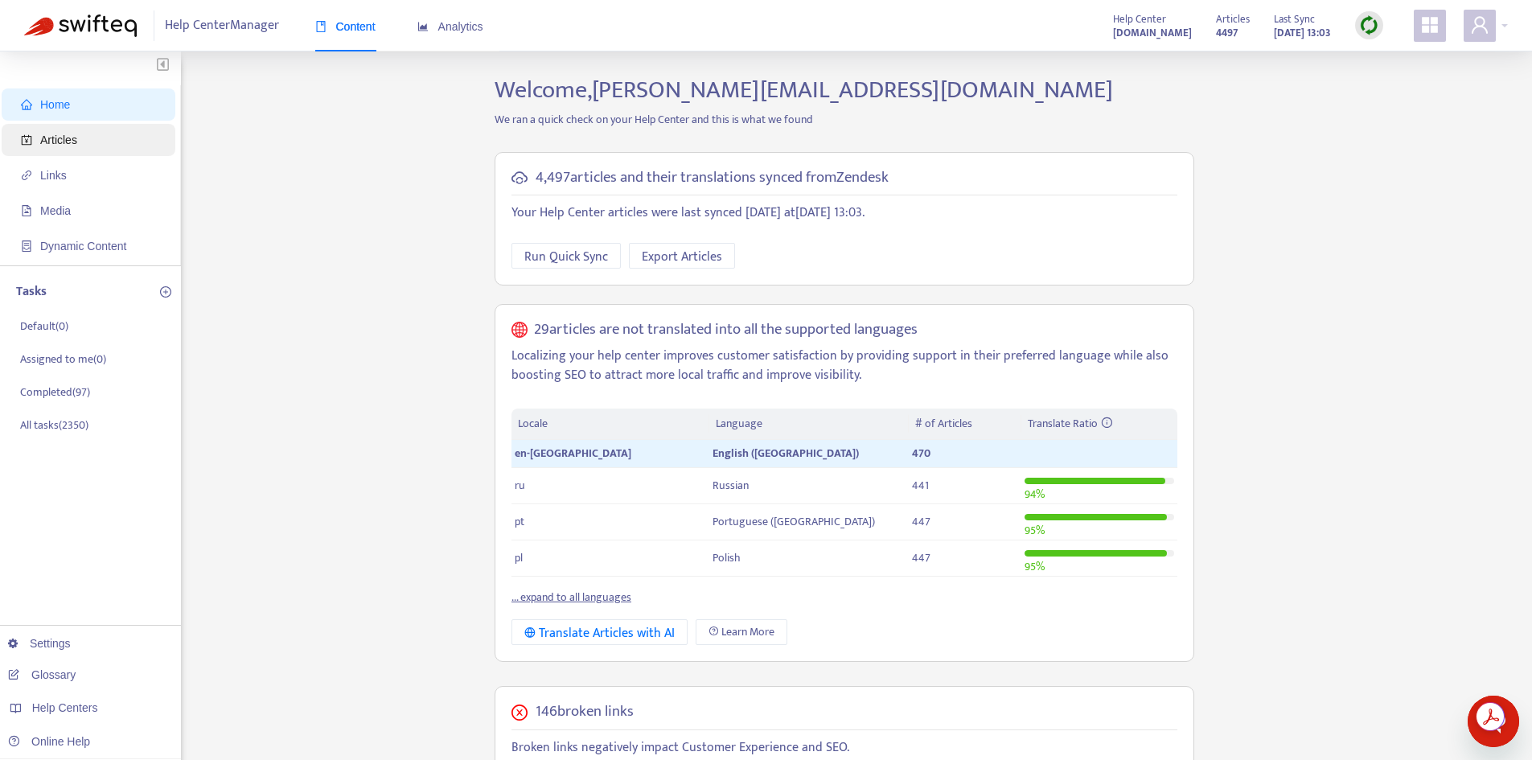
click at [49, 135] on span "Articles" at bounding box center [58, 140] width 37 height 13
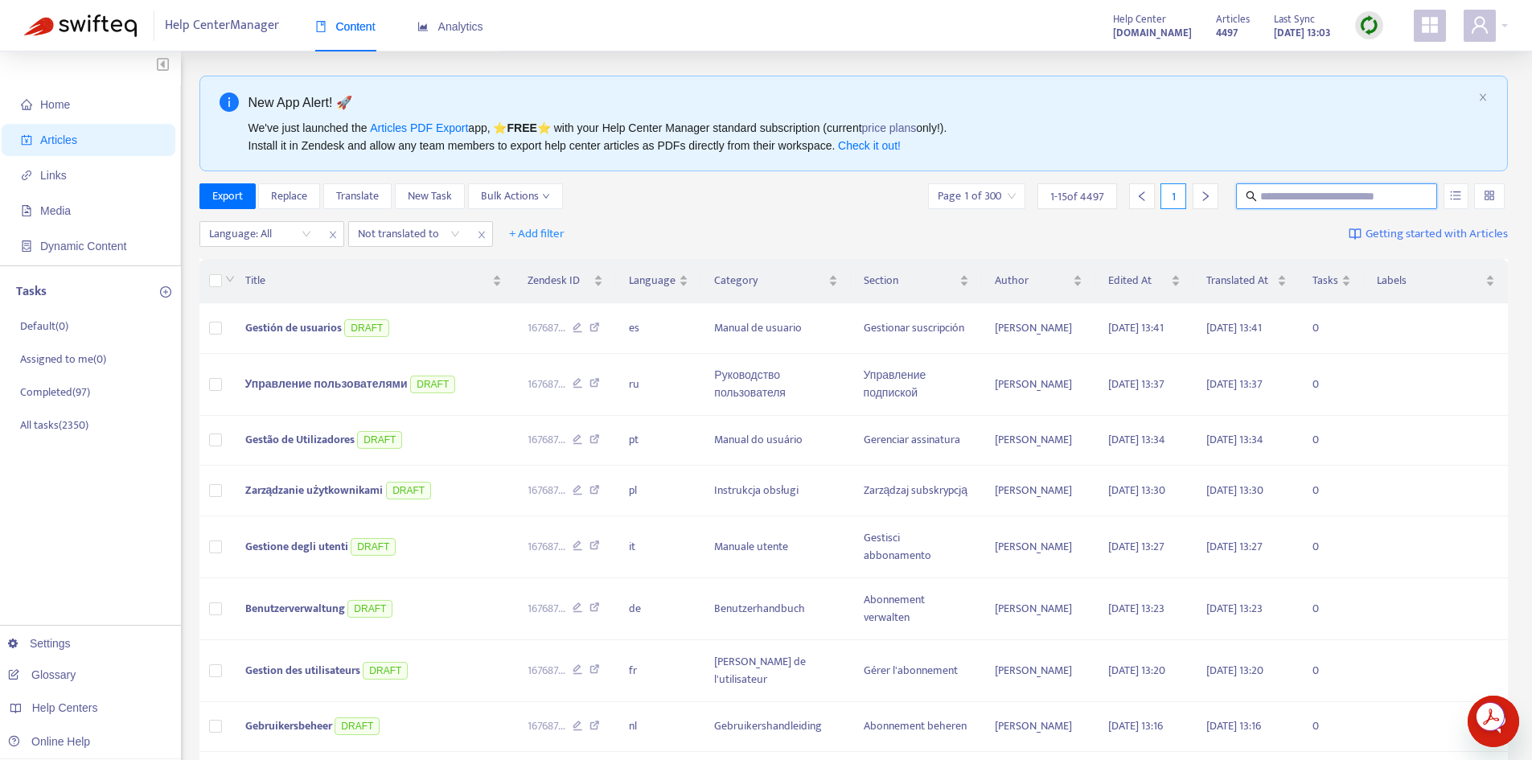
click at [1273, 193] on input "text" at bounding box center [1338, 196] width 154 height 18
paste input "**********"
type input "**********"
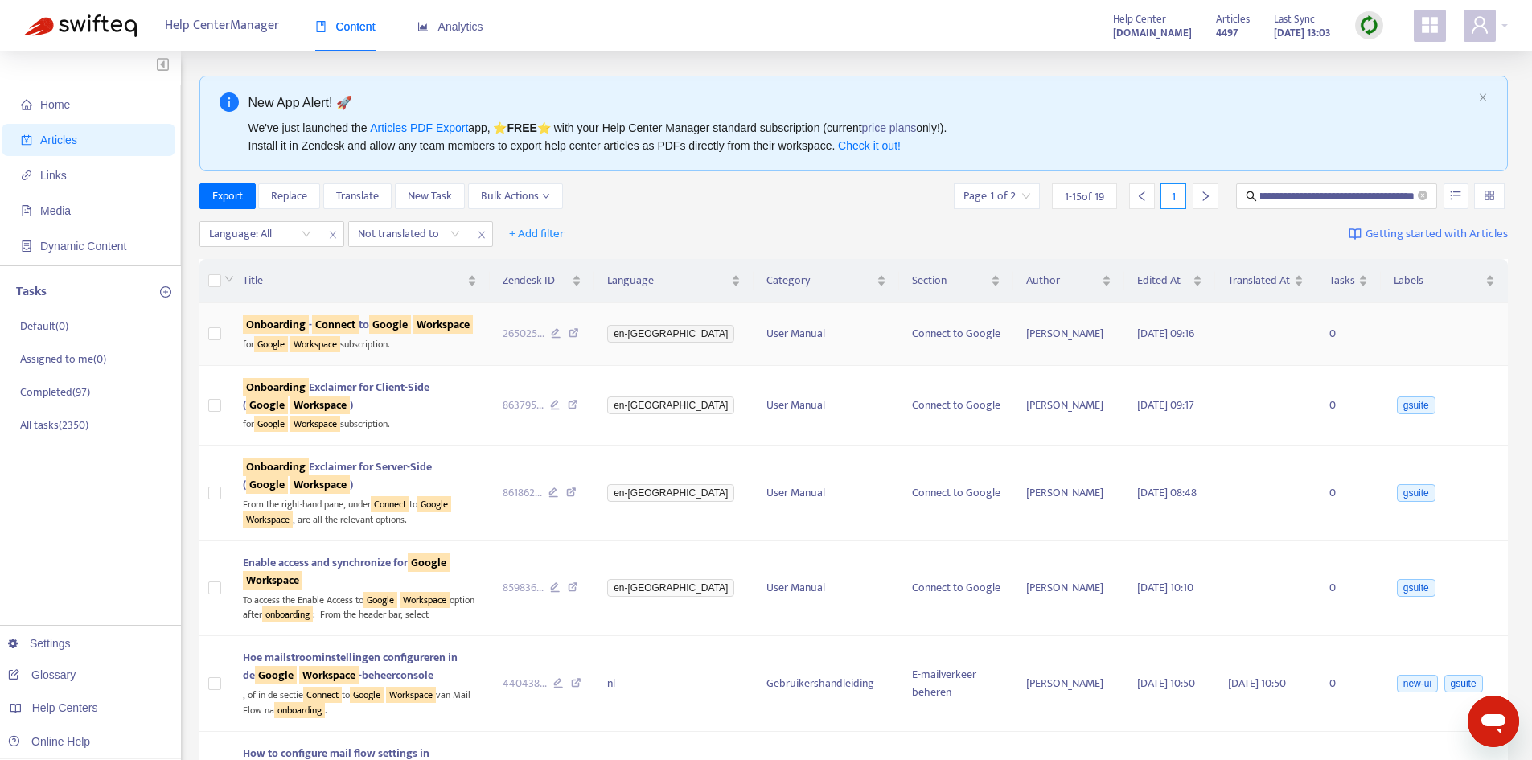
click at [224, 341] on td at bounding box center [215, 334] width 31 height 63
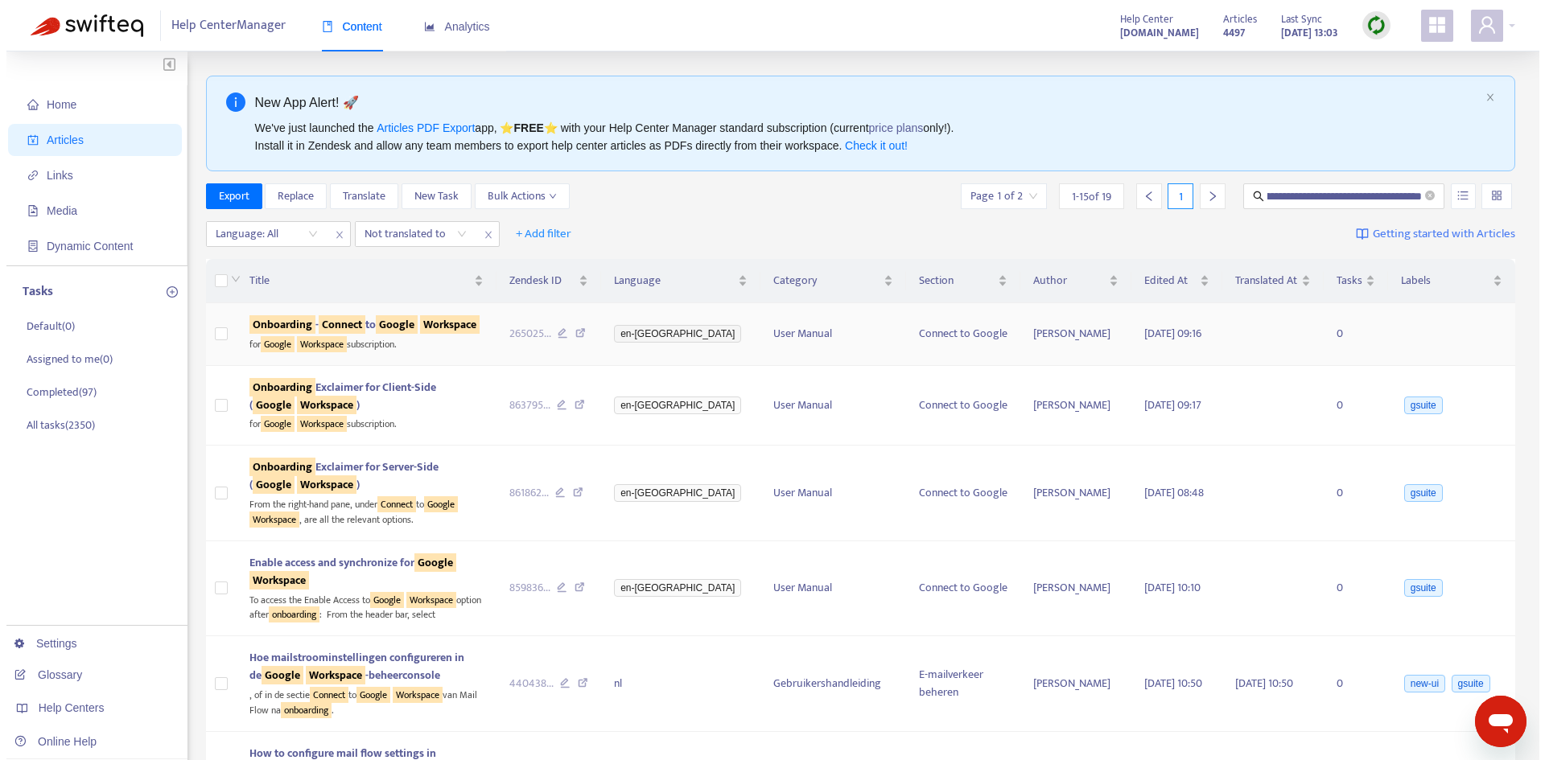
scroll to position [0, 0]
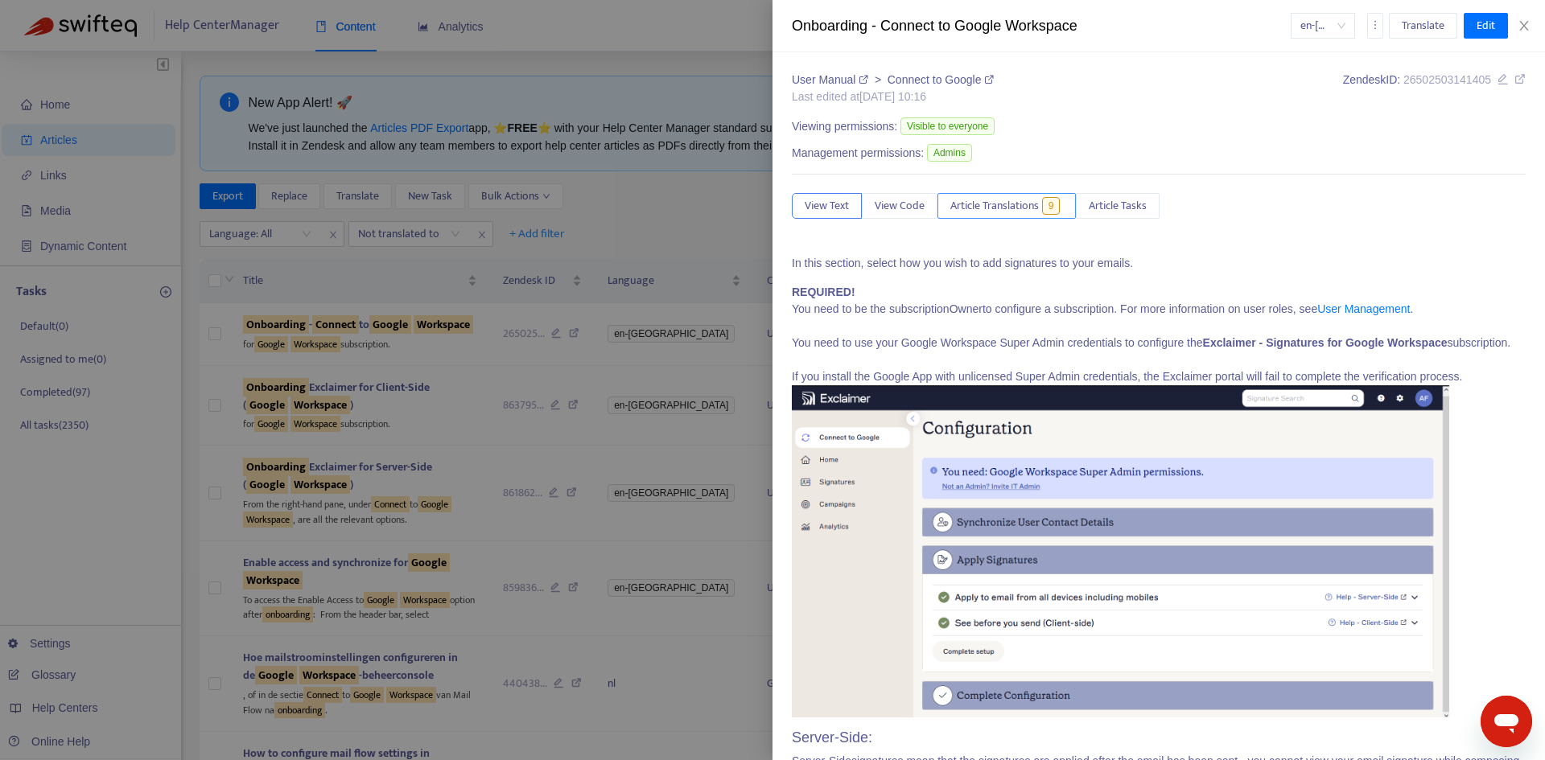
click at [1010, 205] on span "Article Translations" at bounding box center [994, 206] width 88 height 18
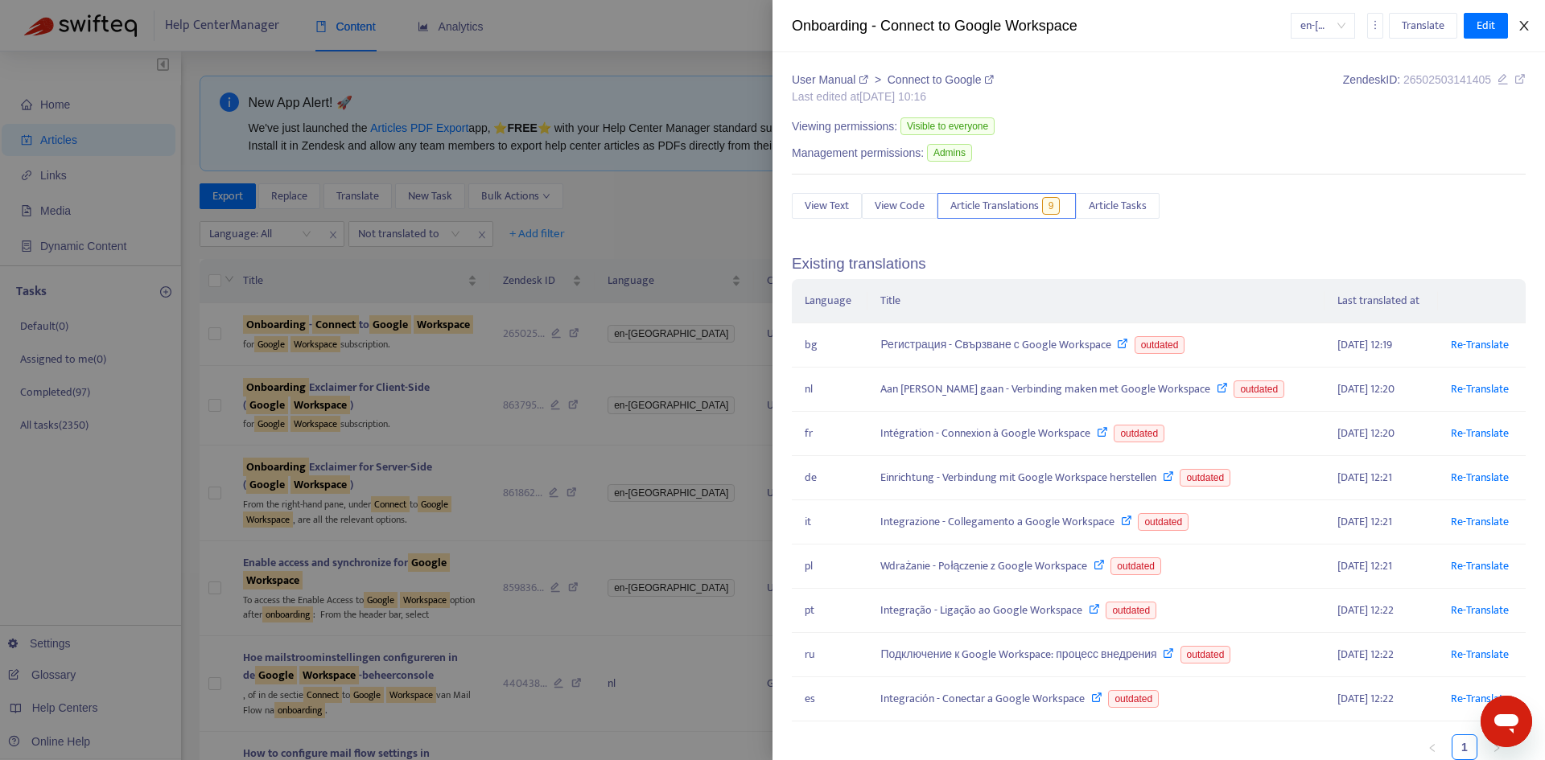
click at [1518, 26] on icon "close" at bounding box center [1523, 25] width 13 height 13
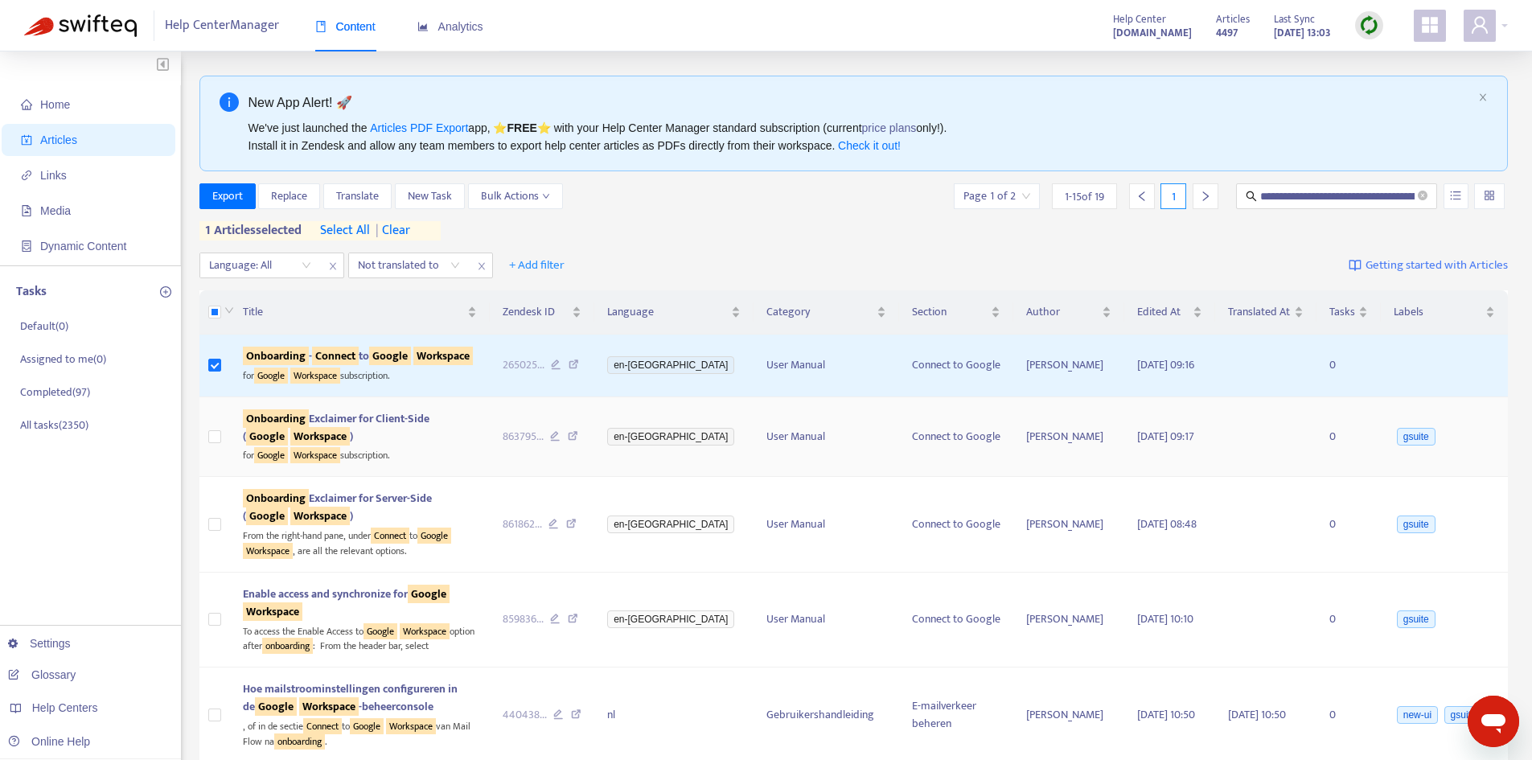
click at [389, 425] on span "Onboarding Exclaimer for Client-Side ( Google Workspace )" at bounding box center [336, 427] width 187 height 36
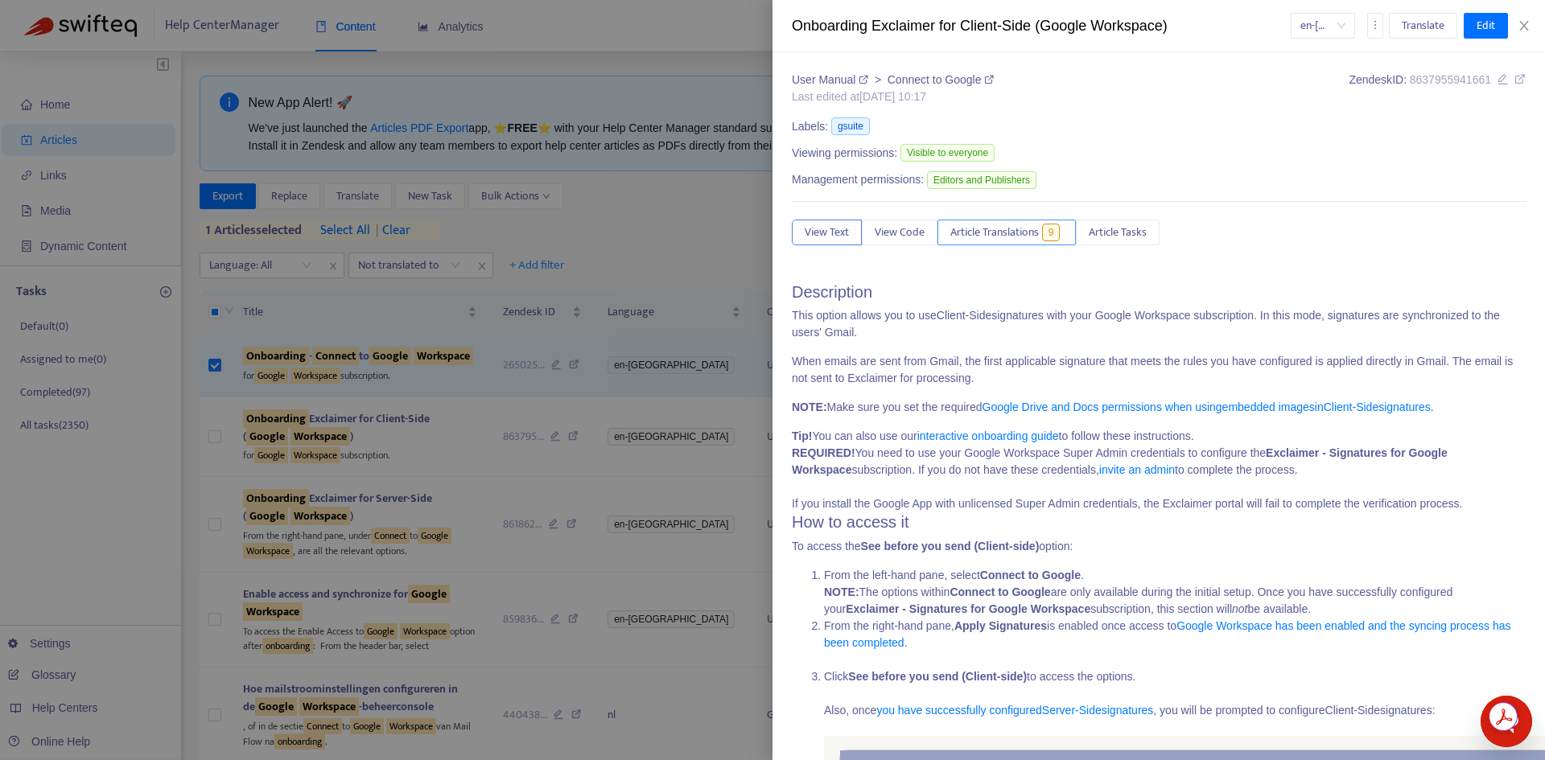
click at [1001, 231] on span "Article Translations" at bounding box center [994, 233] width 88 height 18
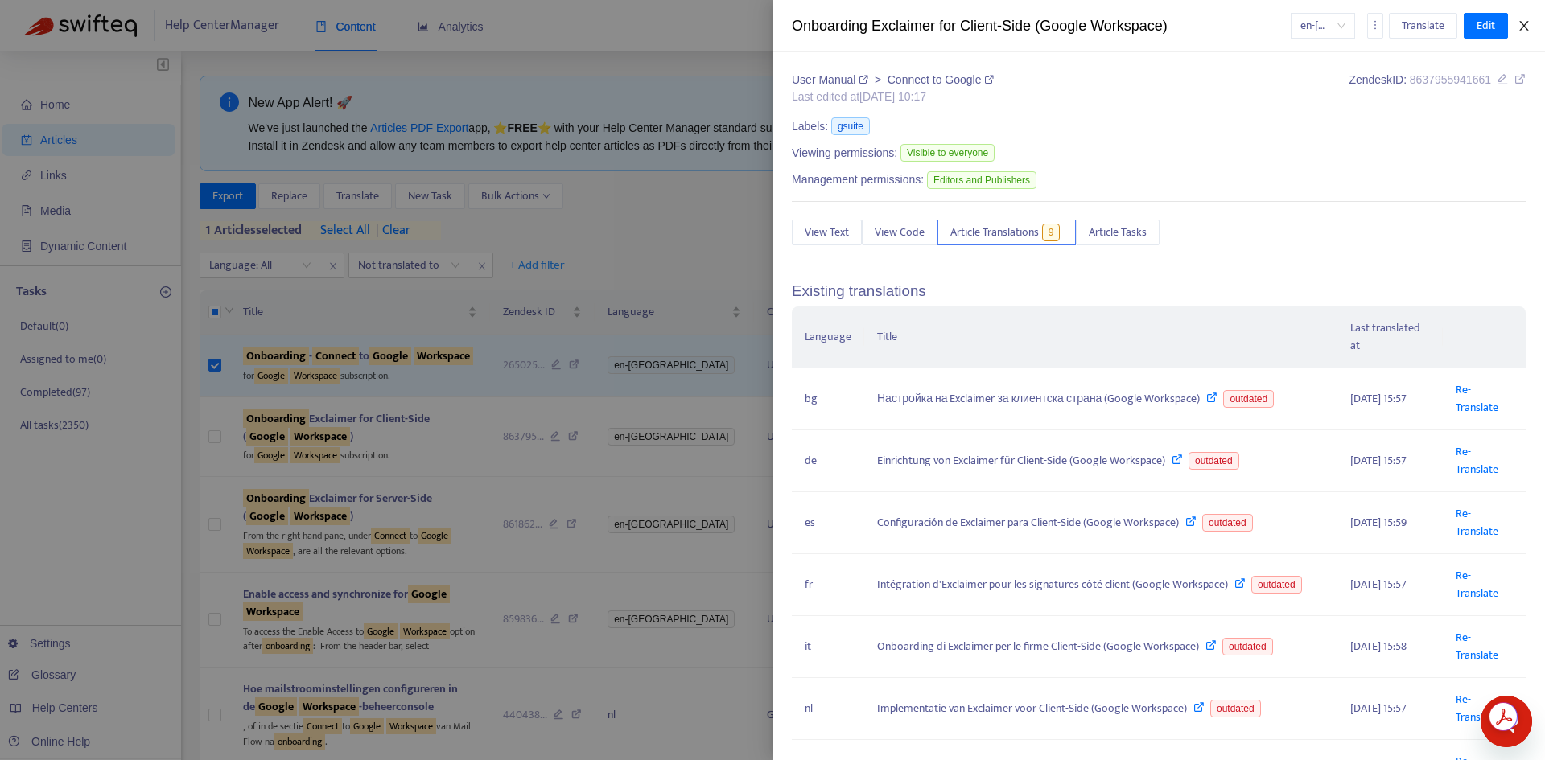
click at [1520, 22] on icon "close" at bounding box center [1523, 26] width 9 height 10
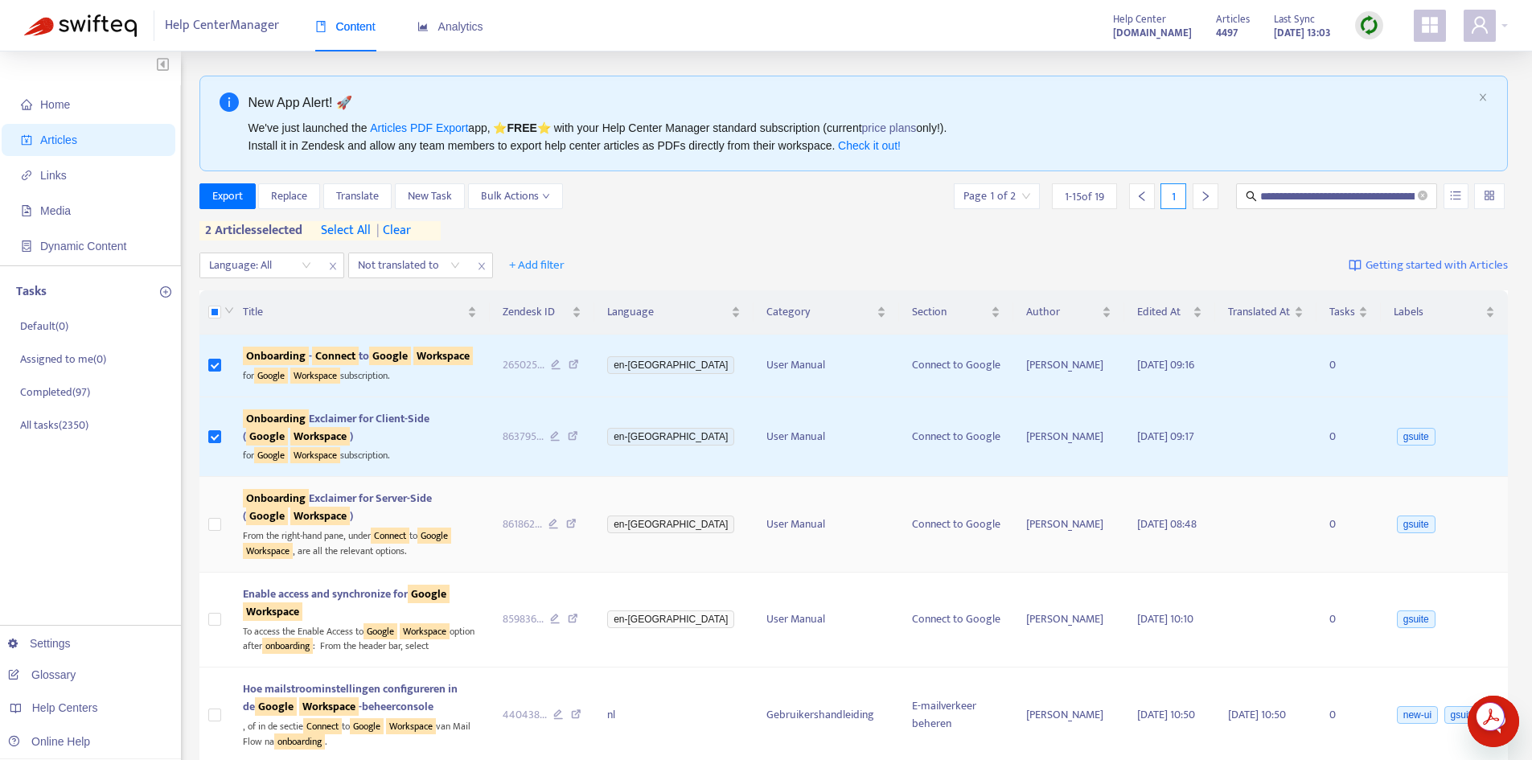
click at [349, 499] on span "Onboarding Exclaimer for Server-Side ( Google Workspace )" at bounding box center [337, 507] width 189 height 36
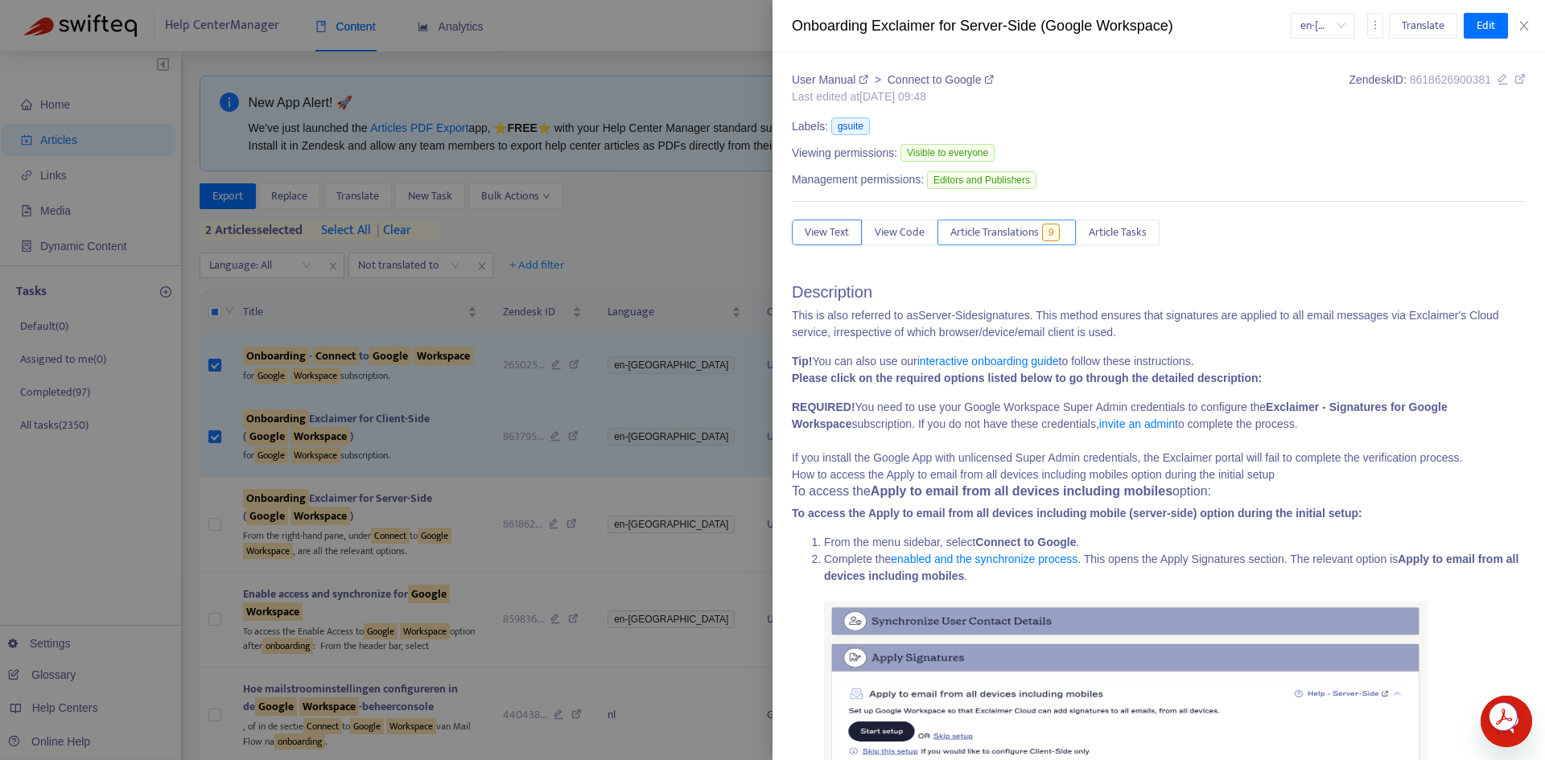
click at [968, 228] on span "Article Translations" at bounding box center [994, 233] width 88 height 18
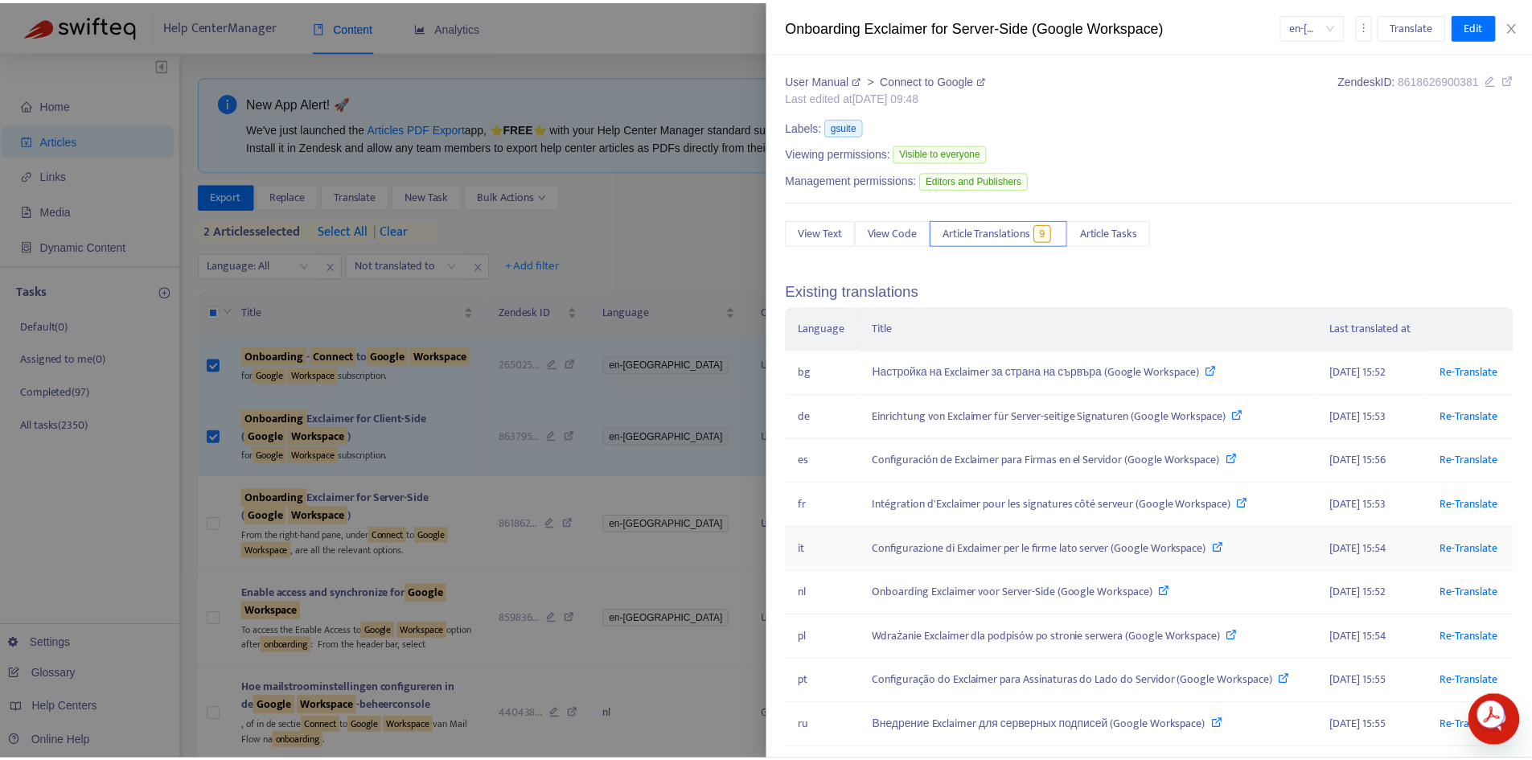
scroll to position [156, 0]
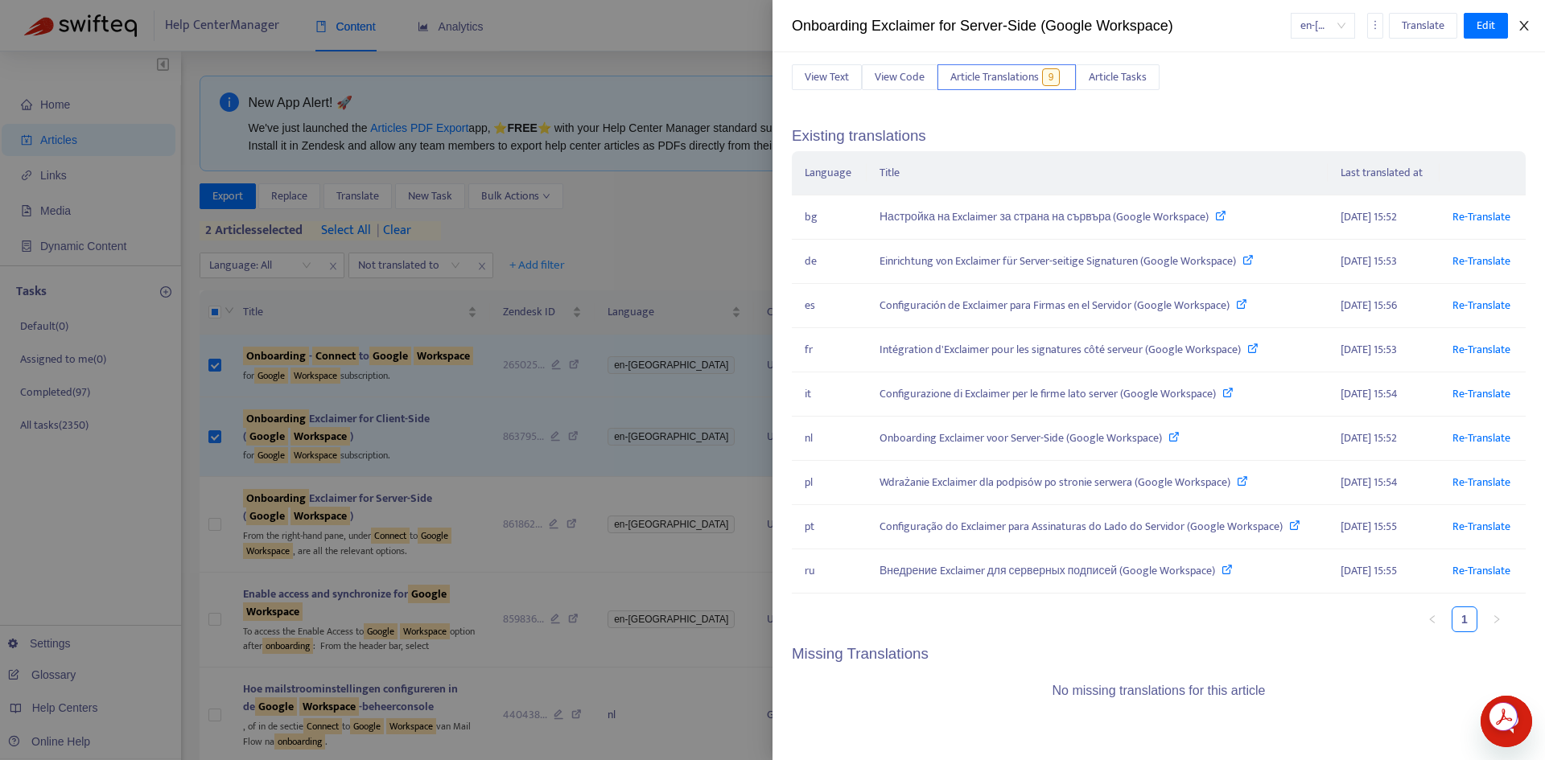
click at [1517, 23] on icon "close" at bounding box center [1523, 25] width 13 height 13
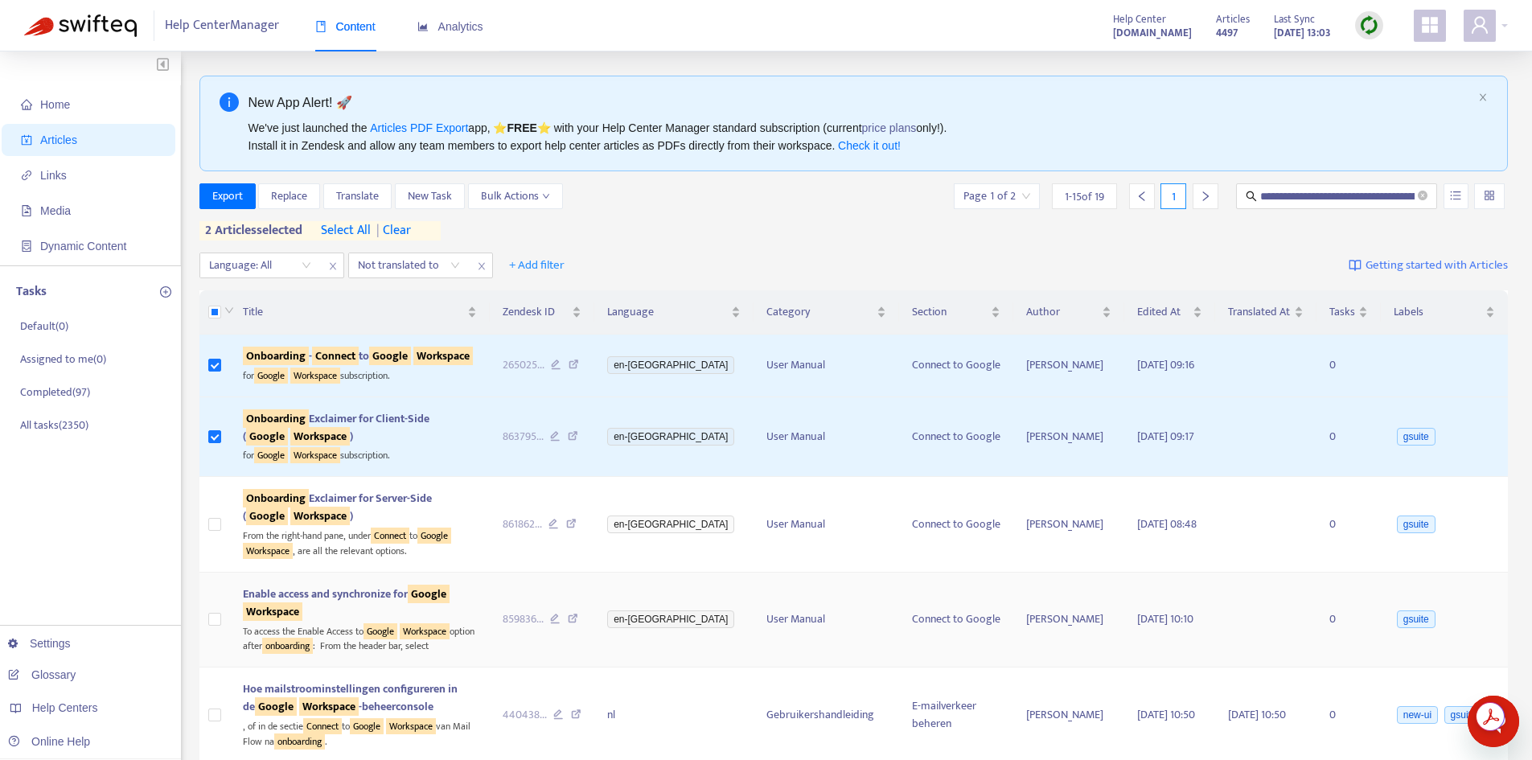
click at [336, 588] on span "Enable access and synchronize for Google Workspace" at bounding box center [346, 603] width 207 height 36
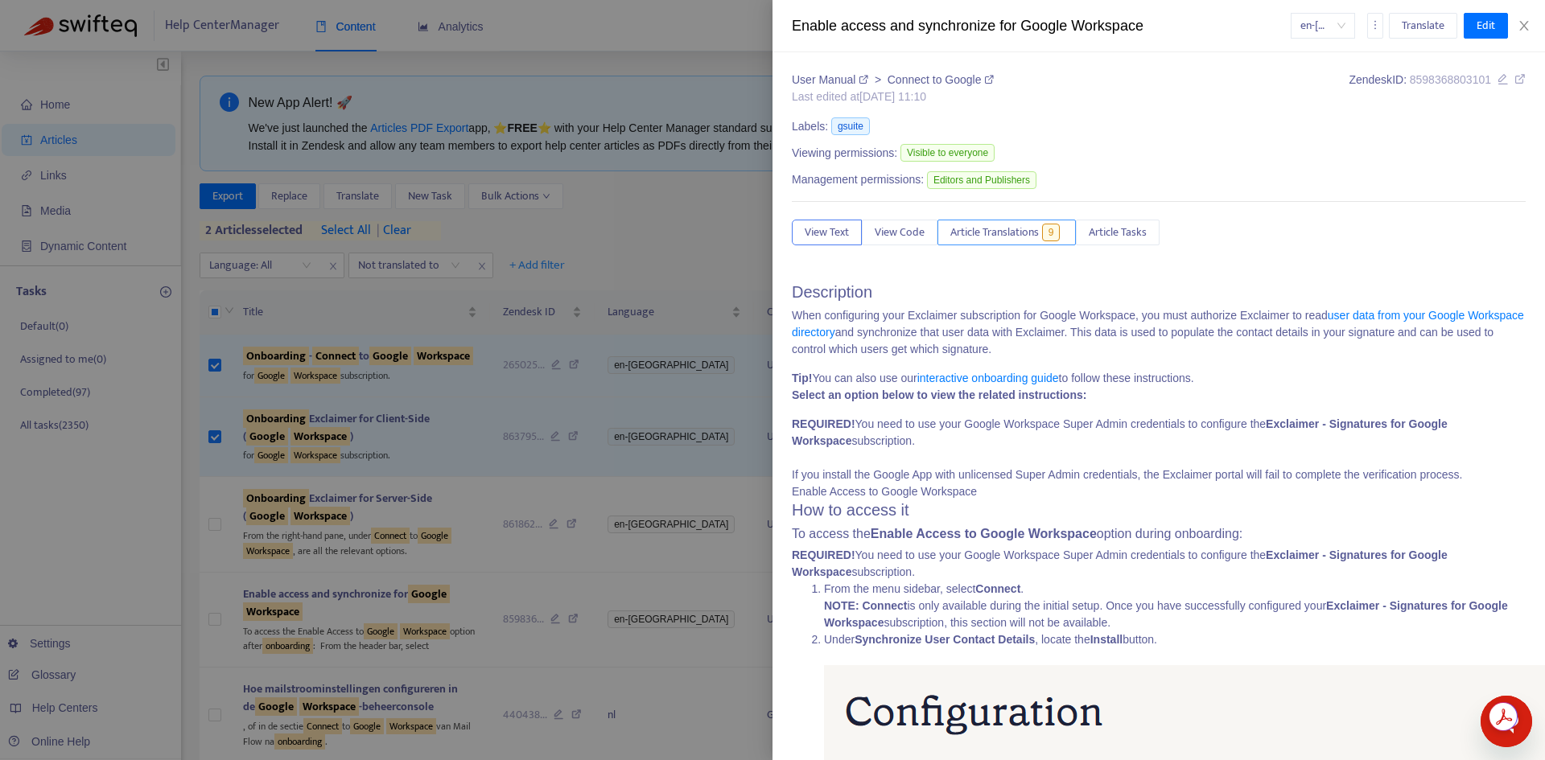
click at [1032, 229] on span "Article Translations" at bounding box center [994, 233] width 88 height 18
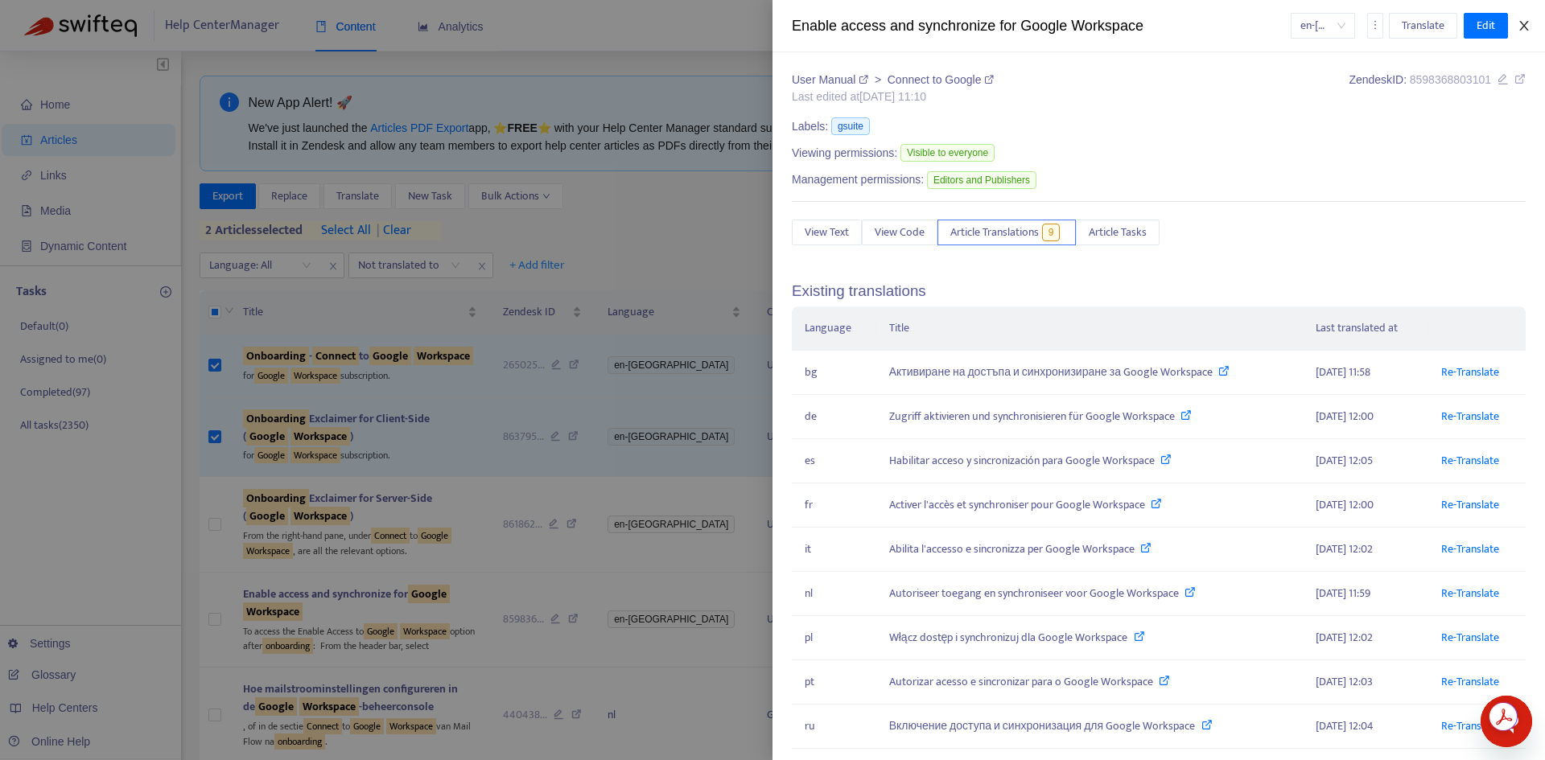
click at [1529, 23] on icon "close" at bounding box center [1523, 25] width 13 height 13
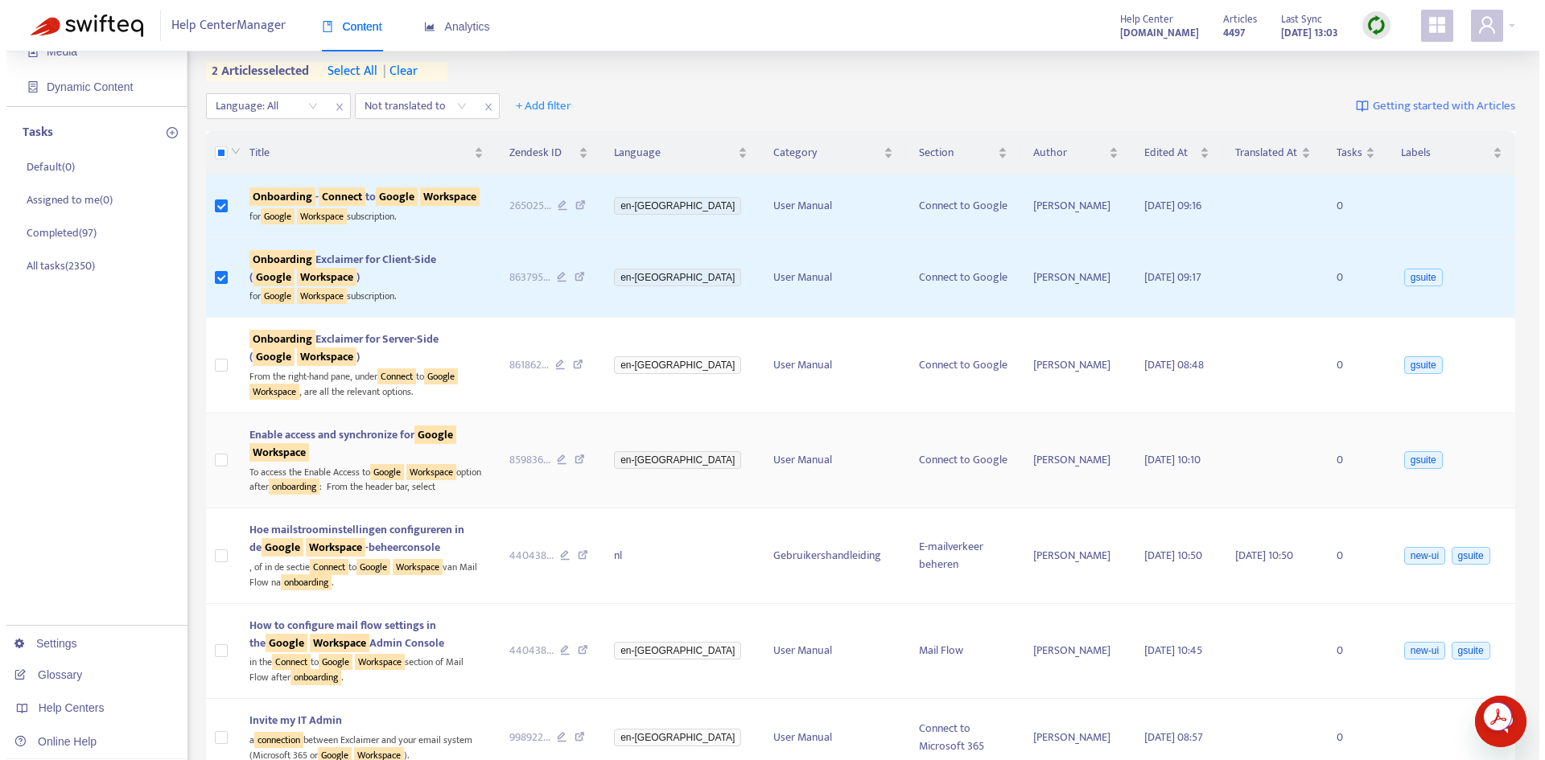
scroll to position [161, 0]
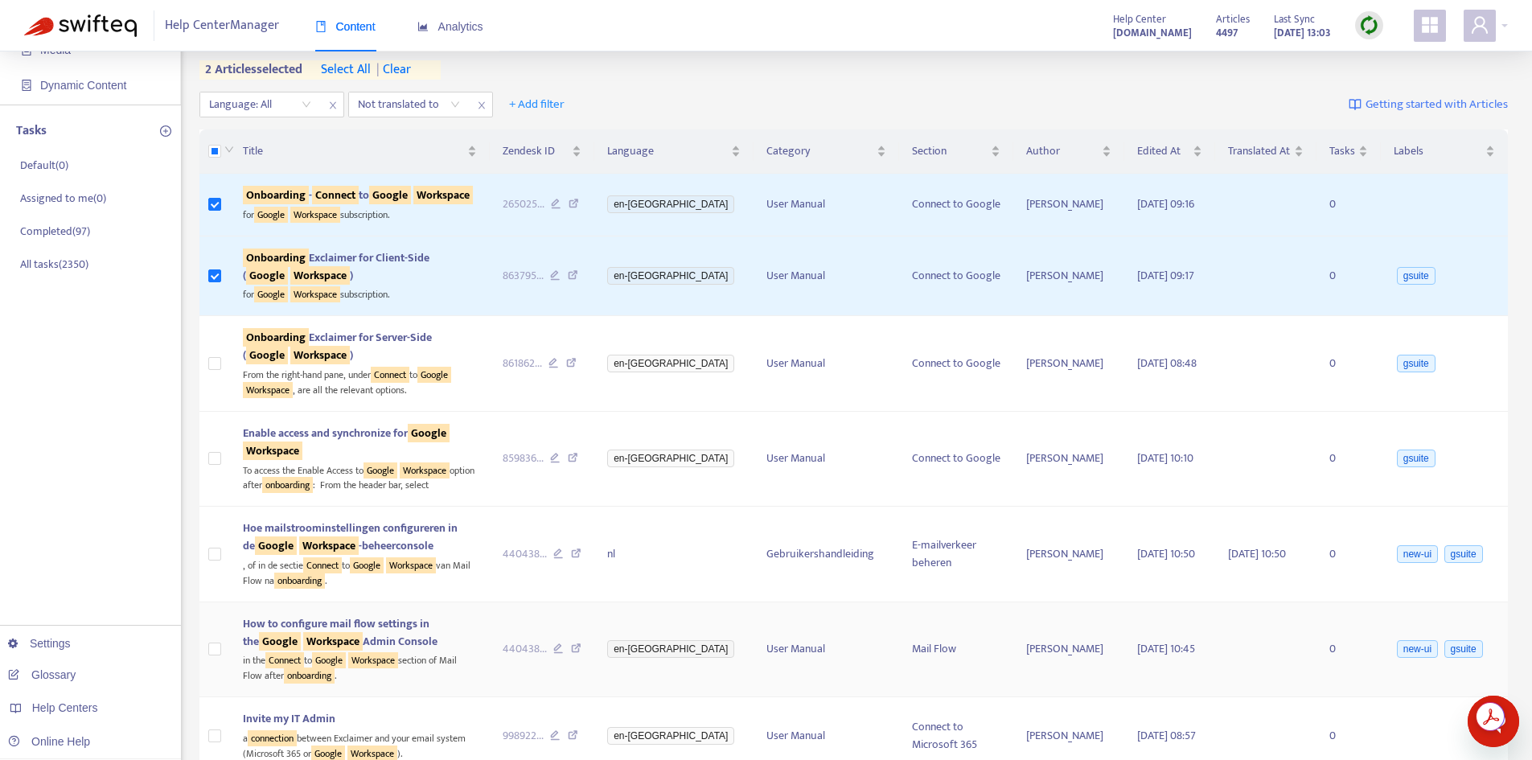
click at [415, 619] on span "How to configure mail flow settings in the Google Workspace Admin Console" at bounding box center [340, 633] width 195 height 36
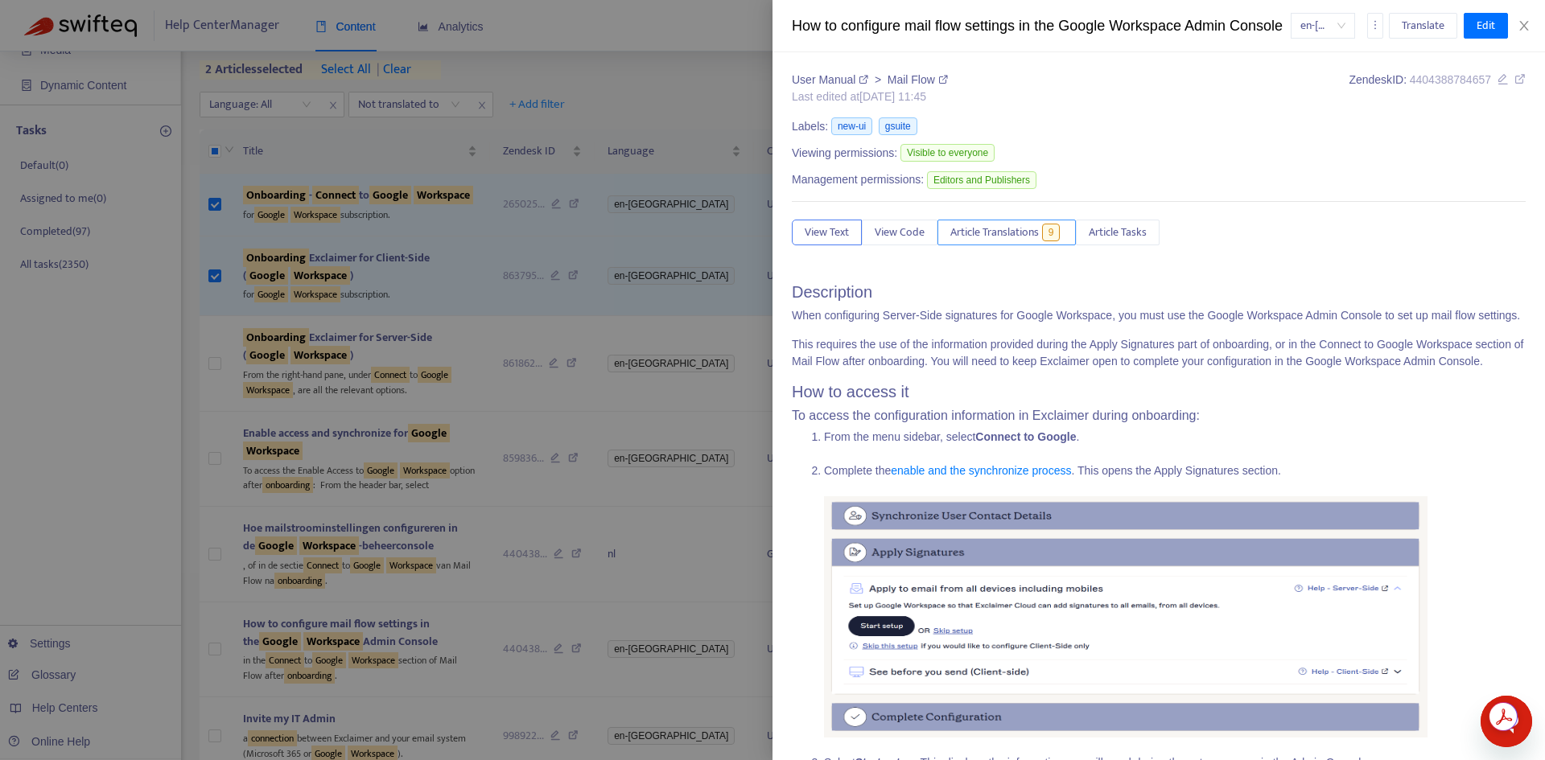
click at [1011, 241] on span "Article Translations" at bounding box center [994, 233] width 88 height 18
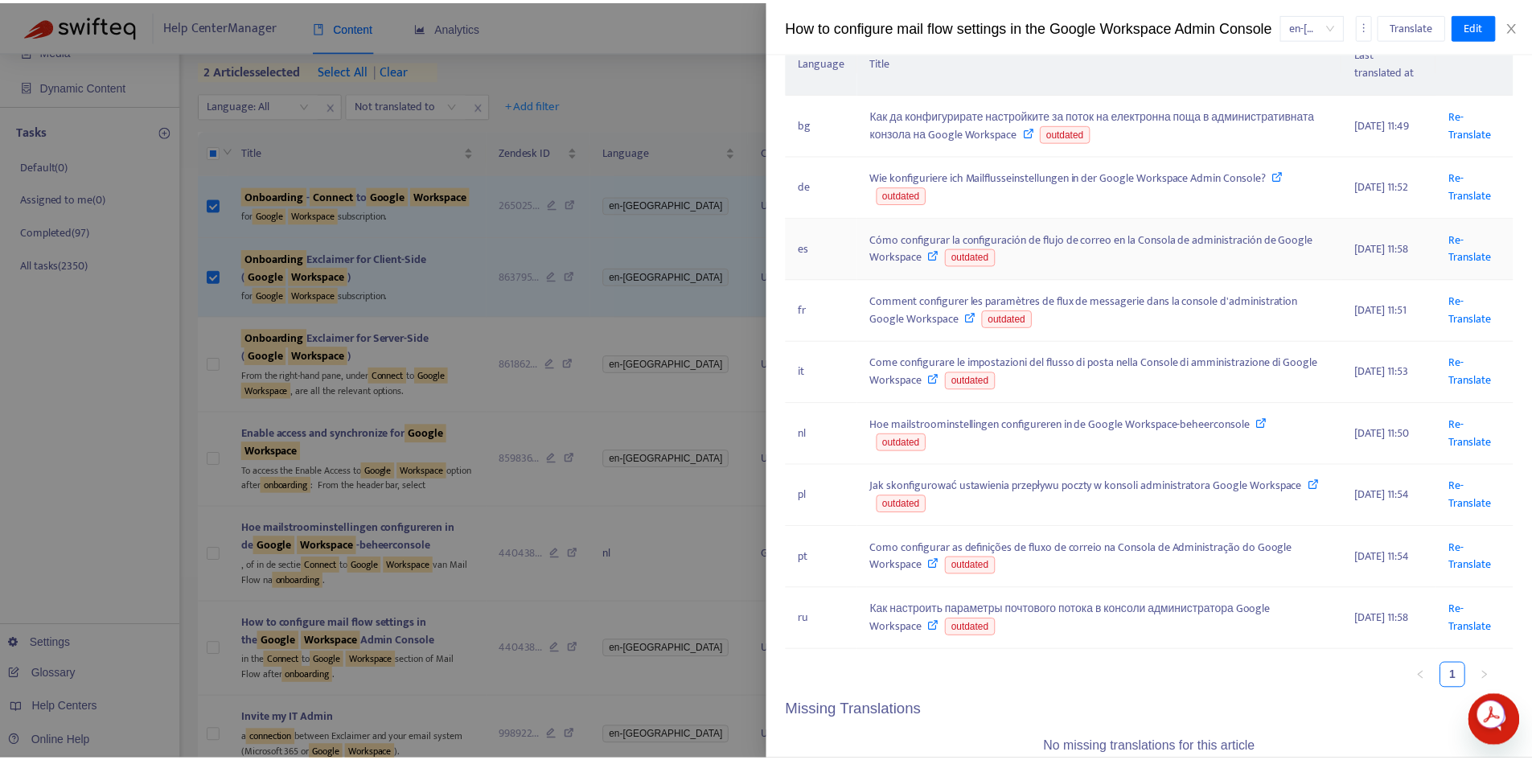
scroll to position [358, 0]
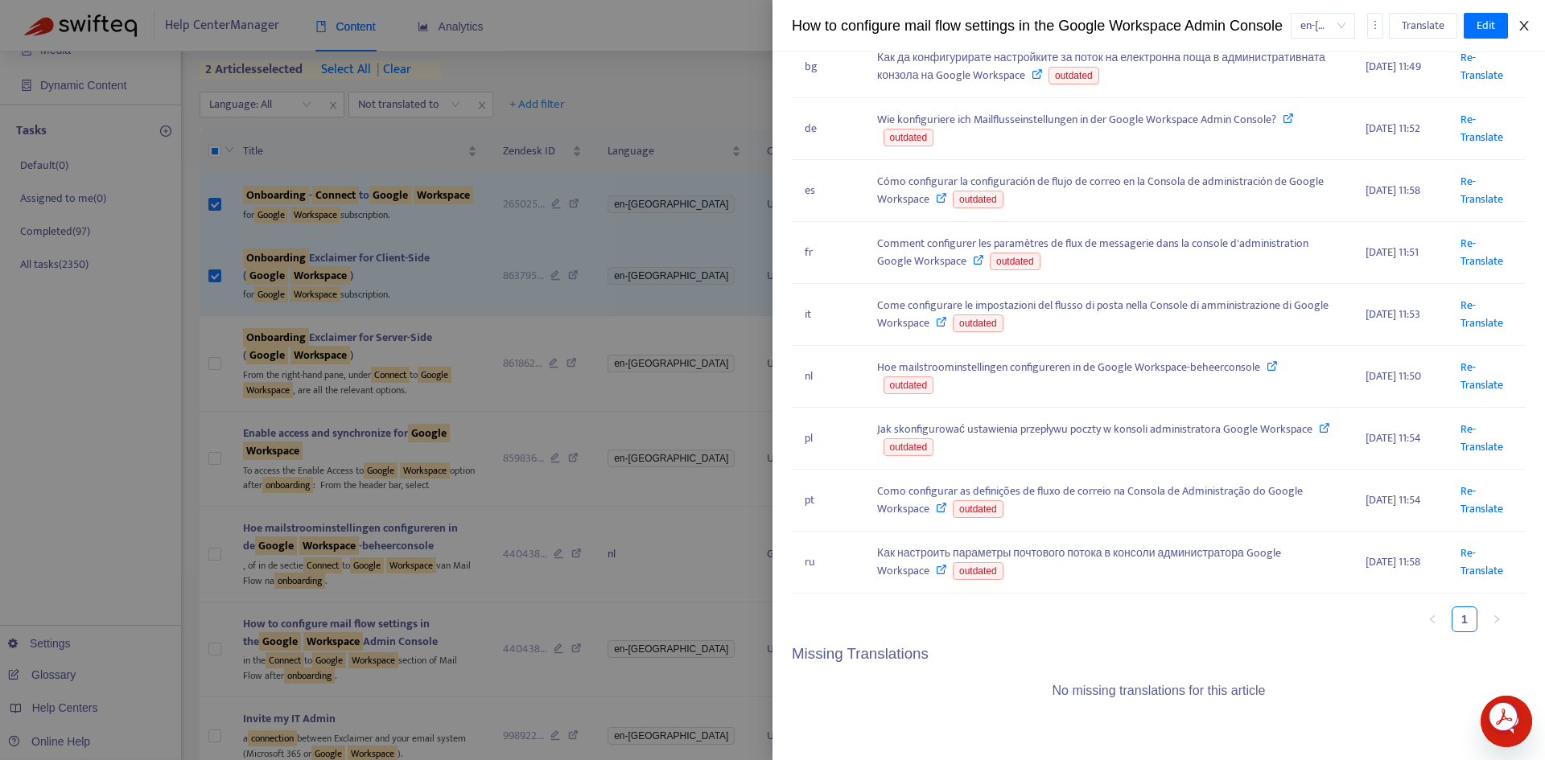
click at [1520, 32] on icon "close" at bounding box center [1523, 25] width 13 height 13
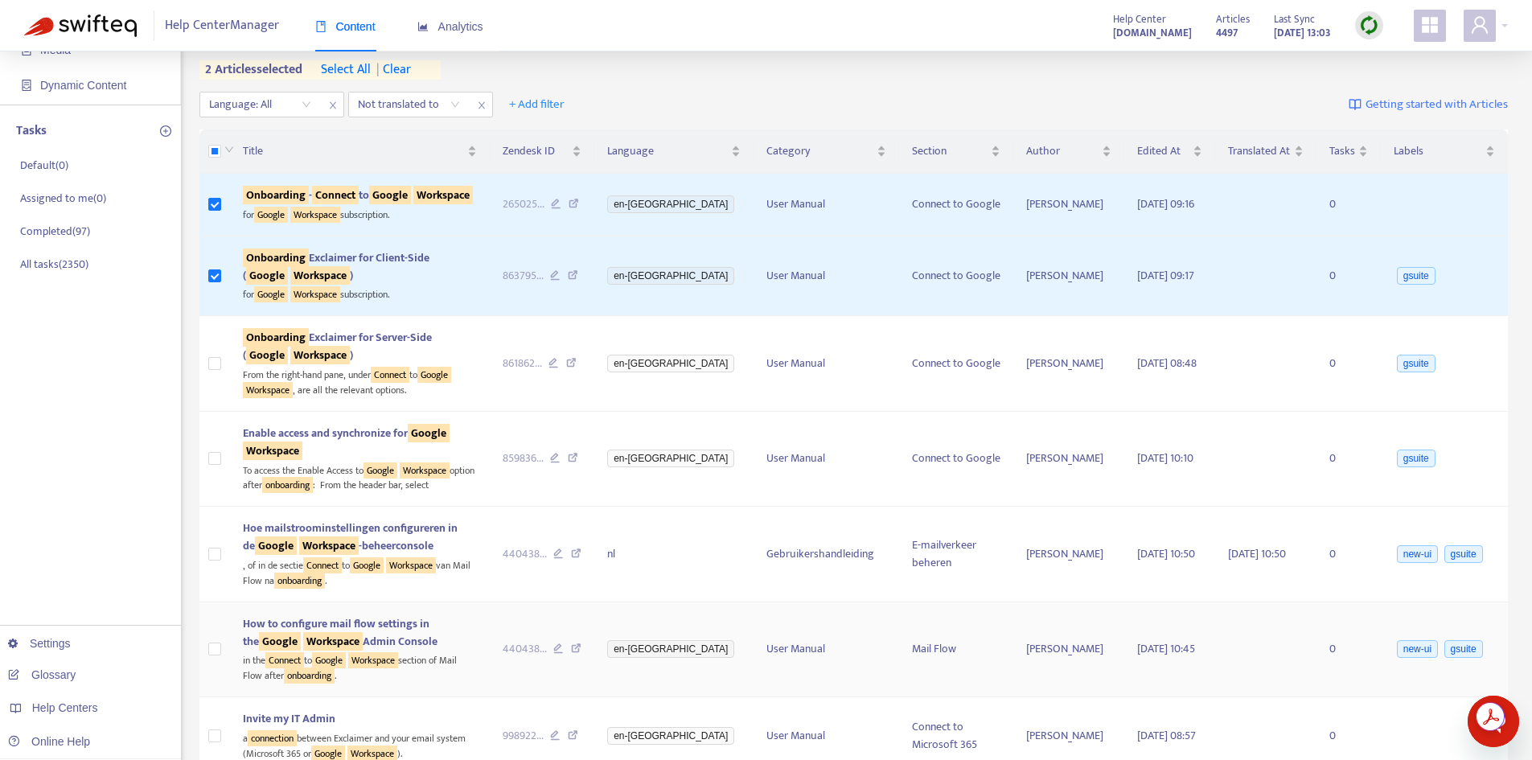
click at [212, 640] on td at bounding box center [215, 650] width 31 height 95
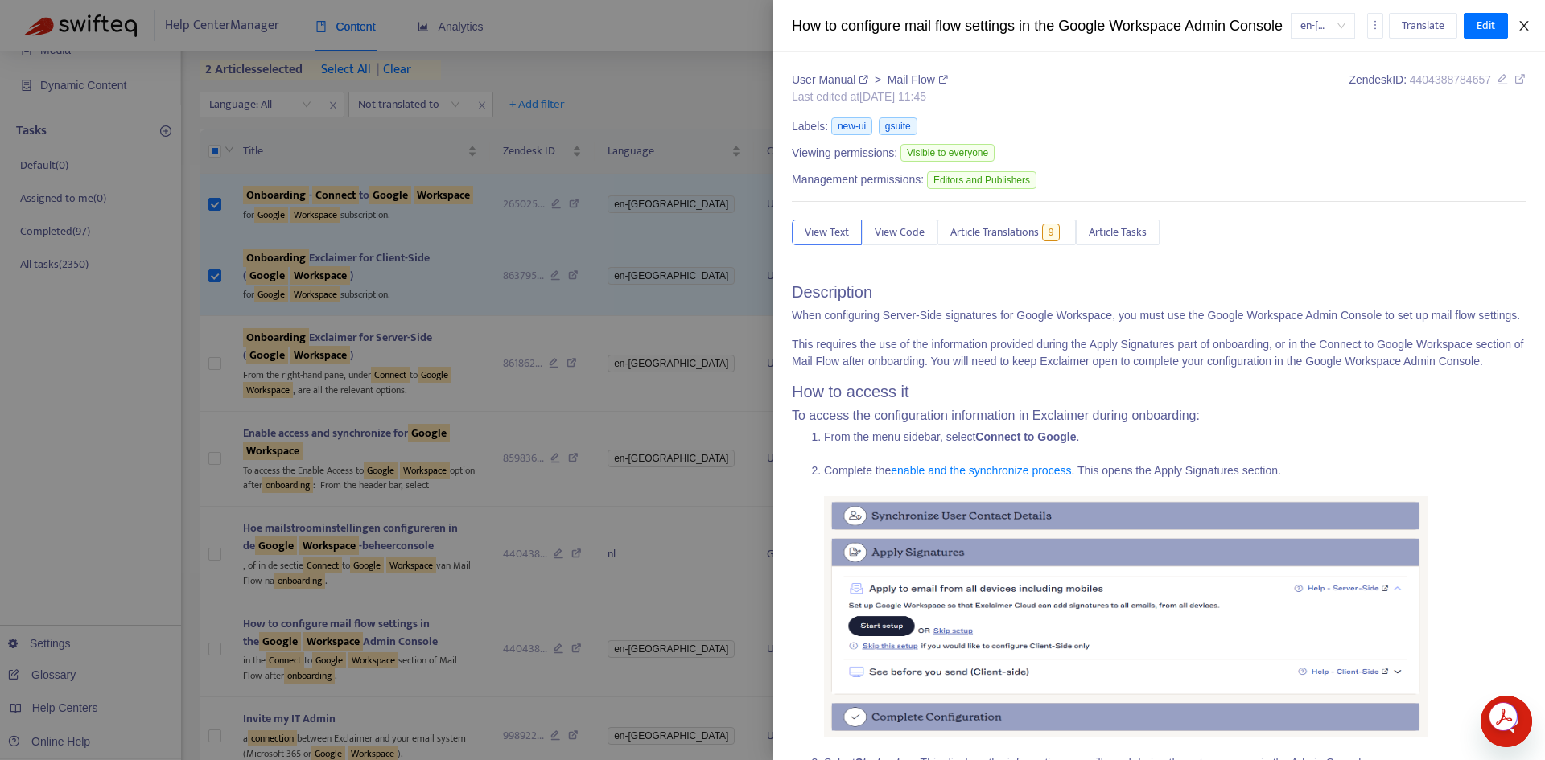
click at [1524, 32] on icon "close" at bounding box center [1523, 25] width 13 height 13
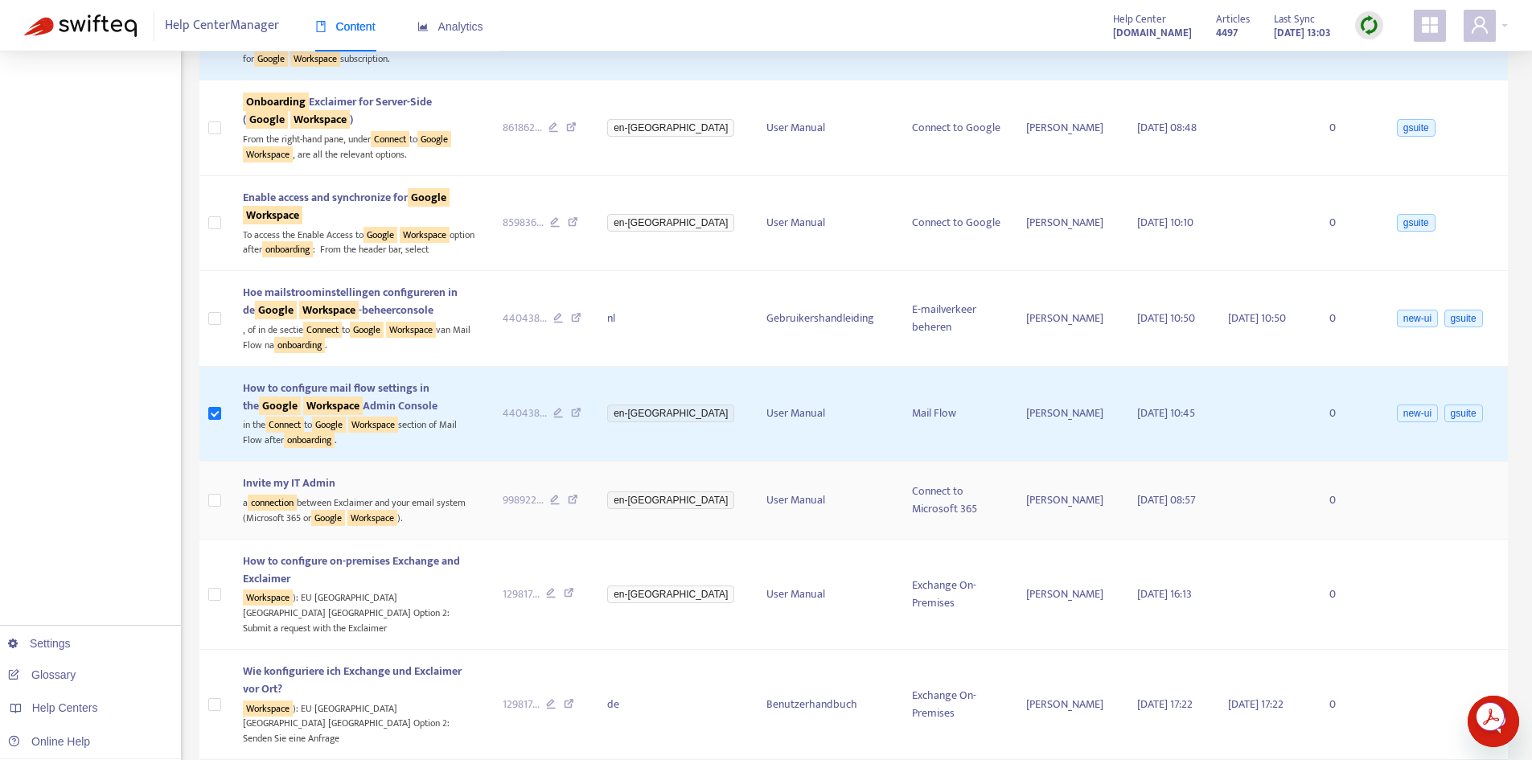
scroll to position [402, 0]
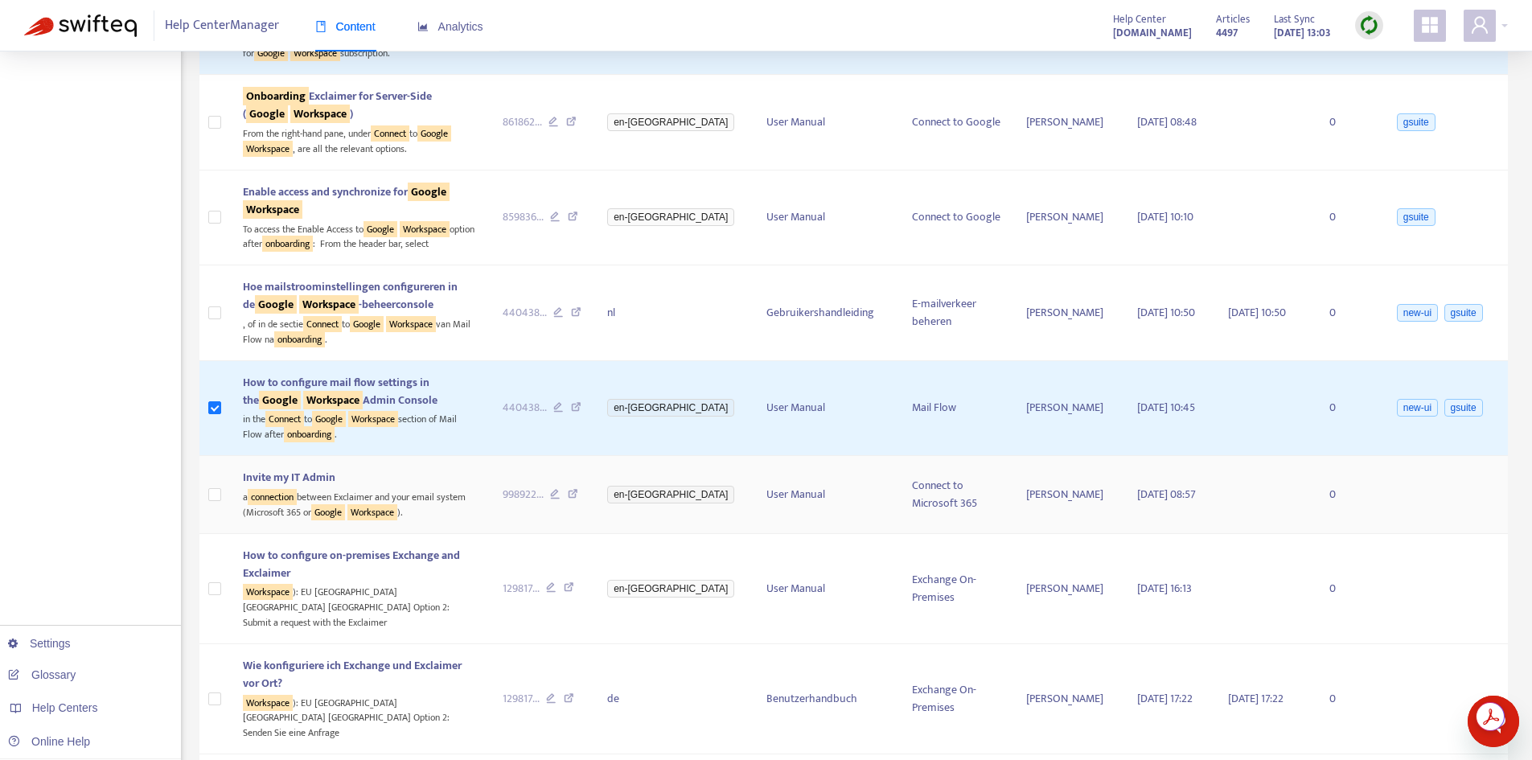
click at [404, 482] on div "Invite my IT Admin" at bounding box center [359, 478] width 233 height 18
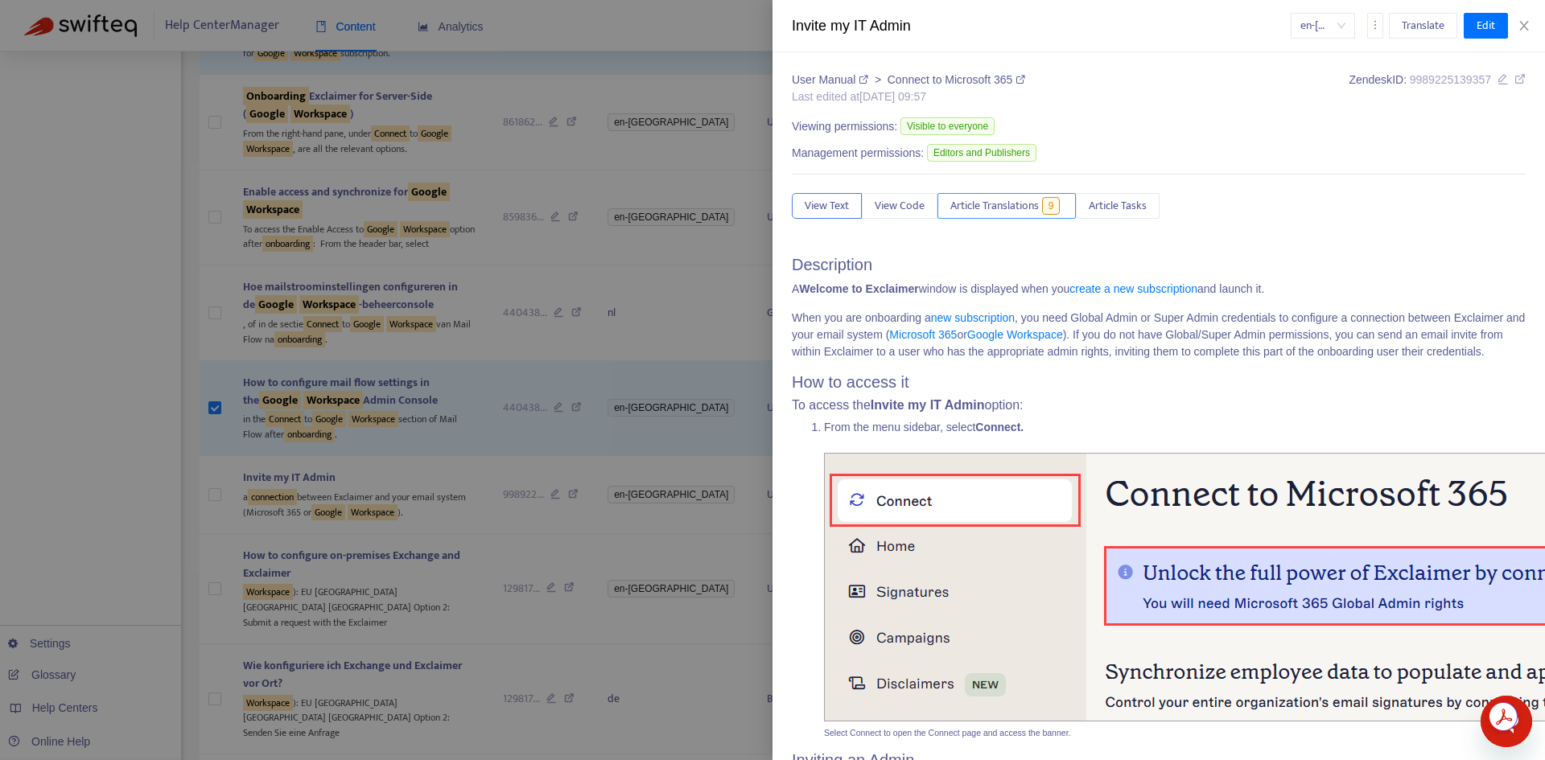
click at [994, 208] on span "Article Translations" at bounding box center [994, 206] width 88 height 18
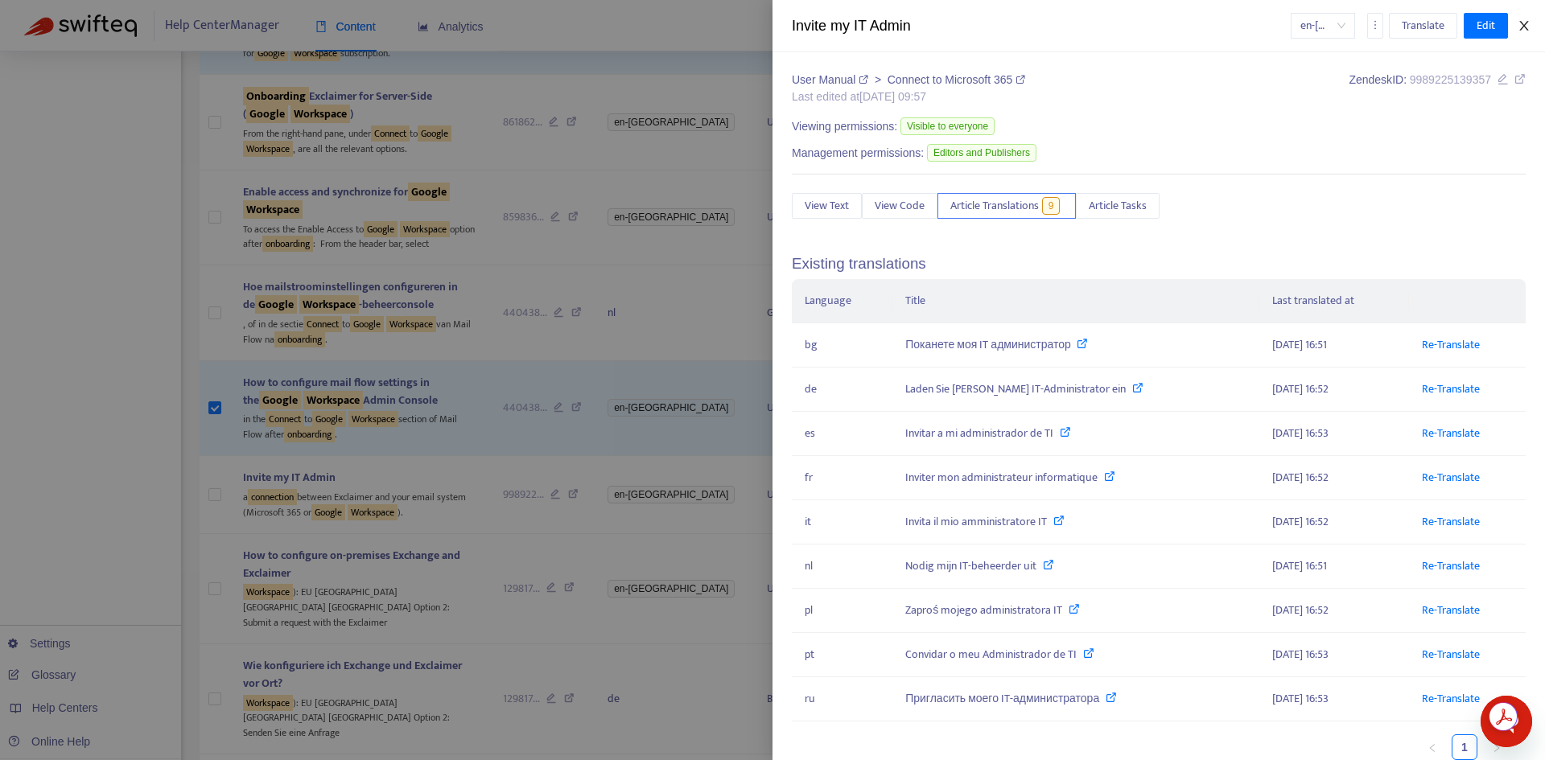
click at [1521, 27] on icon "close" at bounding box center [1523, 25] width 13 height 13
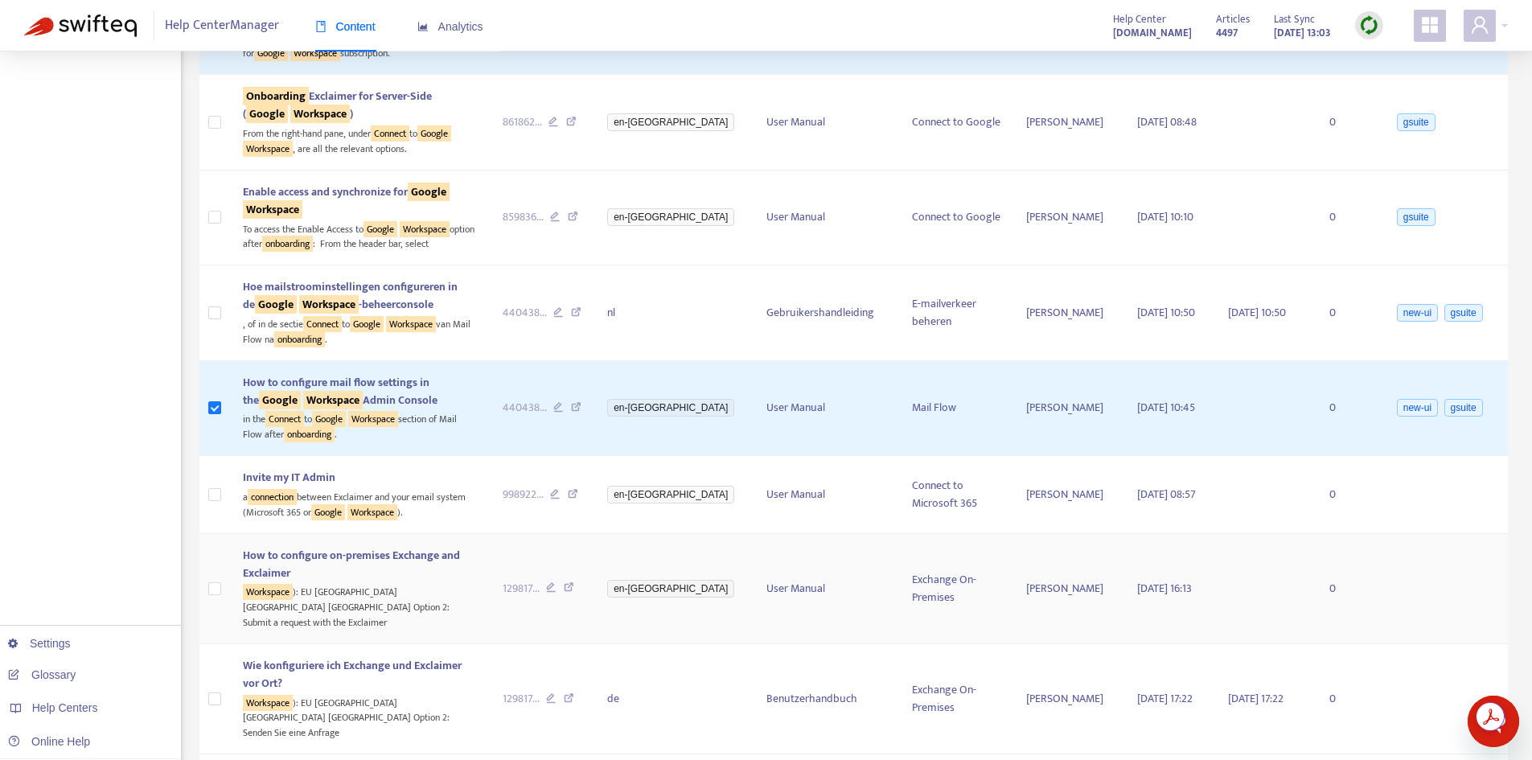
click at [316, 555] on span "How to configure on-premises Exchange and Exclaimer" at bounding box center [351, 564] width 217 height 36
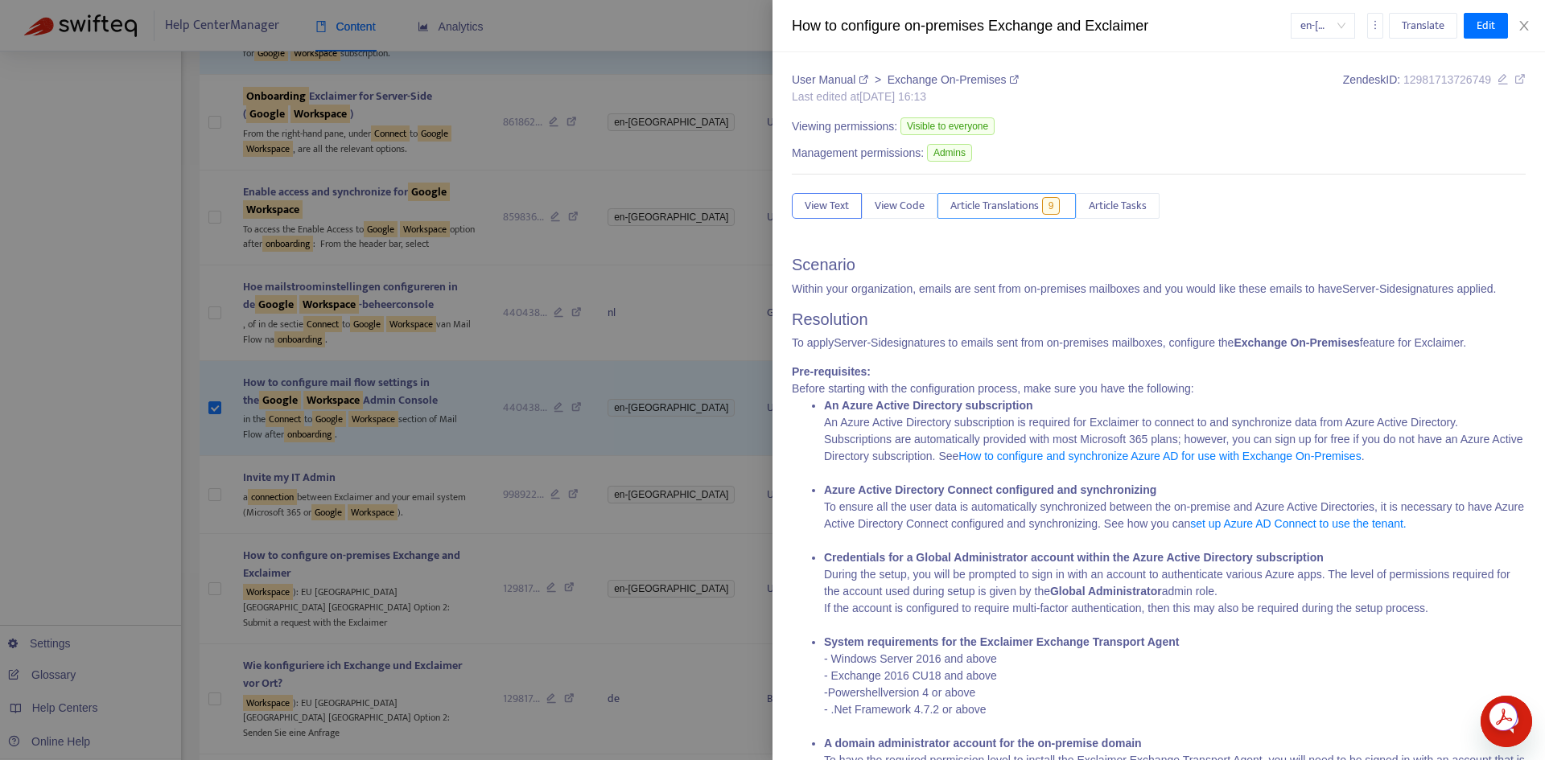
click at [1010, 206] on span "Article Translations" at bounding box center [994, 206] width 88 height 18
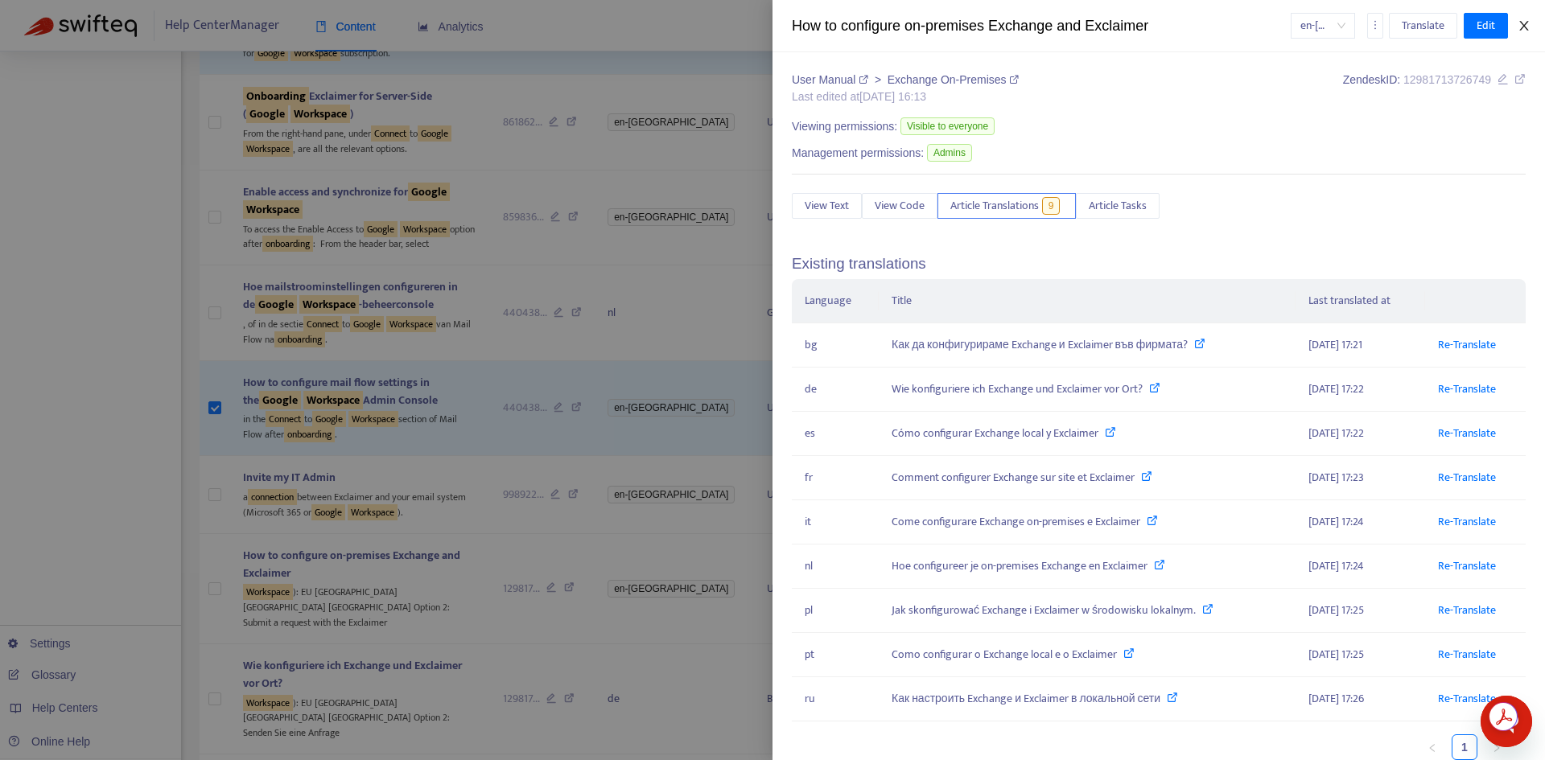
click at [1526, 31] on icon "close" at bounding box center [1523, 25] width 13 height 13
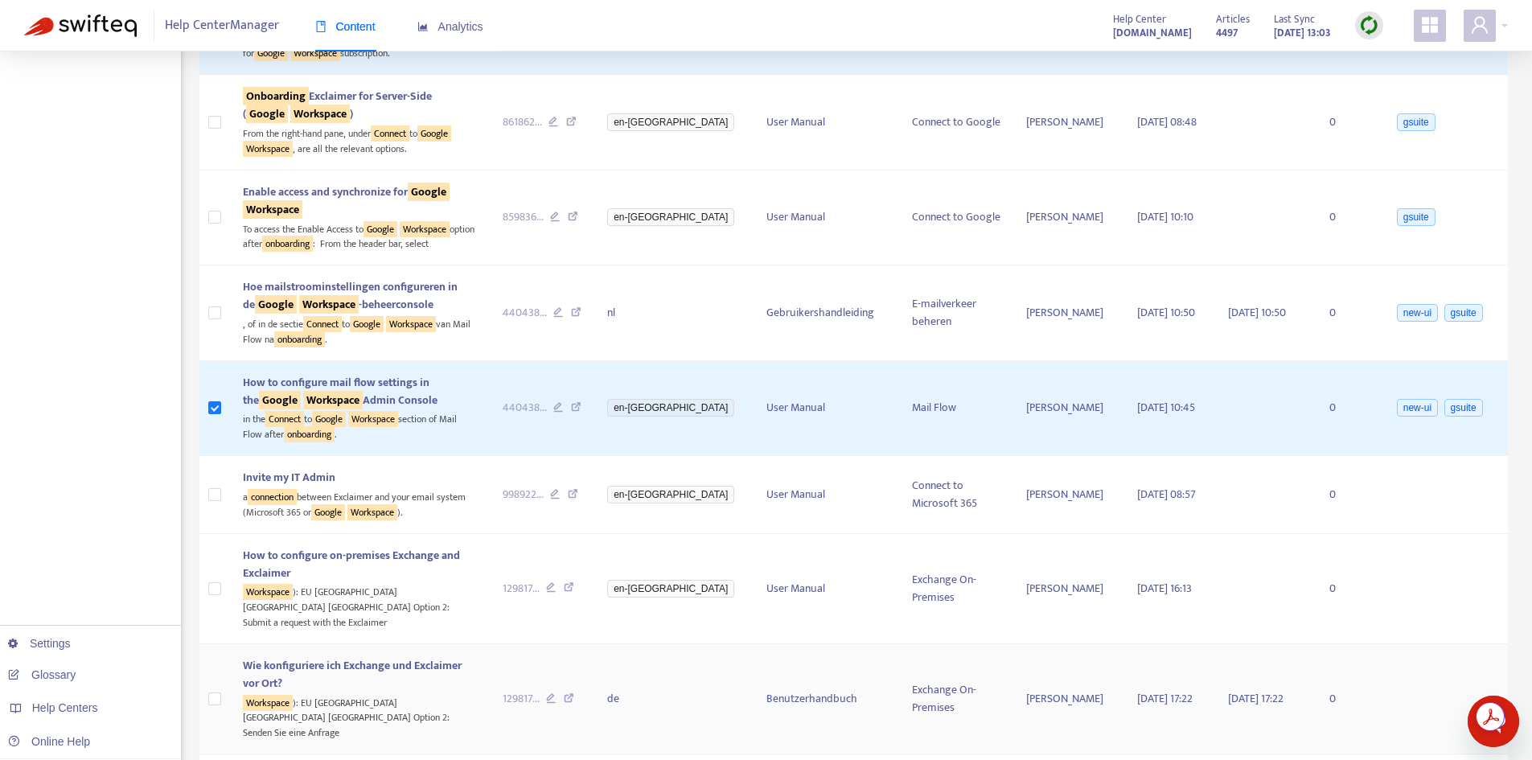
drag, startPoint x: 467, startPoint y: 652, endPoint x: 477, endPoint y: 648, distance: 10.9
click at [462, 656] on span "Wie konfiguriere ich Exchange und Exclaimer vor Ort?" at bounding box center [352, 674] width 219 height 36
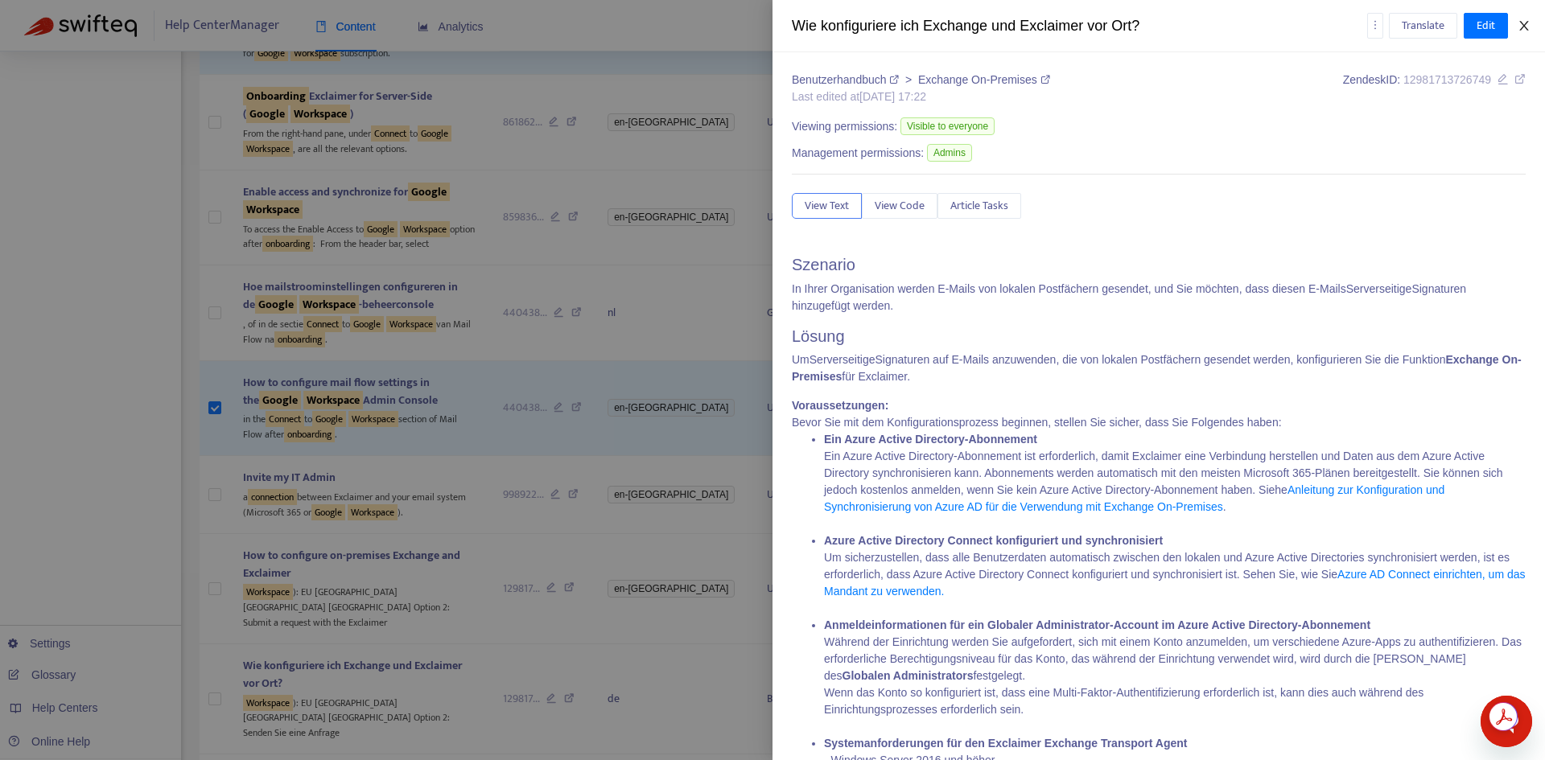
click at [1522, 26] on icon "close" at bounding box center [1523, 25] width 13 height 13
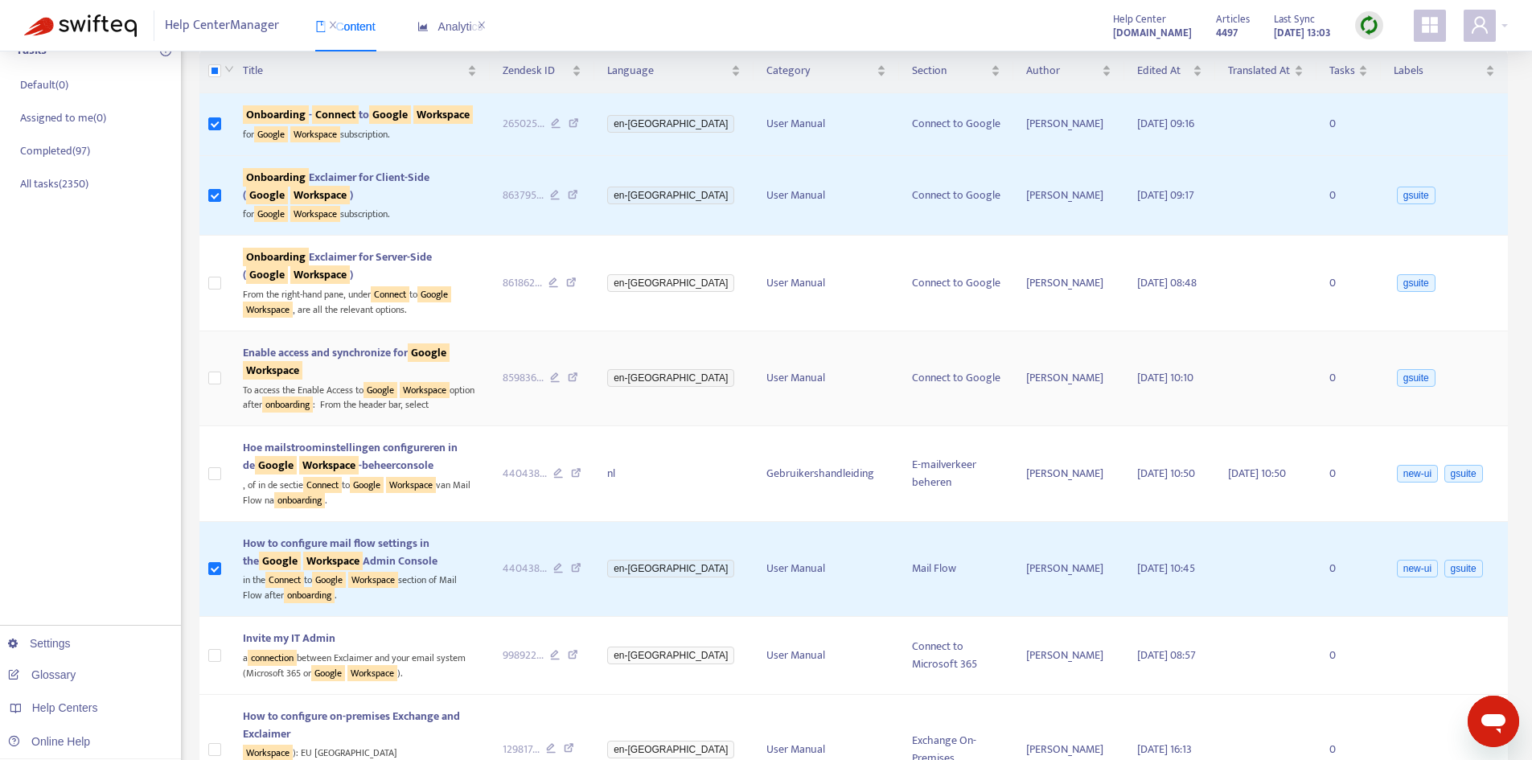
scroll to position [0, 0]
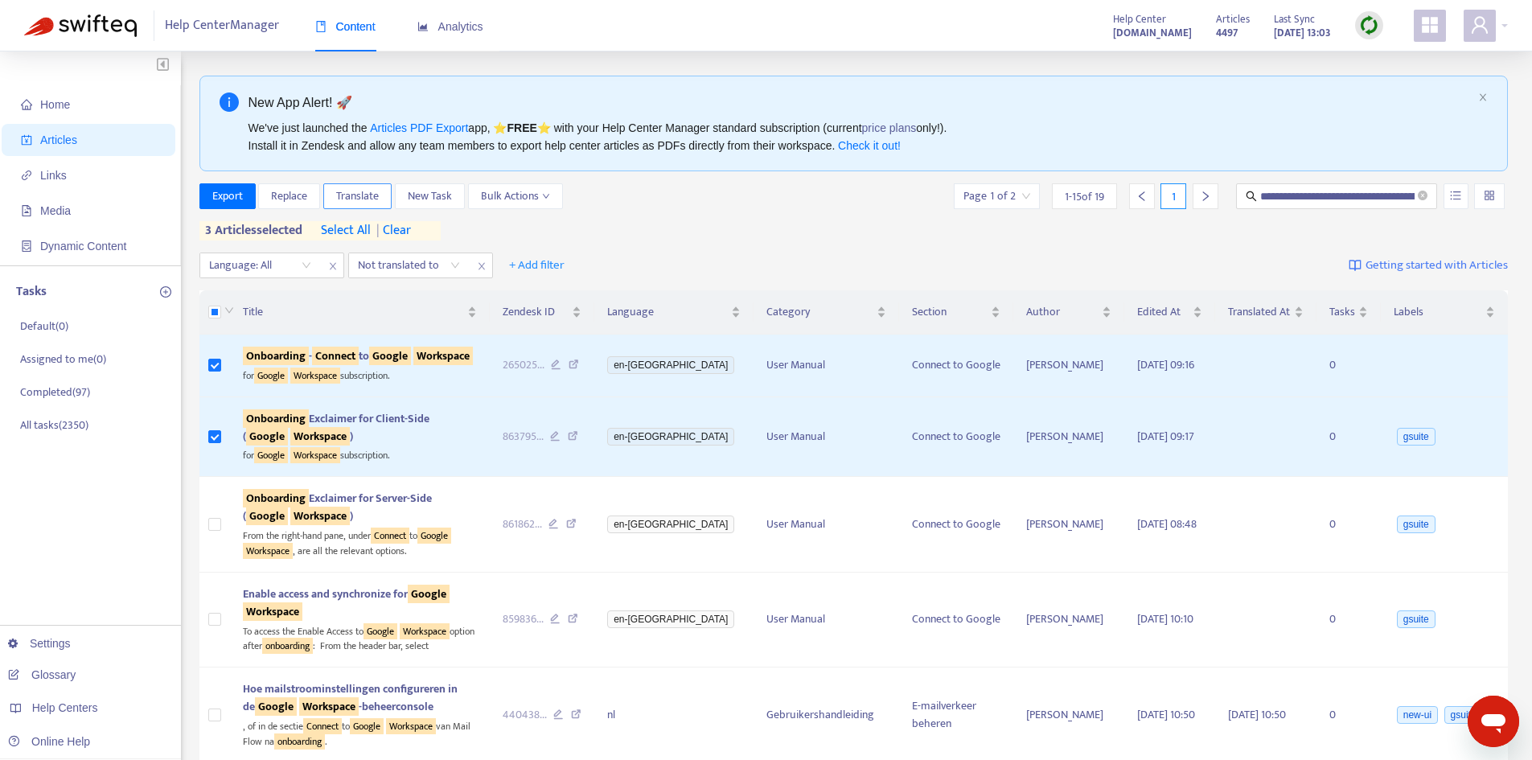
click at [360, 197] on span "Translate" at bounding box center [357, 196] width 43 height 18
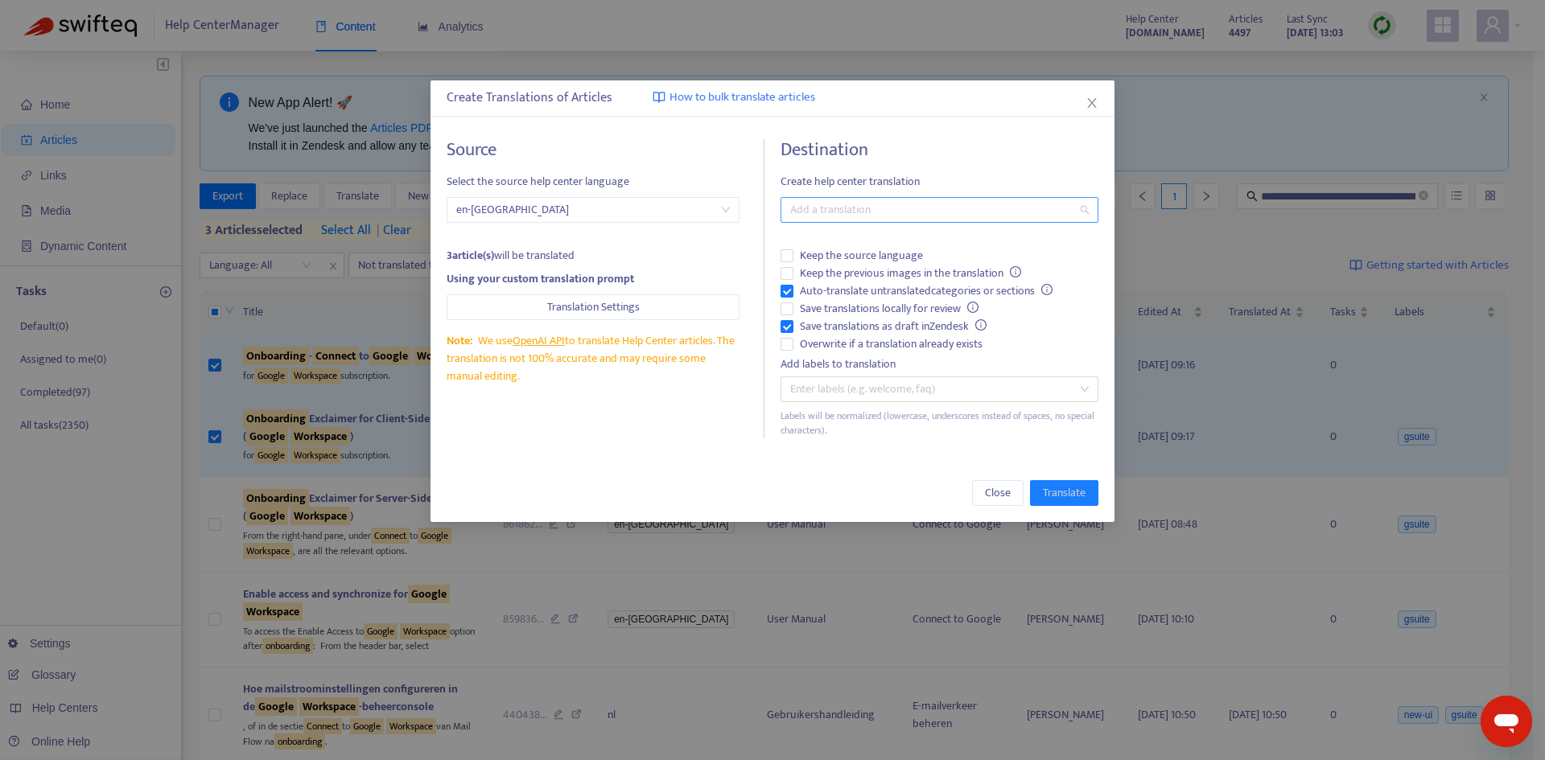
click at [916, 207] on div at bounding box center [931, 209] width 294 height 19
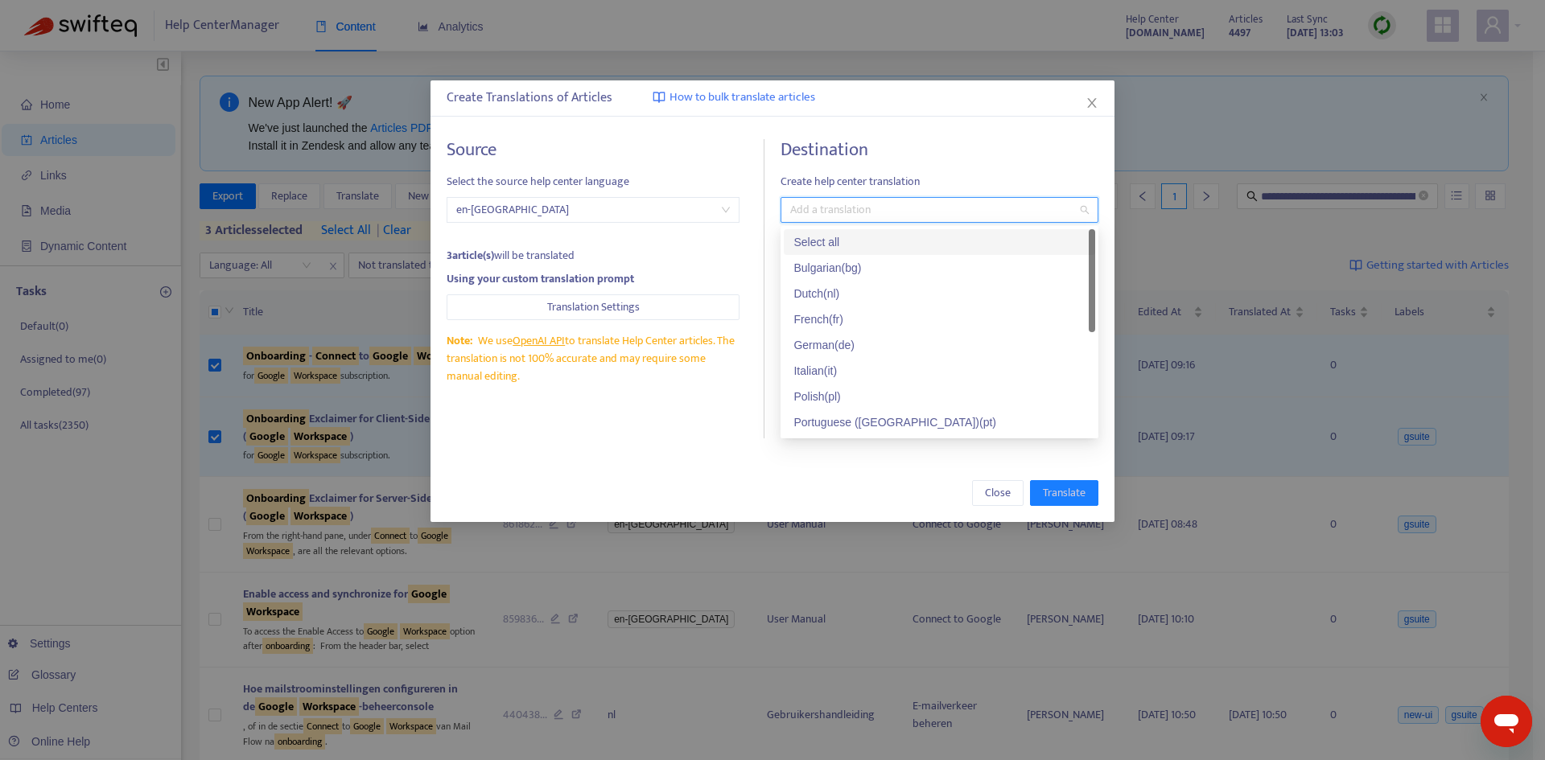
click at [821, 240] on div "Select all" at bounding box center [939, 242] width 292 height 18
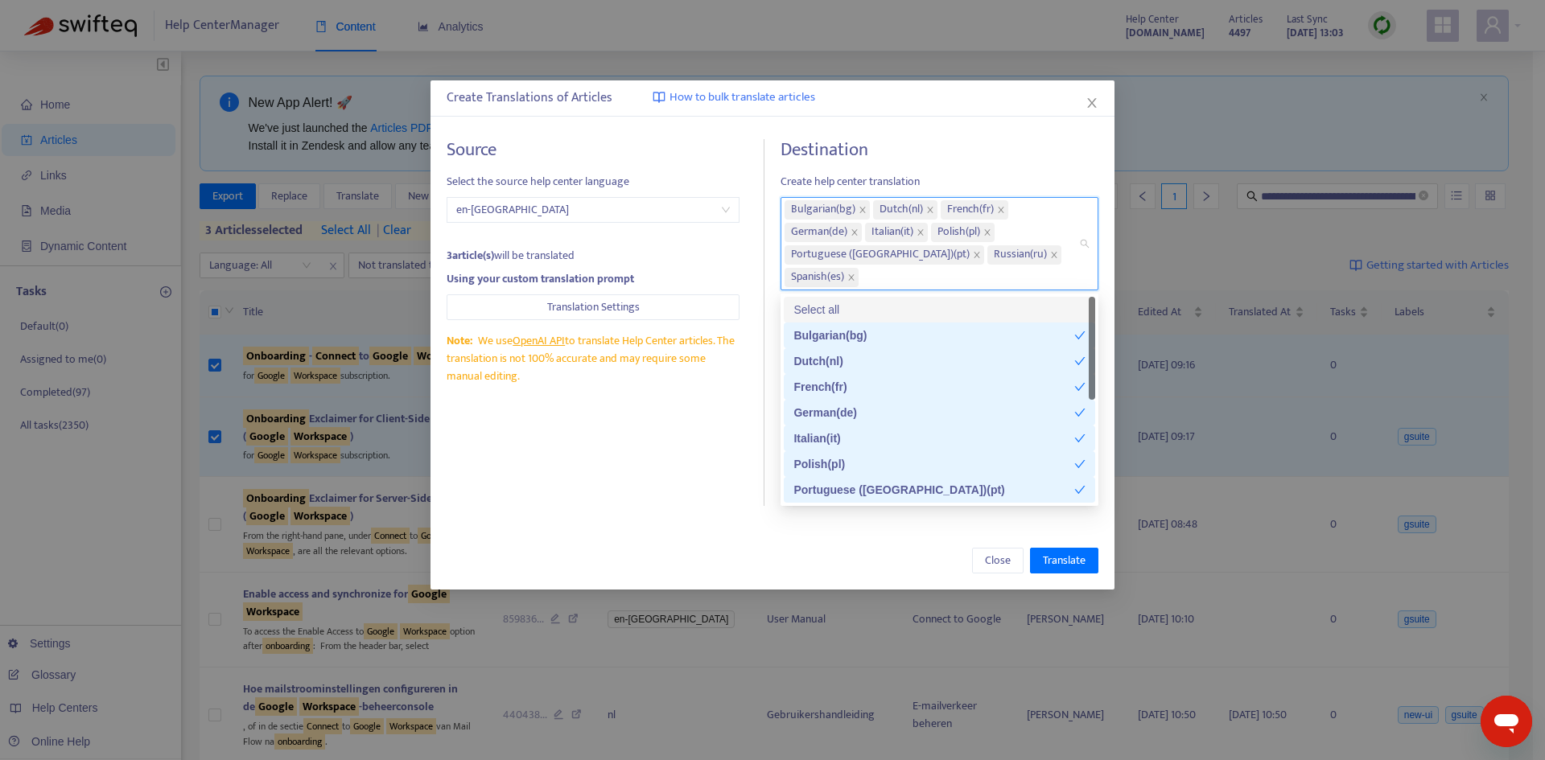
click at [986, 142] on h4 "Destination" at bounding box center [939, 150] width 318 height 22
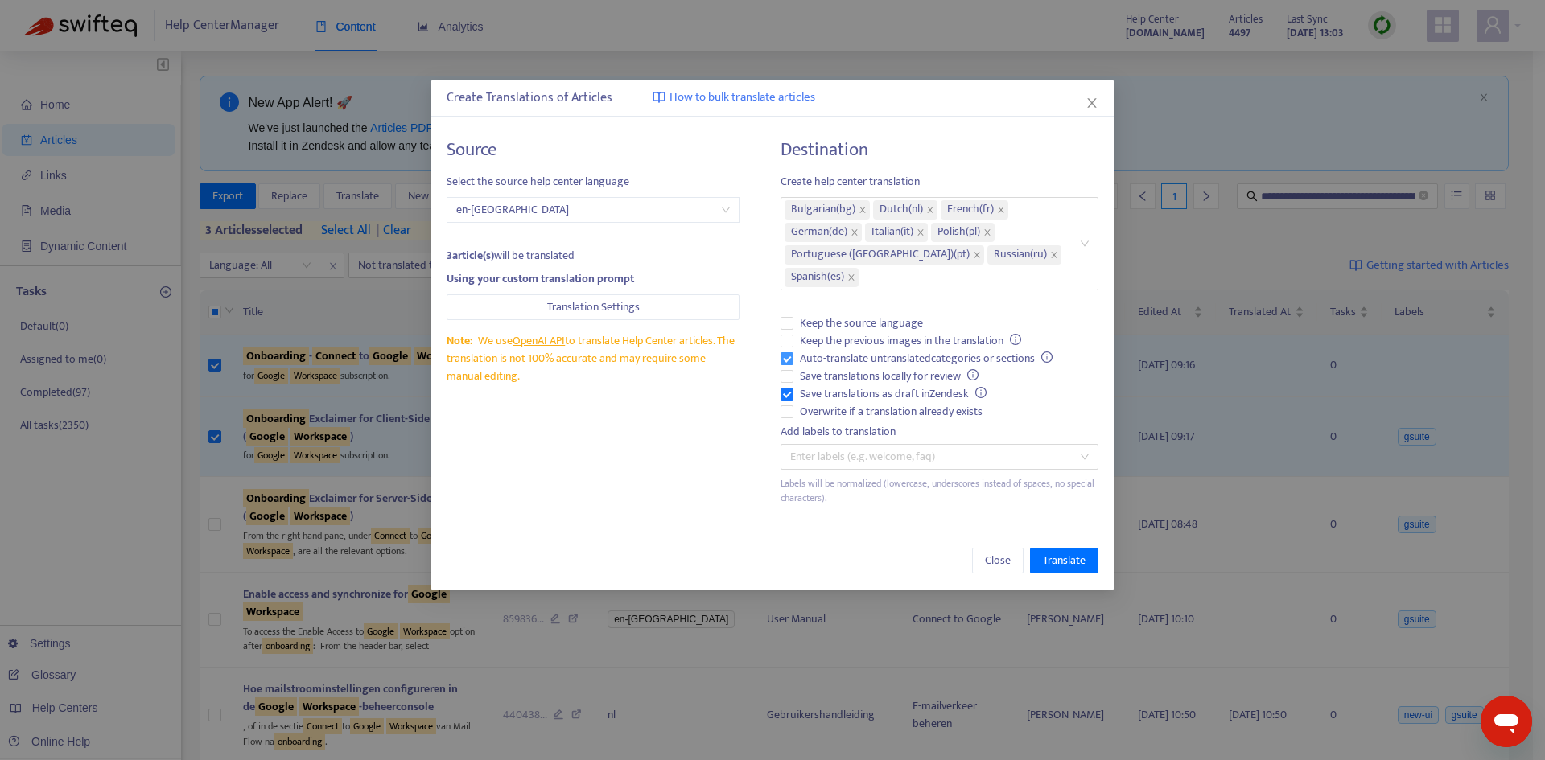
click at [812, 353] on span "Auto-translate untranslated categories or sections" at bounding box center [925, 359] width 265 height 18
click at [815, 385] on span "Save translations as draft in Zendesk" at bounding box center [893, 394] width 200 height 18
click at [825, 412] on span "Overwrite if a translation already exists" at bounding box center [890, 412] width 195 height 18
click at [1064, 566] on span "Translate" at bounding box center [1064, 561] width 43 height 18
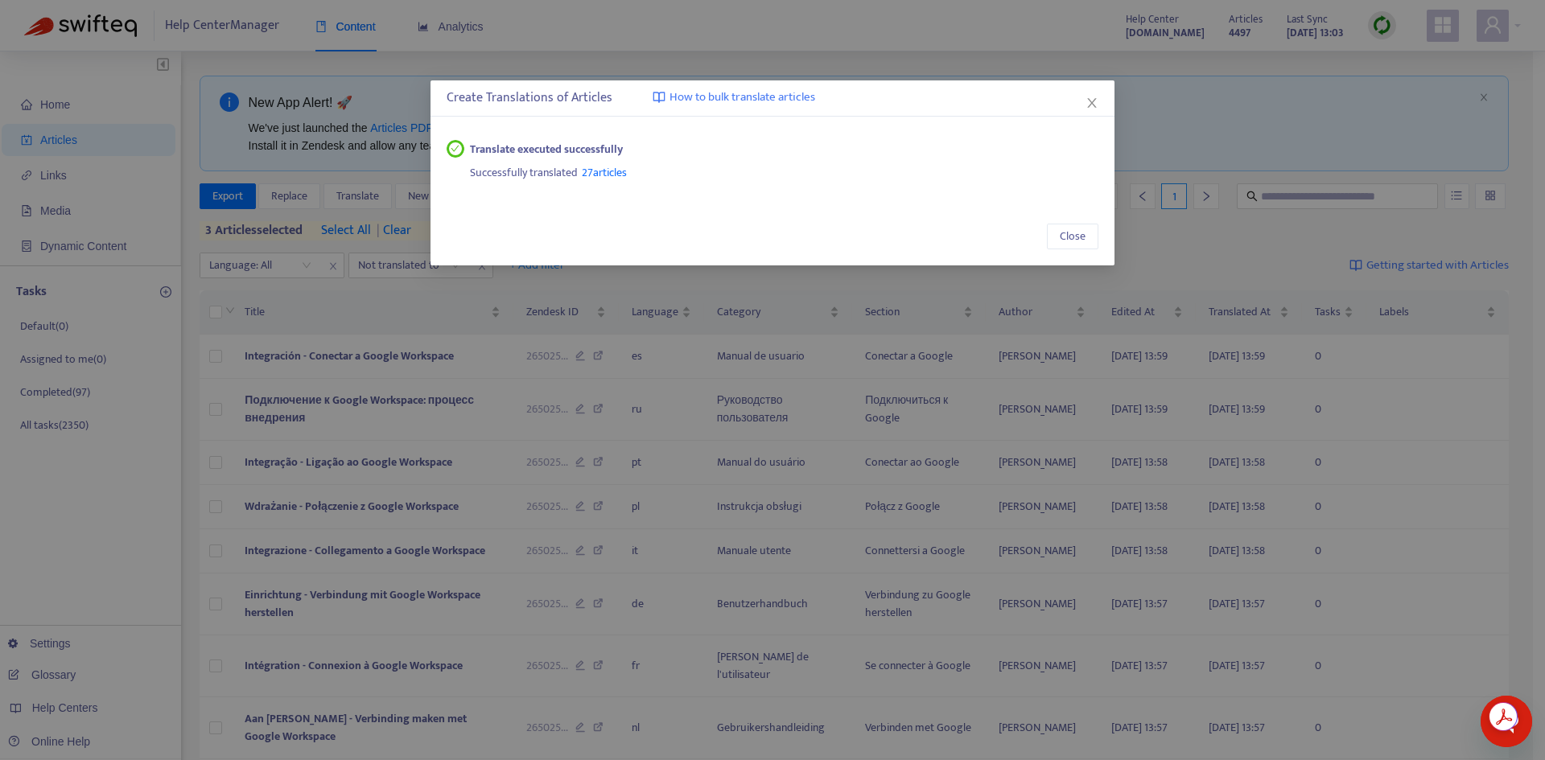
click at [1107, 100] on div "Create Translations of Articles How to bulk translate articles" at bounding box center [772, 98] width 685 height 36
click at [1093, 105] on icon "close" at bounding box center [1092, 103] width 9 height 10
